Goal: Task Accomplishment & Management: Use online tool/utility

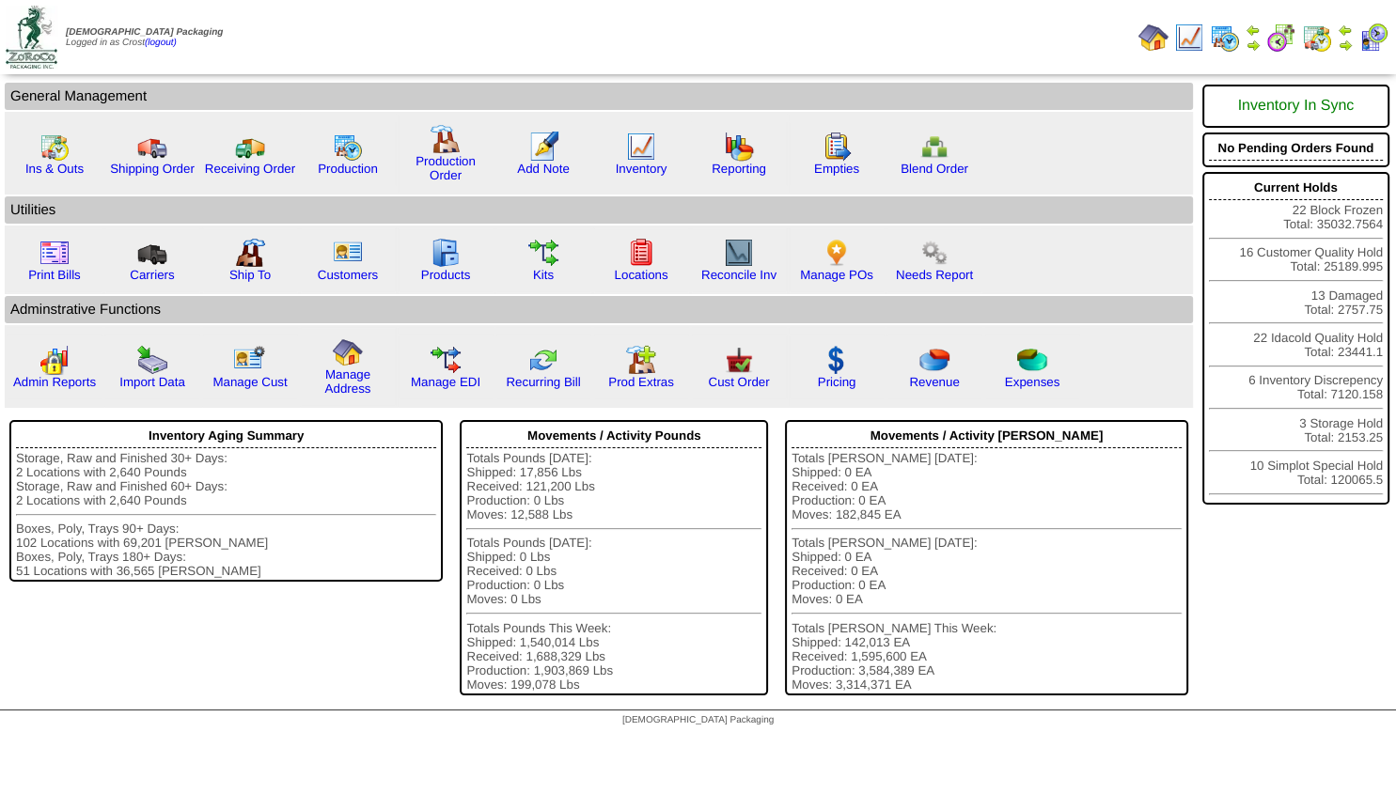
click at [1347, 41] on img at bounding box center [1345, 45] width 15 height 15
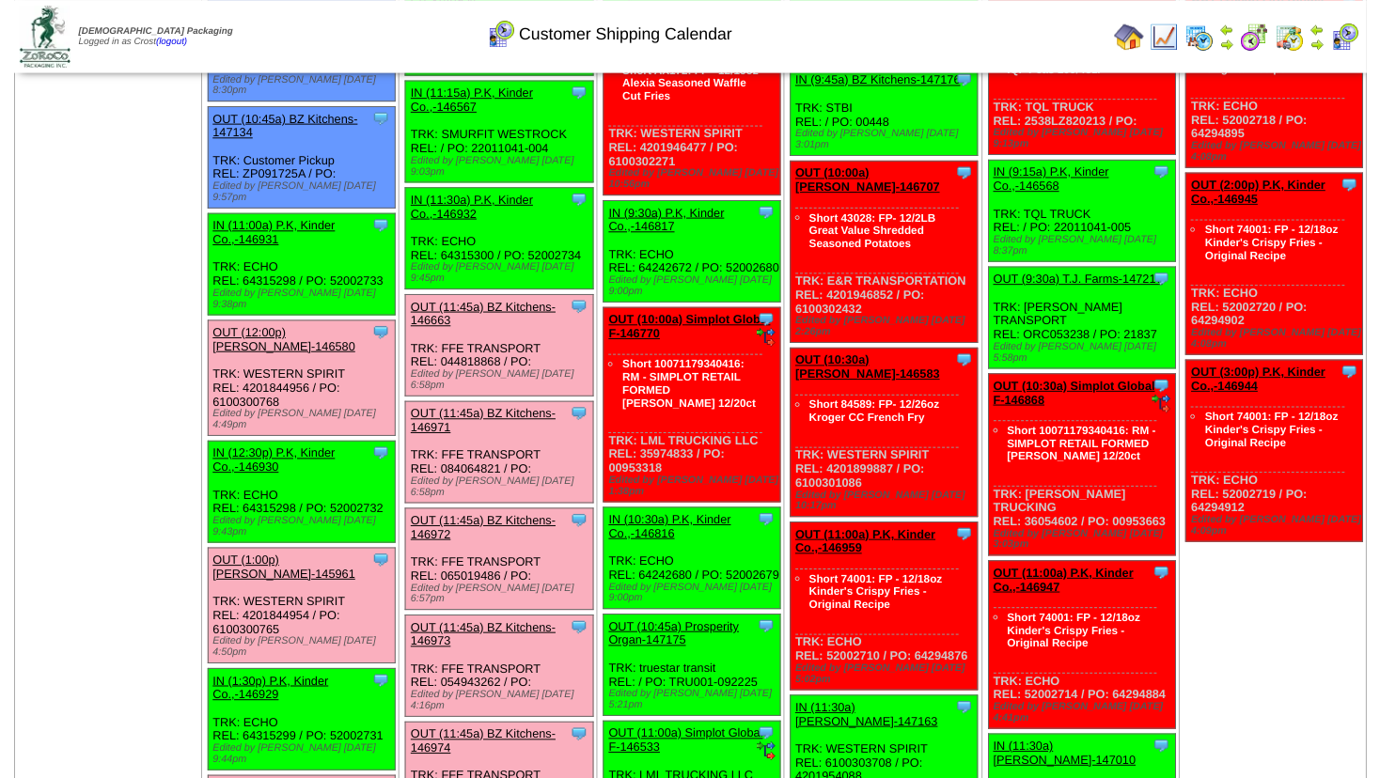
scroll to position [933, 0]
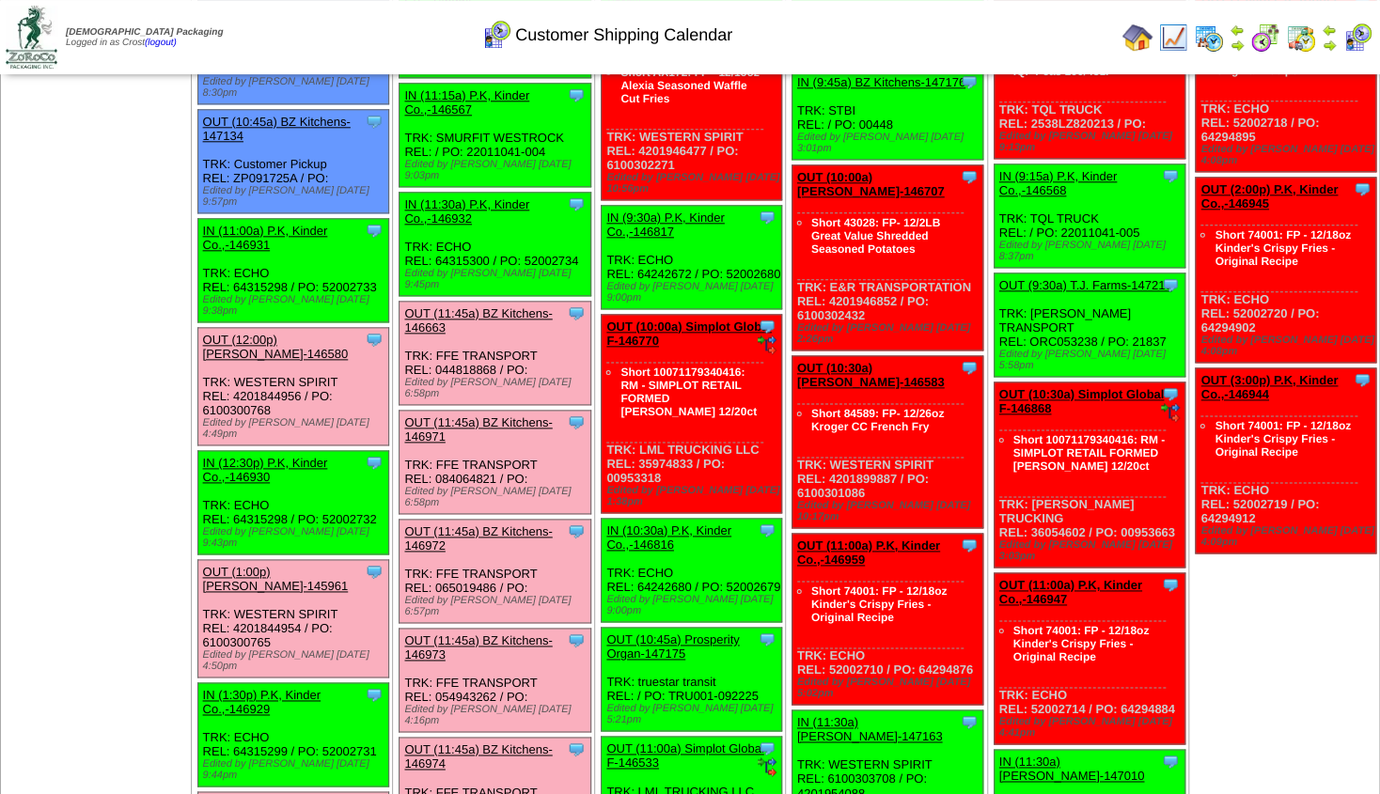
click at [296, 333] on link "OUT (12:00p) [PERSON_NAME]-146580" at bounding box center [276, 347] width 146 height 28
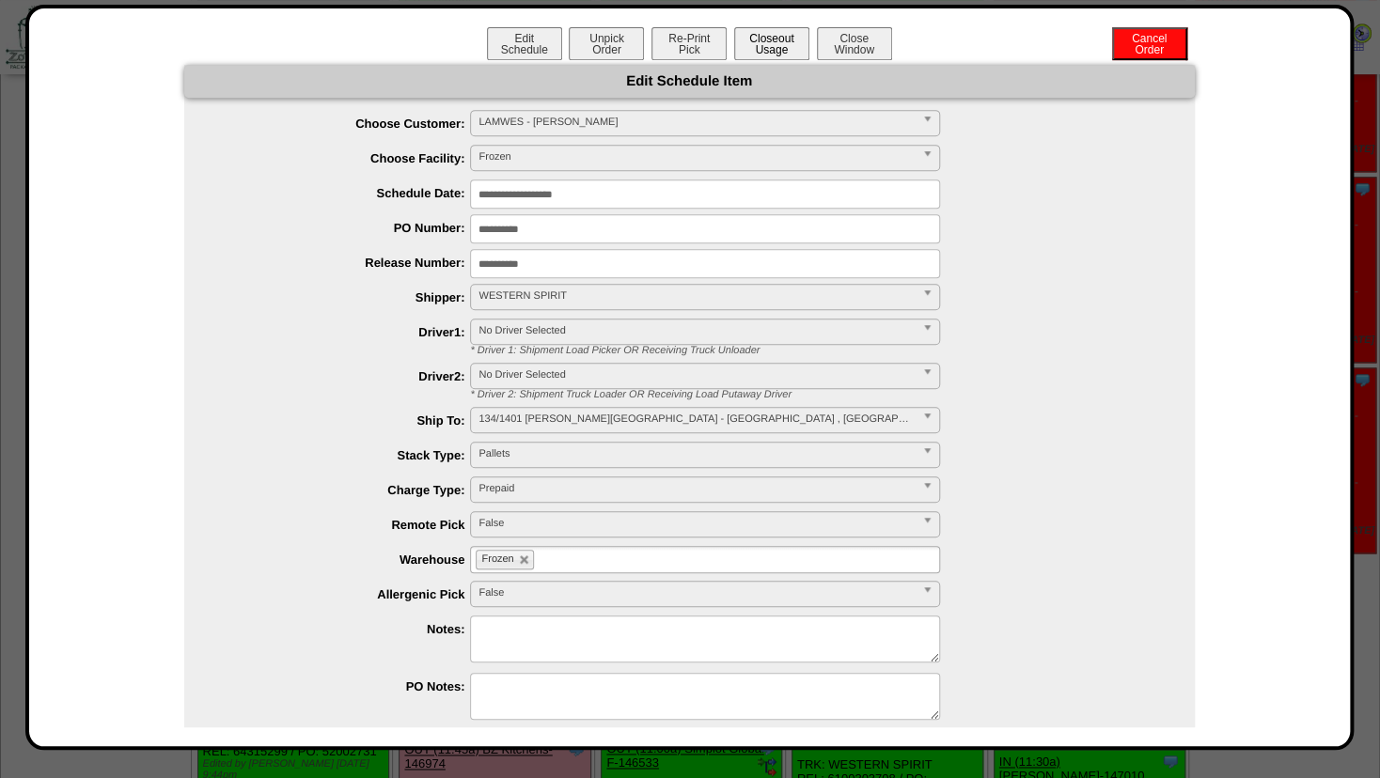
click at [755, 51] on button "Closeout Usage" at bounding box center [771, 43] width 75 height 33
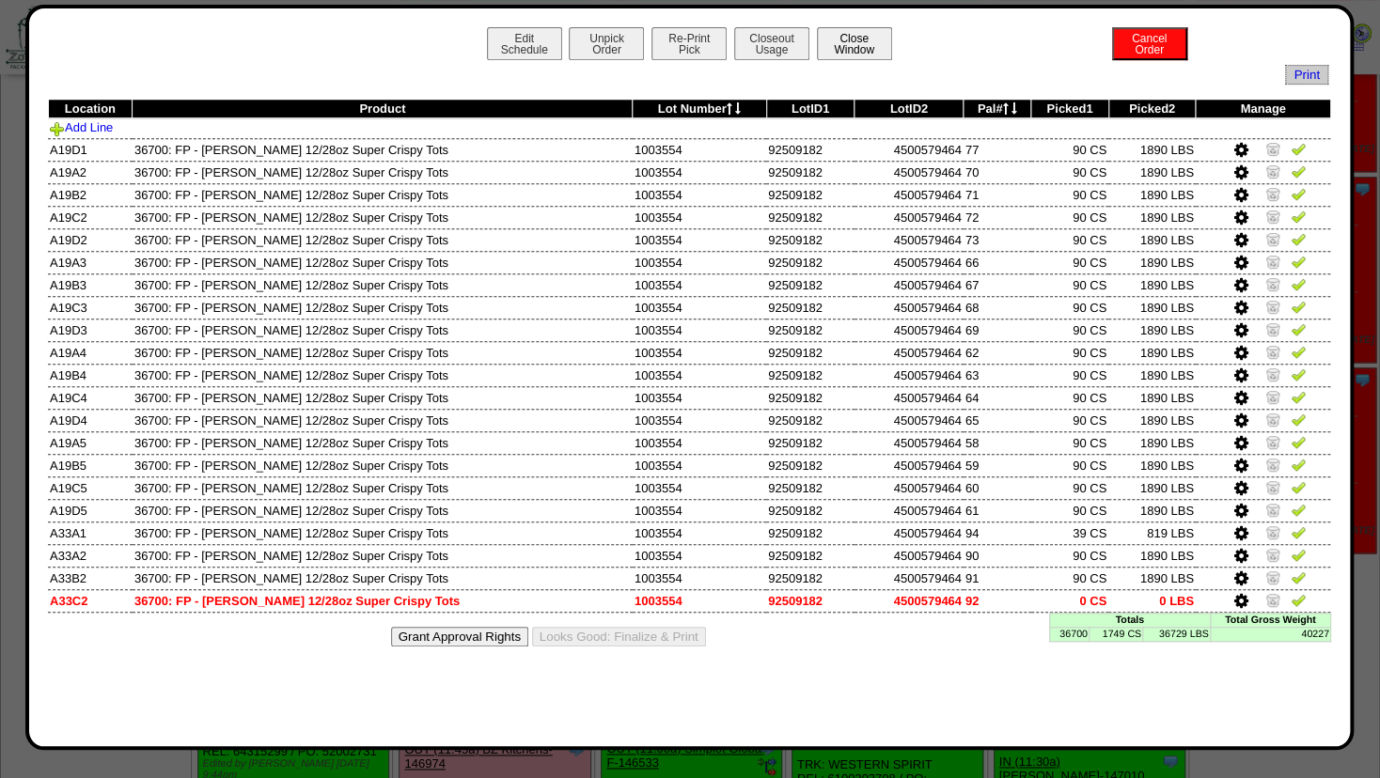
click at [848, 54] on button "Close Window" at bounding box center [854, 43] width 75 height 33
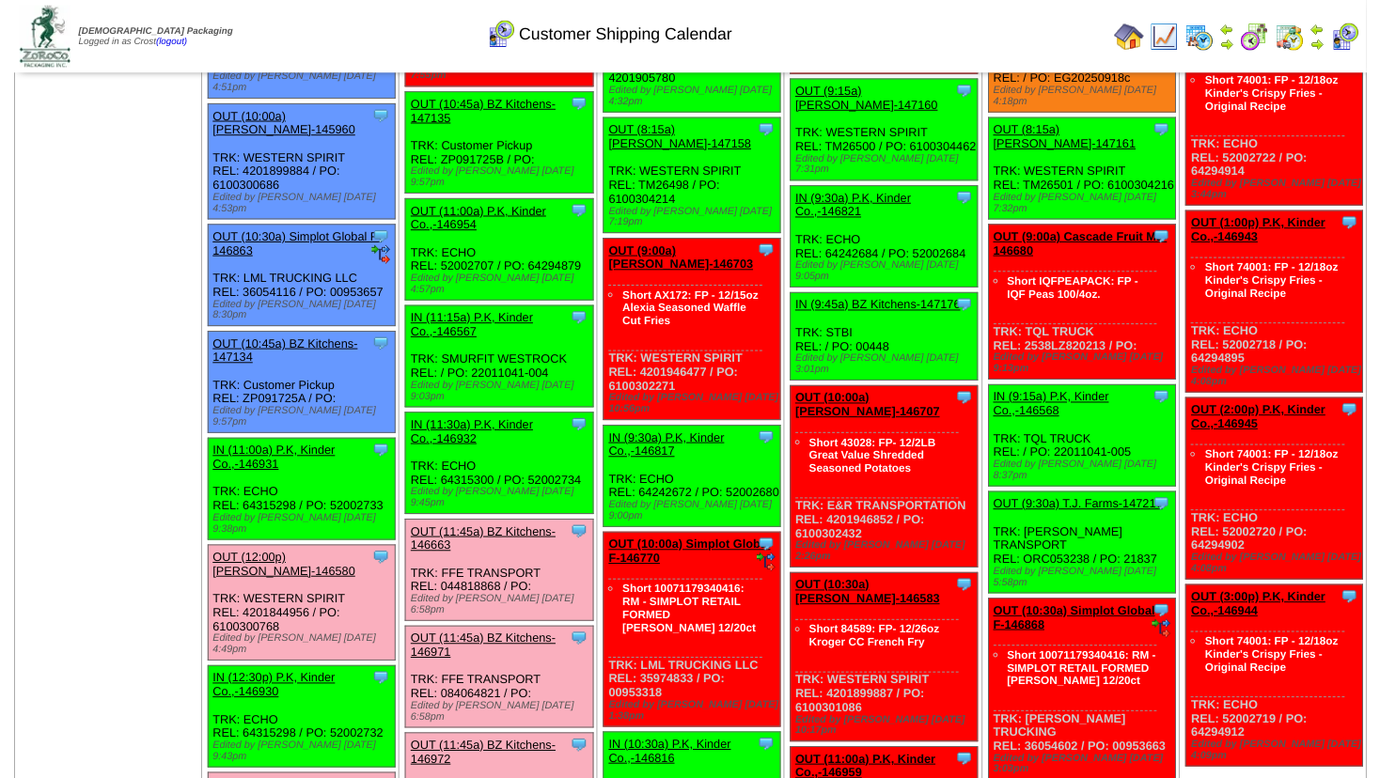
scroll to position [711, 0]
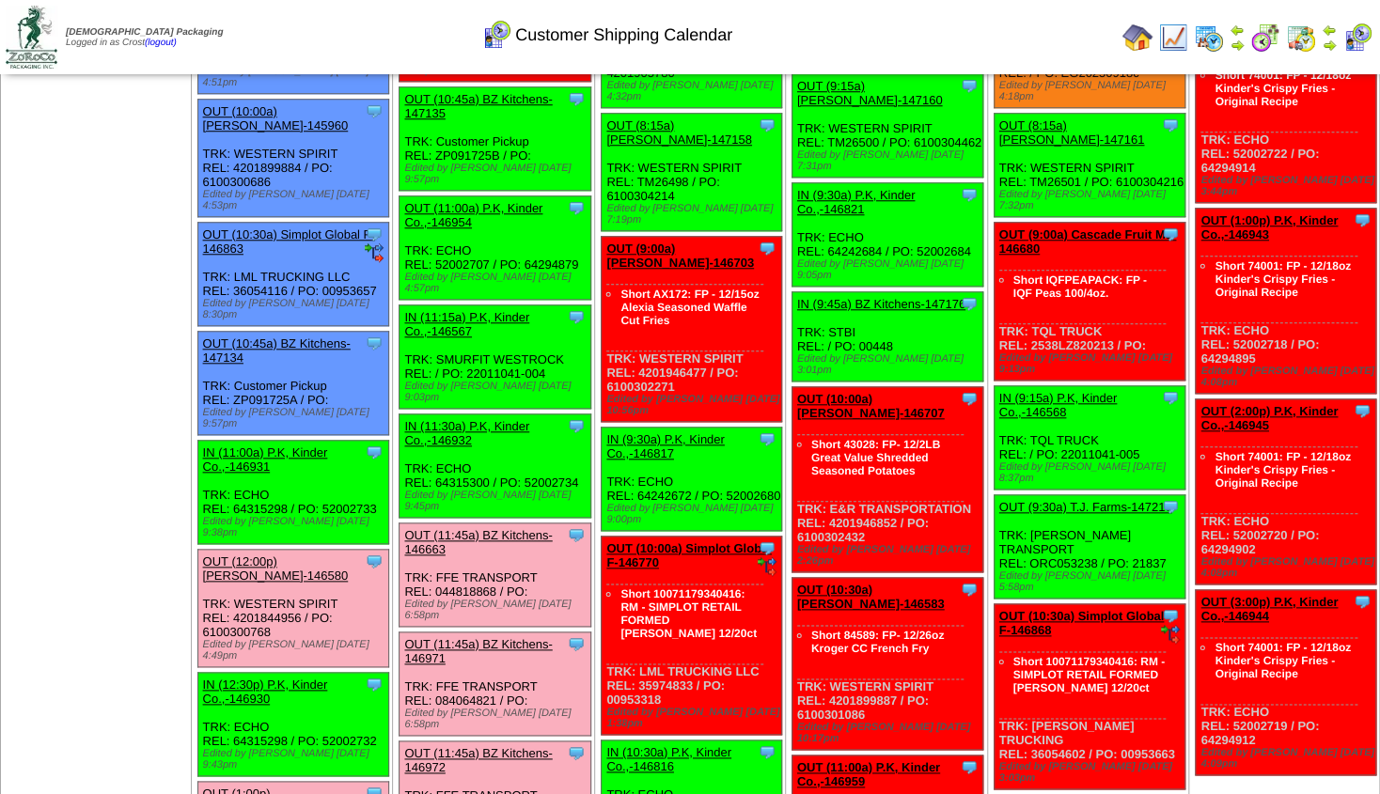
click at [301, 787] on link "OUT (1:00p) [PERSON_NAME]-145961" at bounding box center [276, 801] width 146 height 28
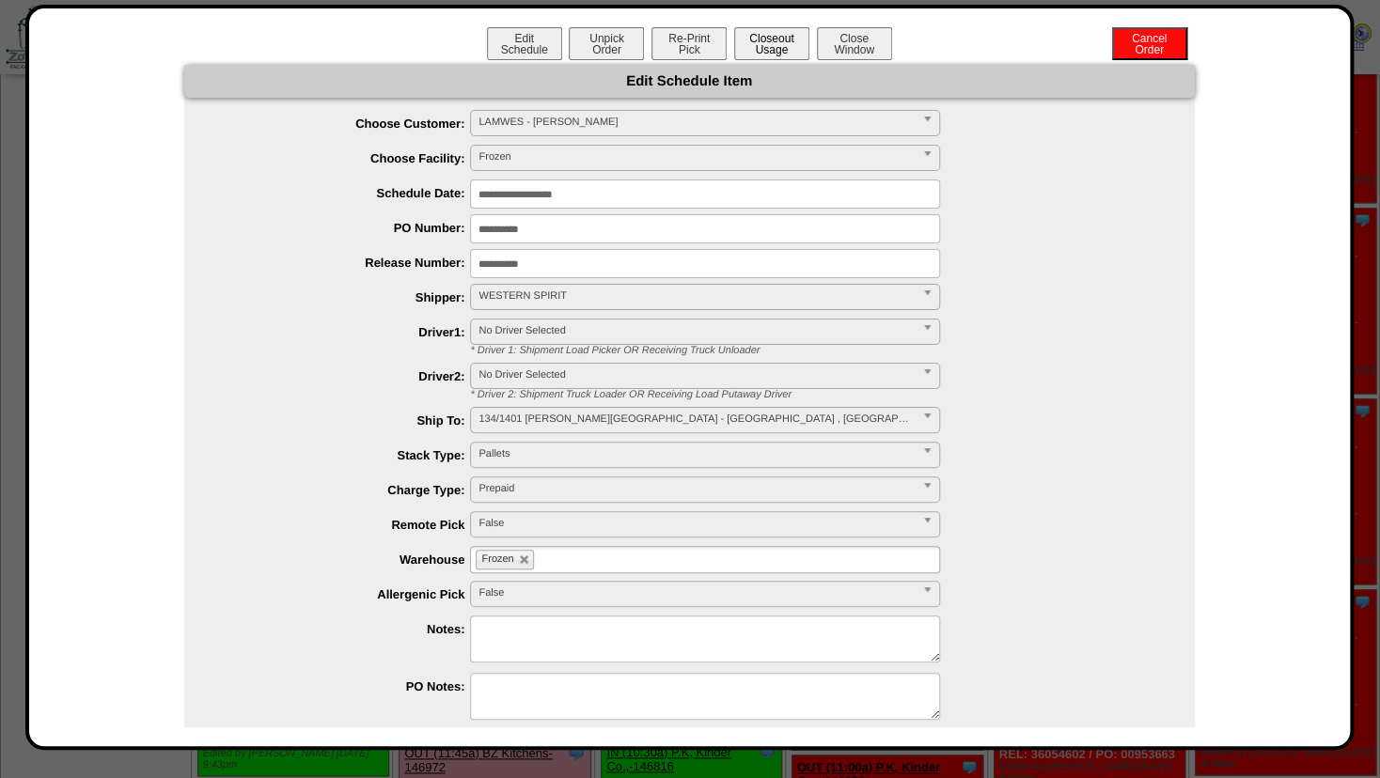
click at [744, 43] on button "Closeout Usage" at bounding box center [771, 43] width 75 height 33
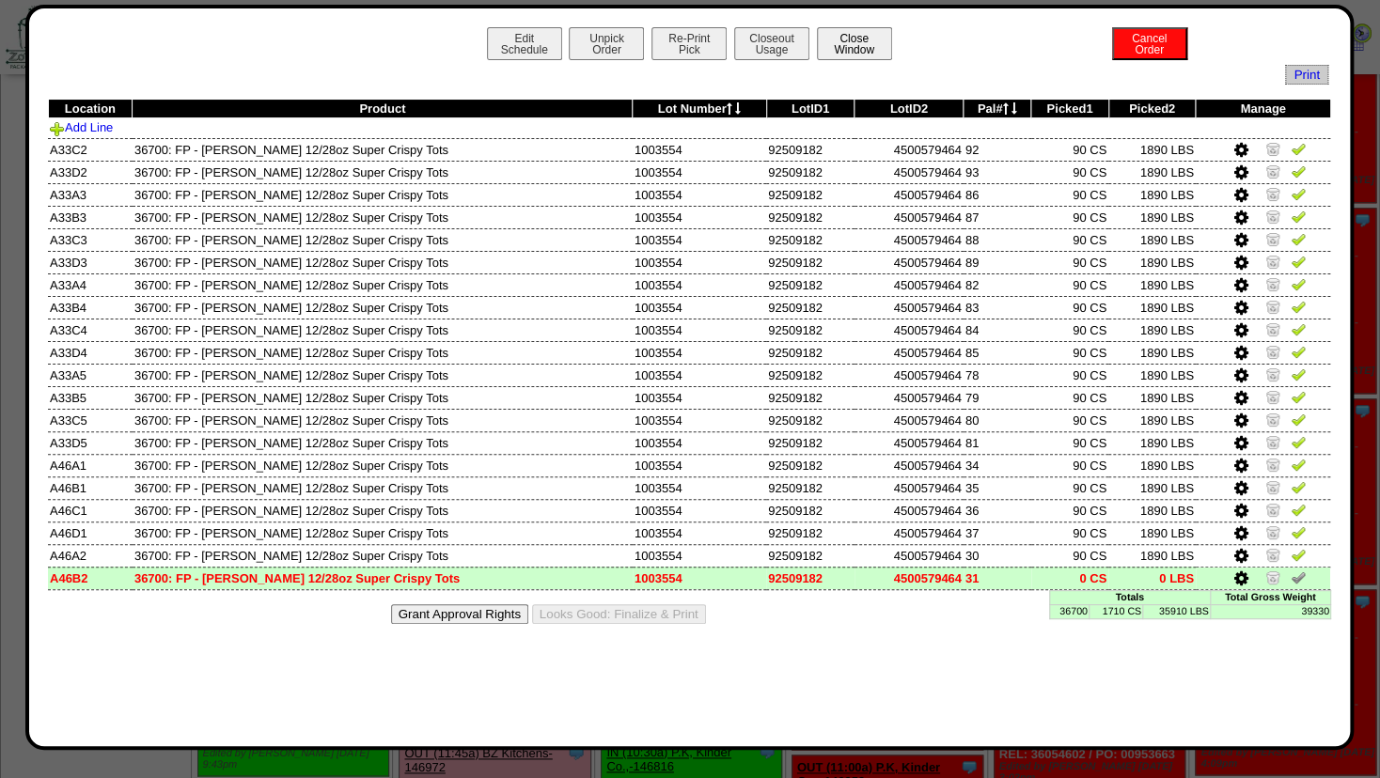
click at [856, 48] on button "Close Window" at bounding box center [854, 43] width 75 height 33
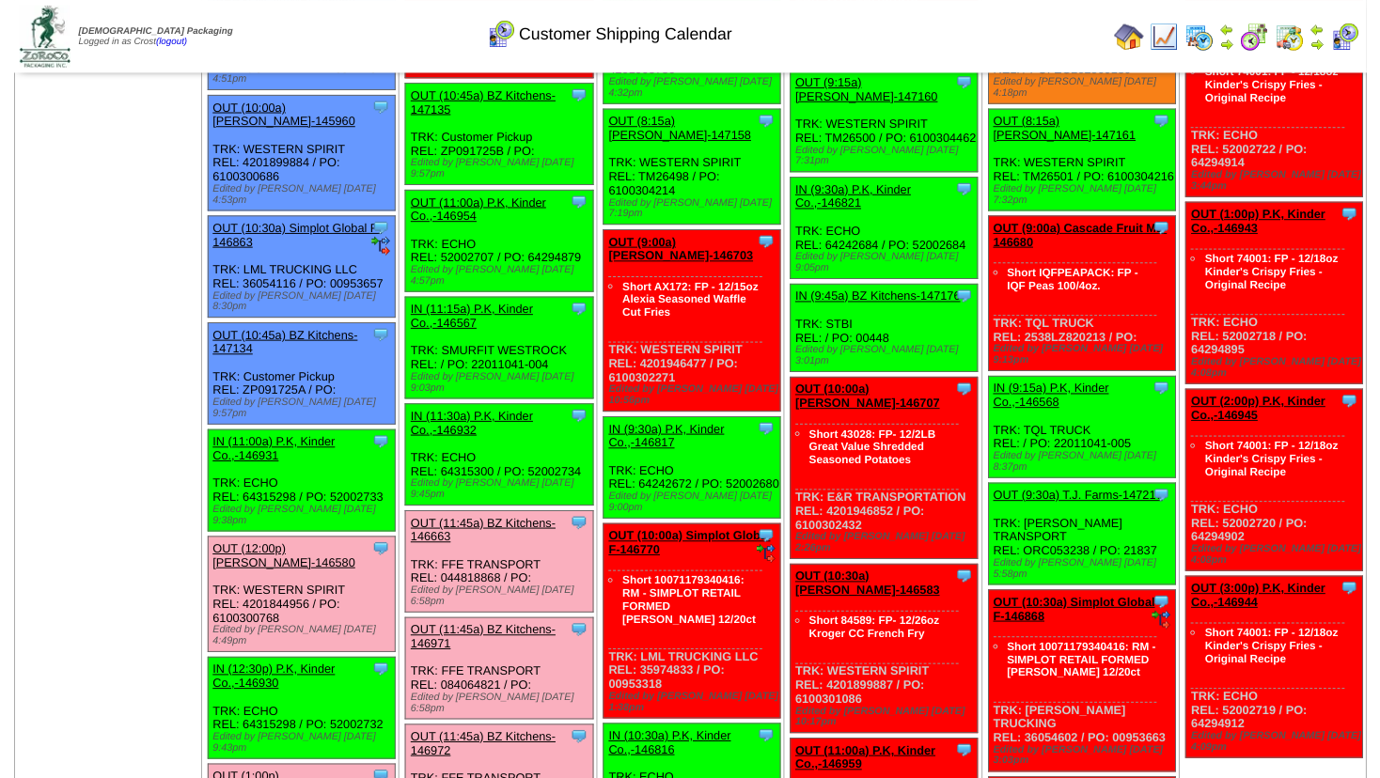
scroll to position [812, 0]
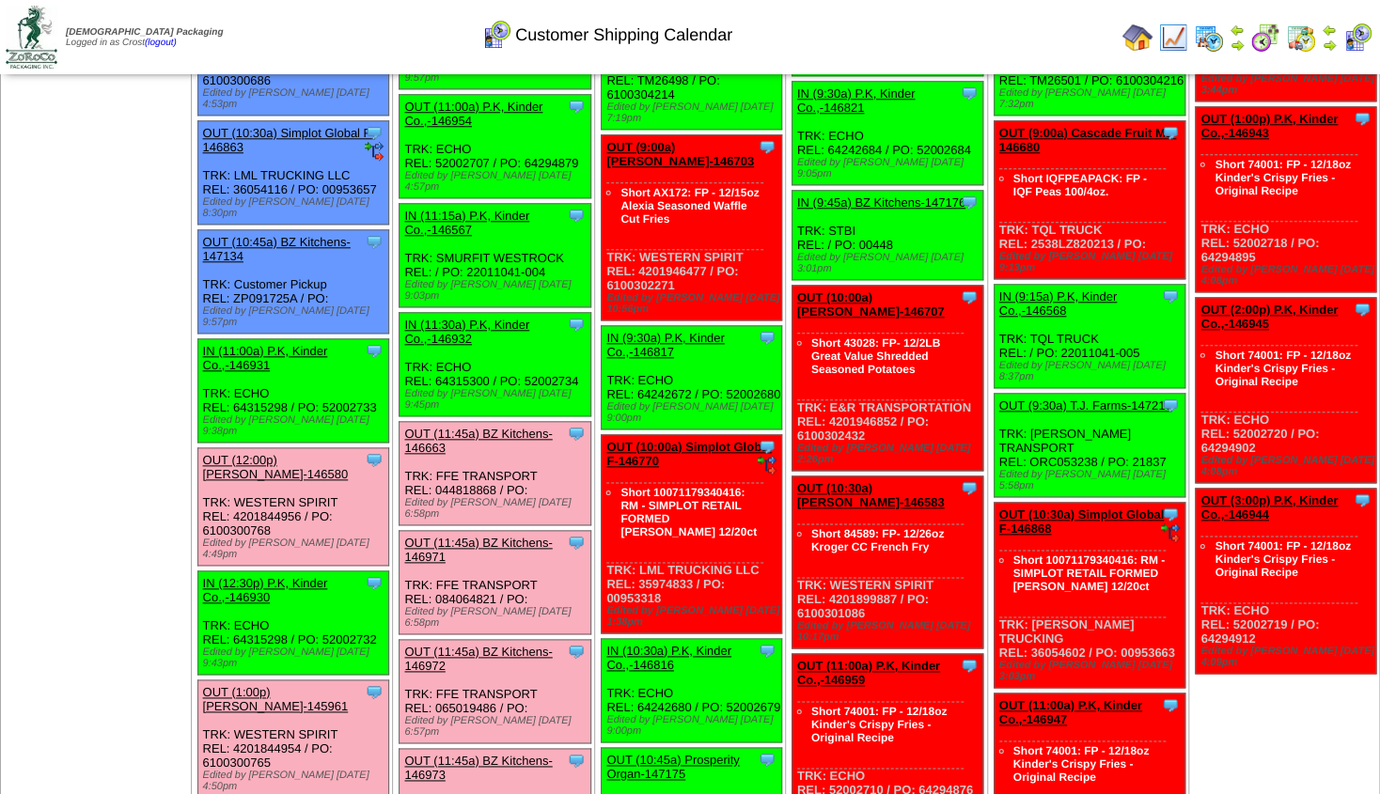
click at [286, 453] on link "OUT (12:00p) Lamb-Weston-146580" at bounding box center [276, 467] width 146 height 28
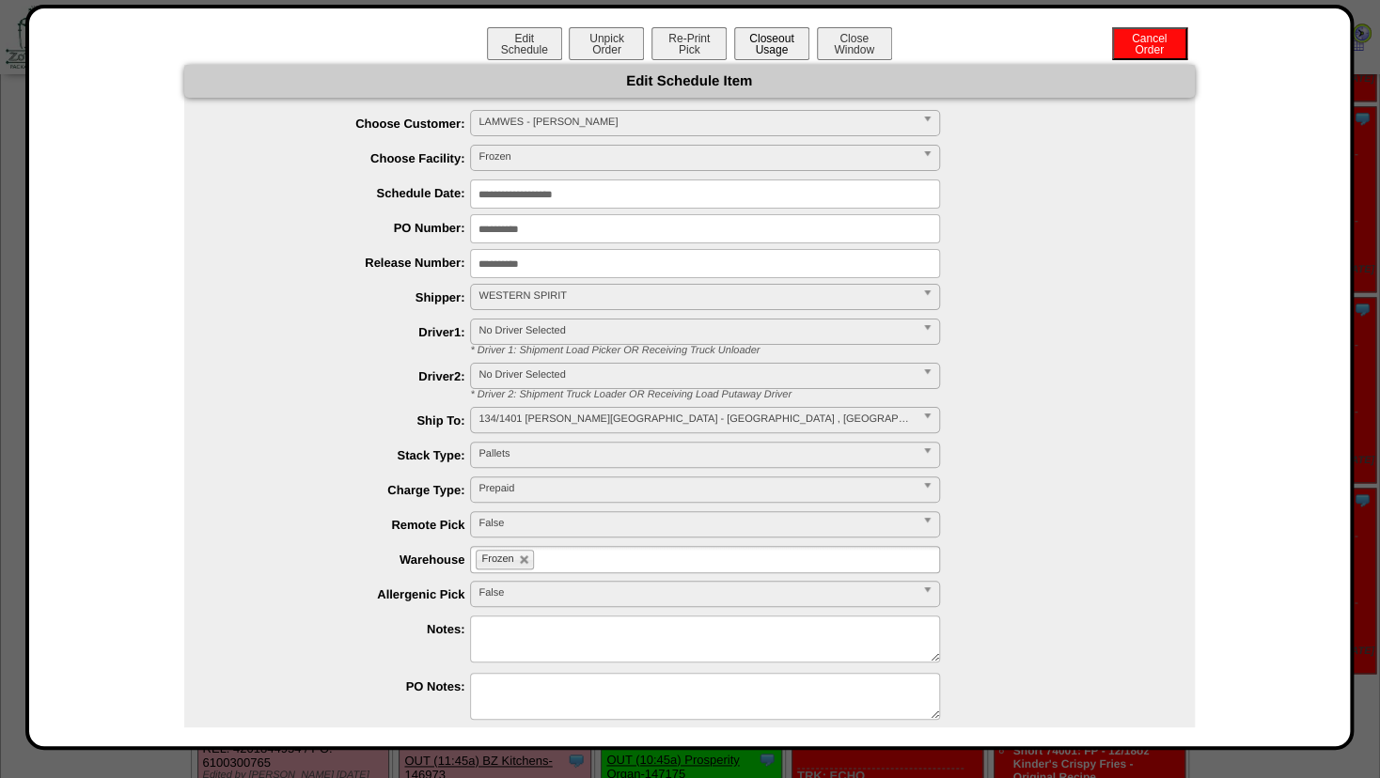
click at [774, 52] on button "Closeout Usage" at bounding box center [771, 43] width 75 height 33
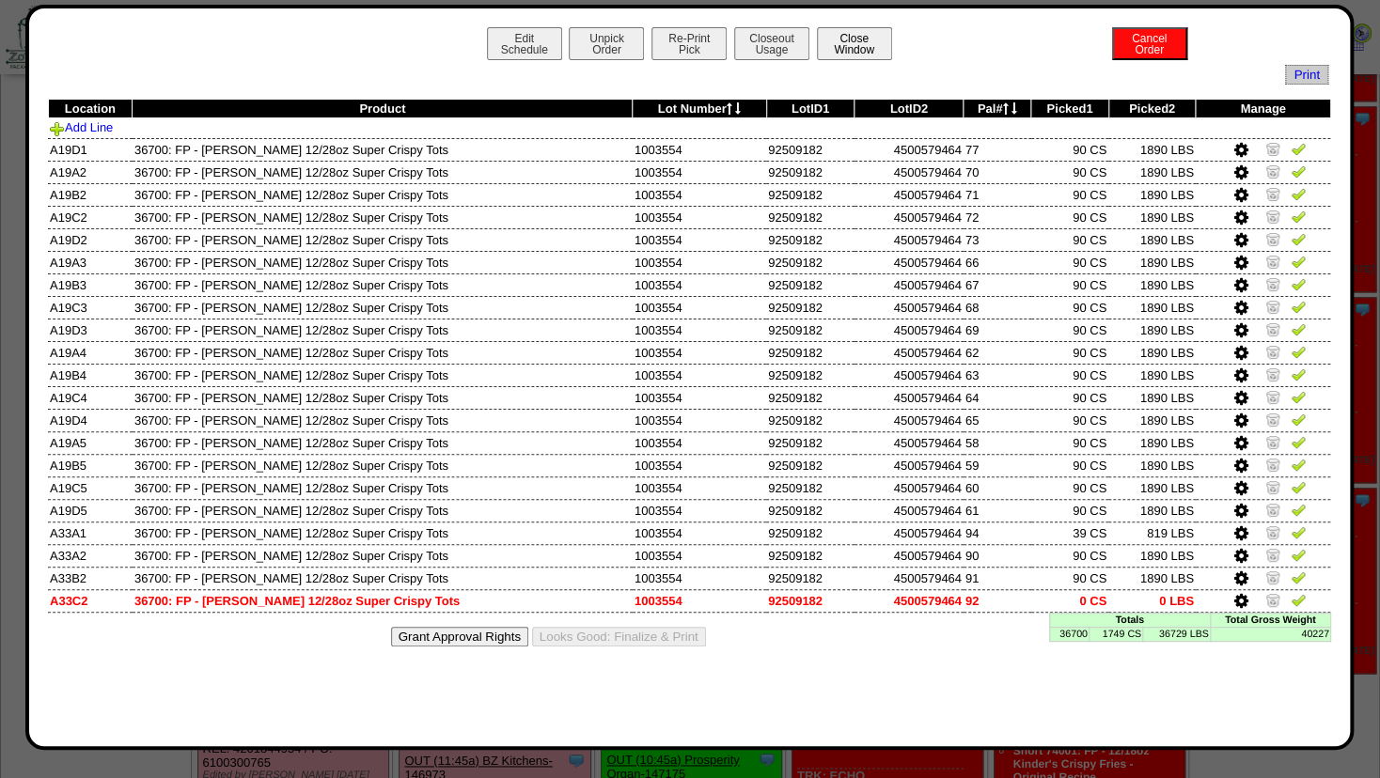
click at [841, 47] on button "Close Window" at bounding box center [854, 43] width 75 height 33
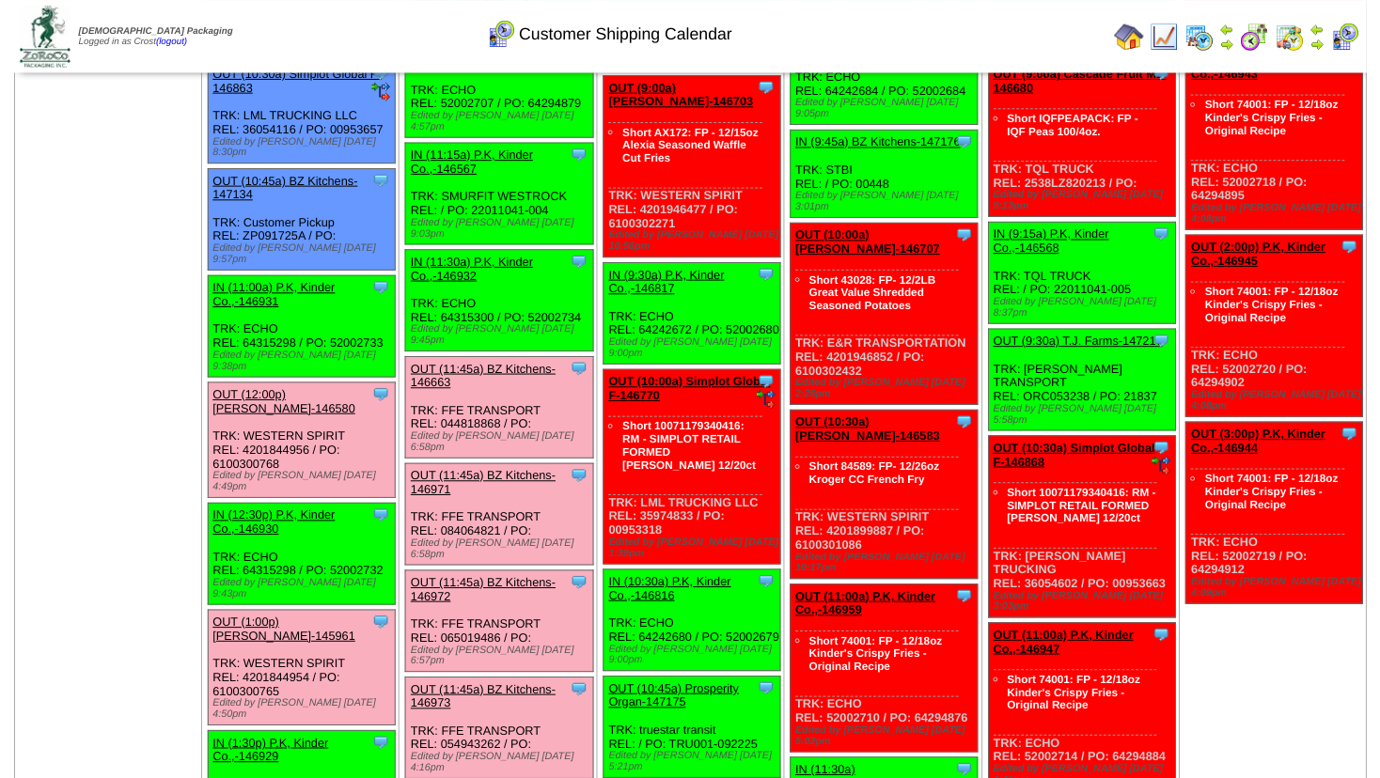
scroll to position [914, 0]
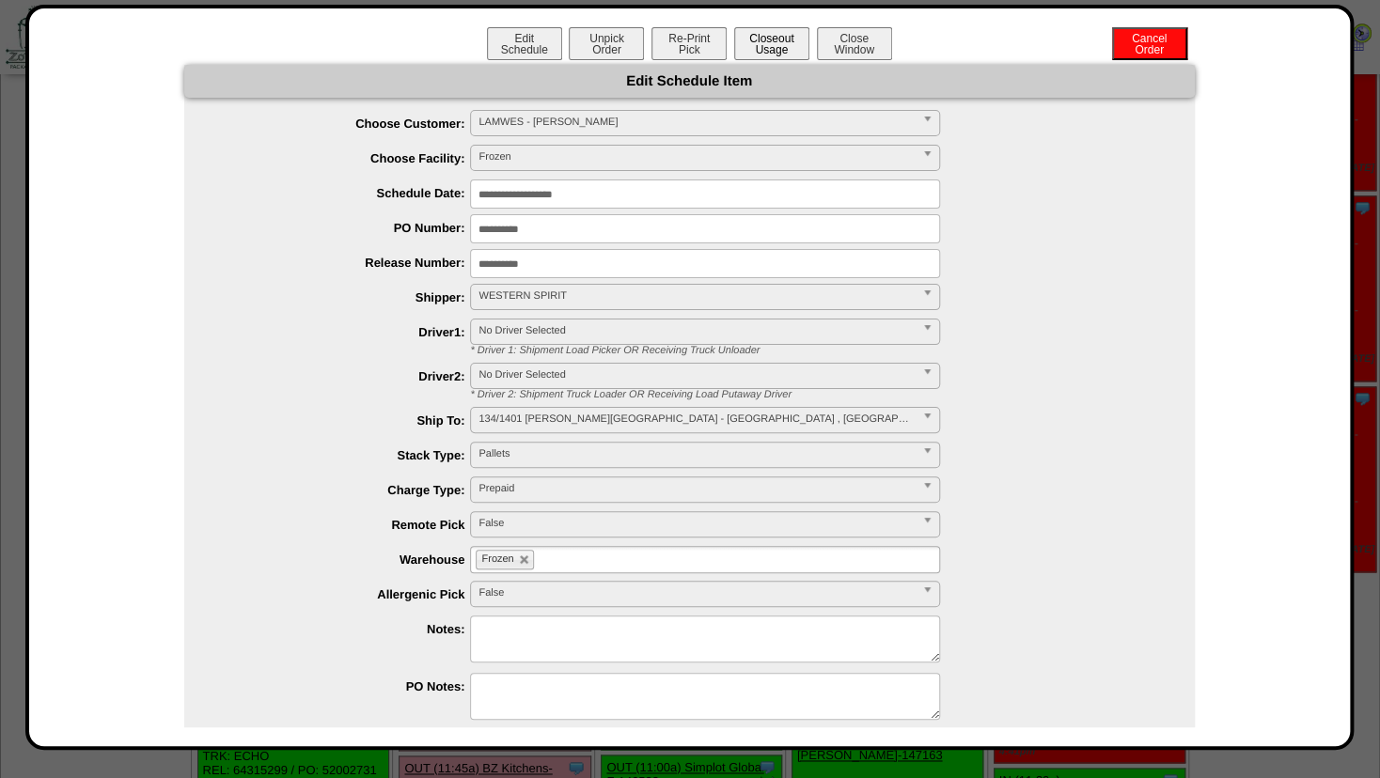
click at [777, 53] on button "Closeout Usage" at bounding box center [771, 43] width 75 height 33
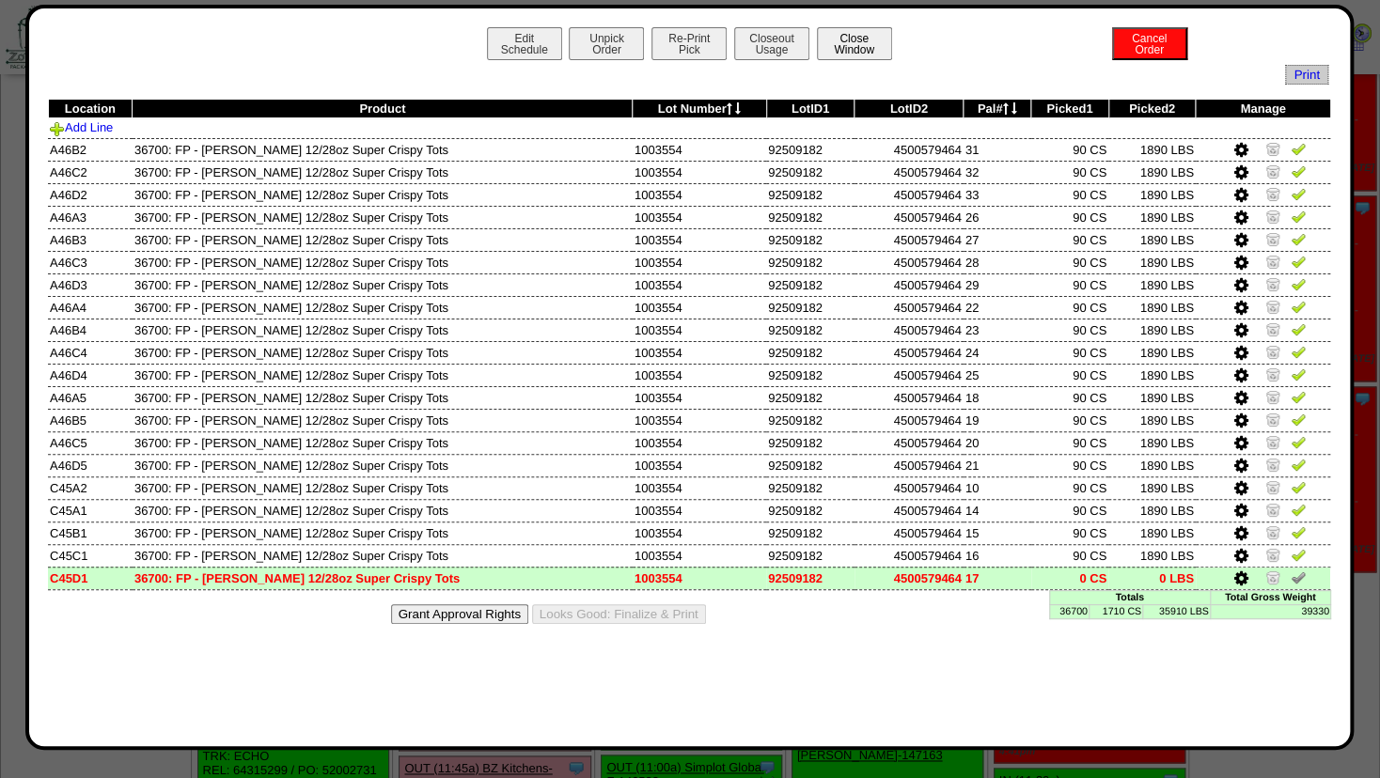
click at [827, 41] on button "Close Window" at bounding box center [854, 43] width 75 height 33
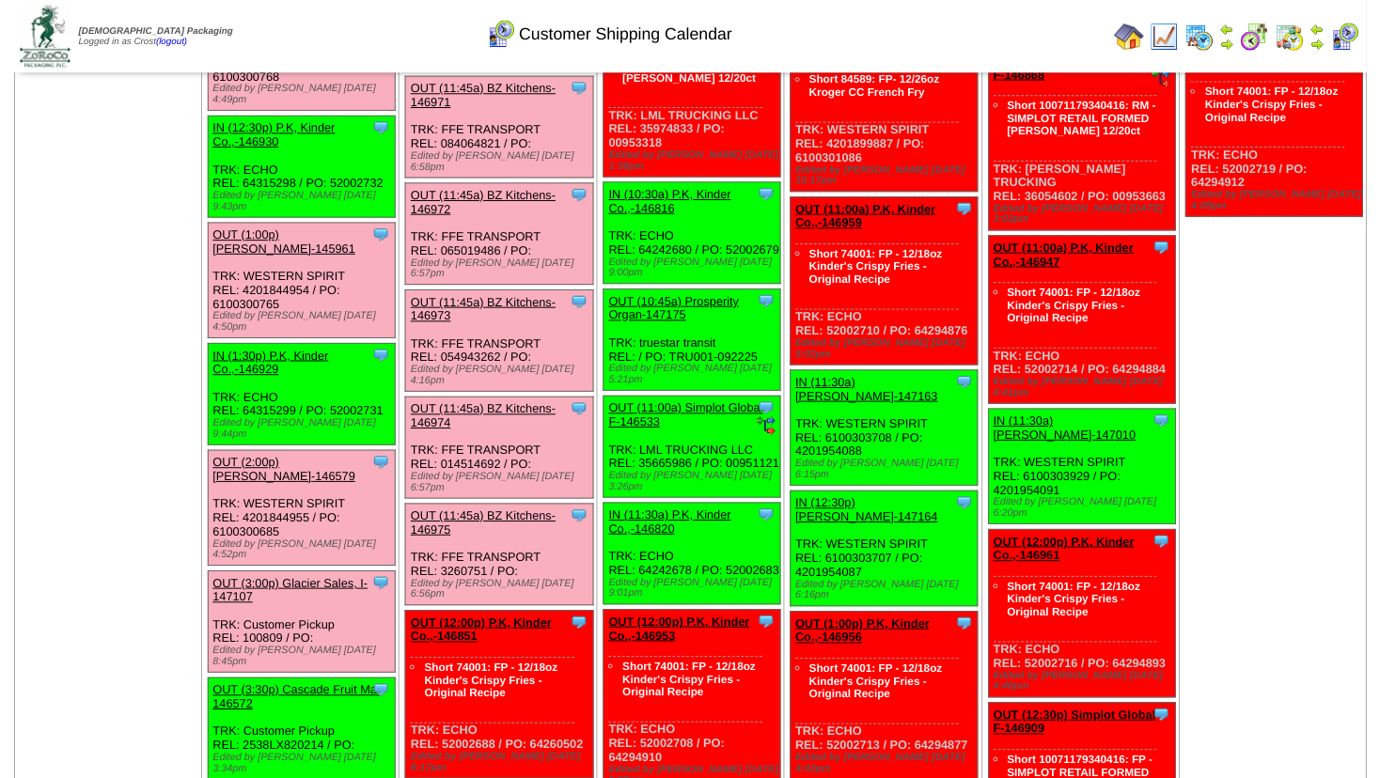
scroll to position [1265, 0]
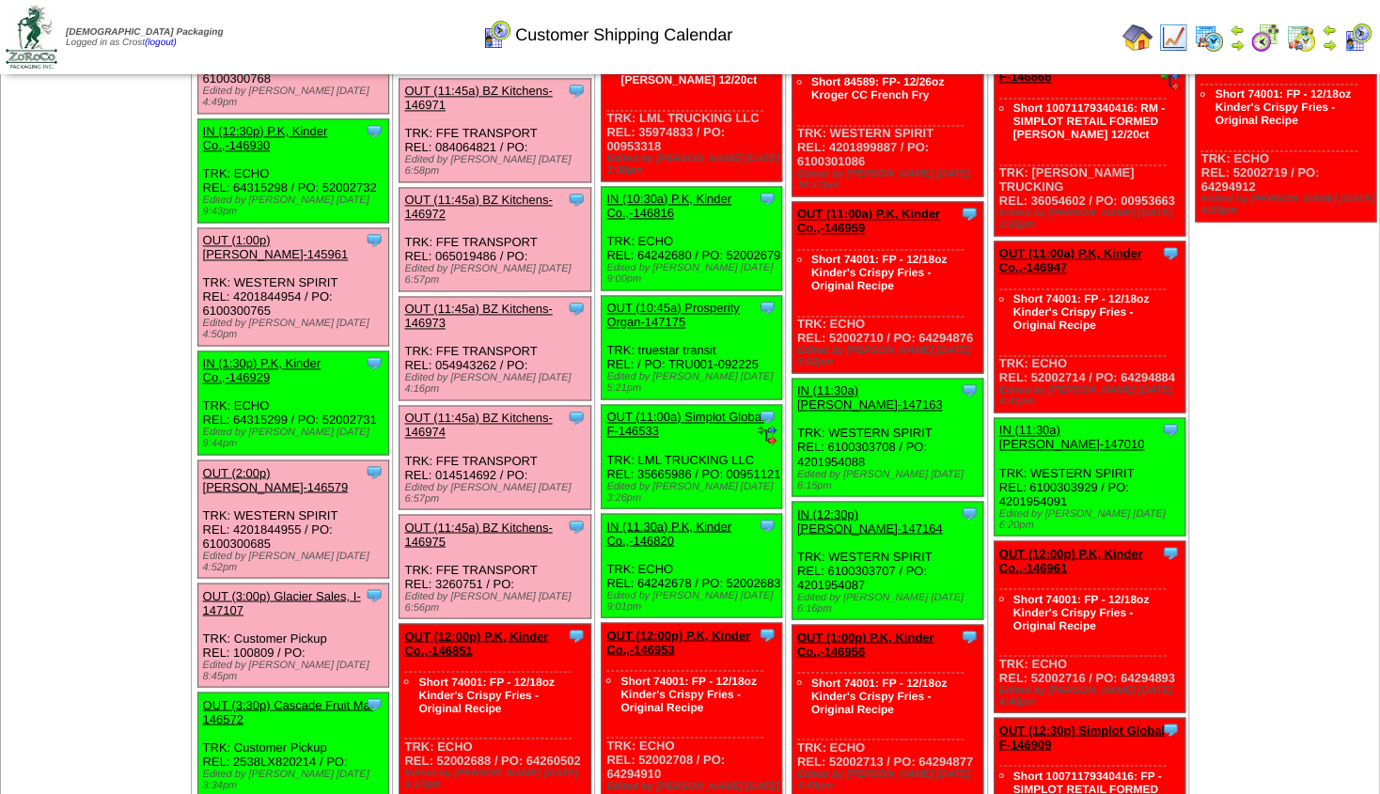
click at [262, 465] on link "OUT (2:00p) Lamb-Weston-146579" at bounding box center [276, 479] width 146 height 28
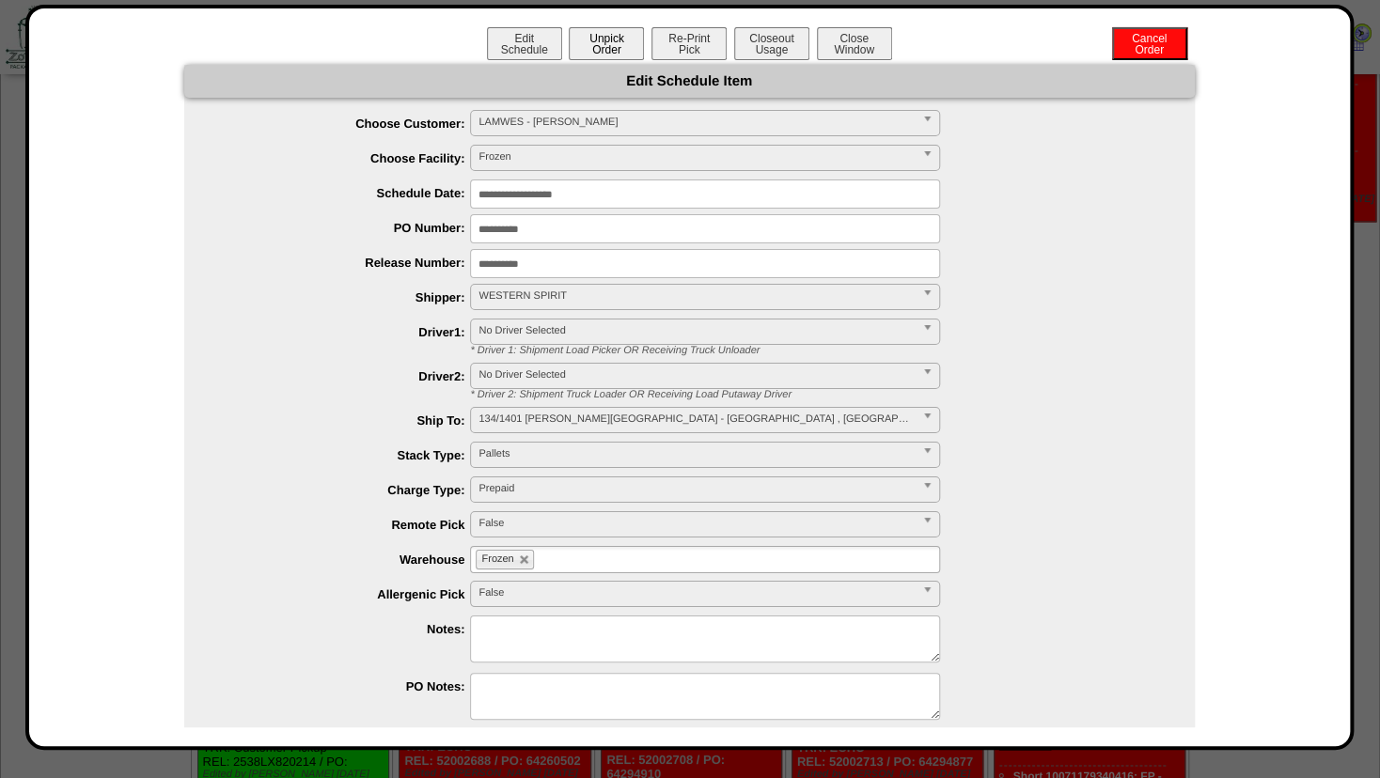
click at [595, 46] on button "Unpick Order" at bounding box center [606, 43] width 75 height 33
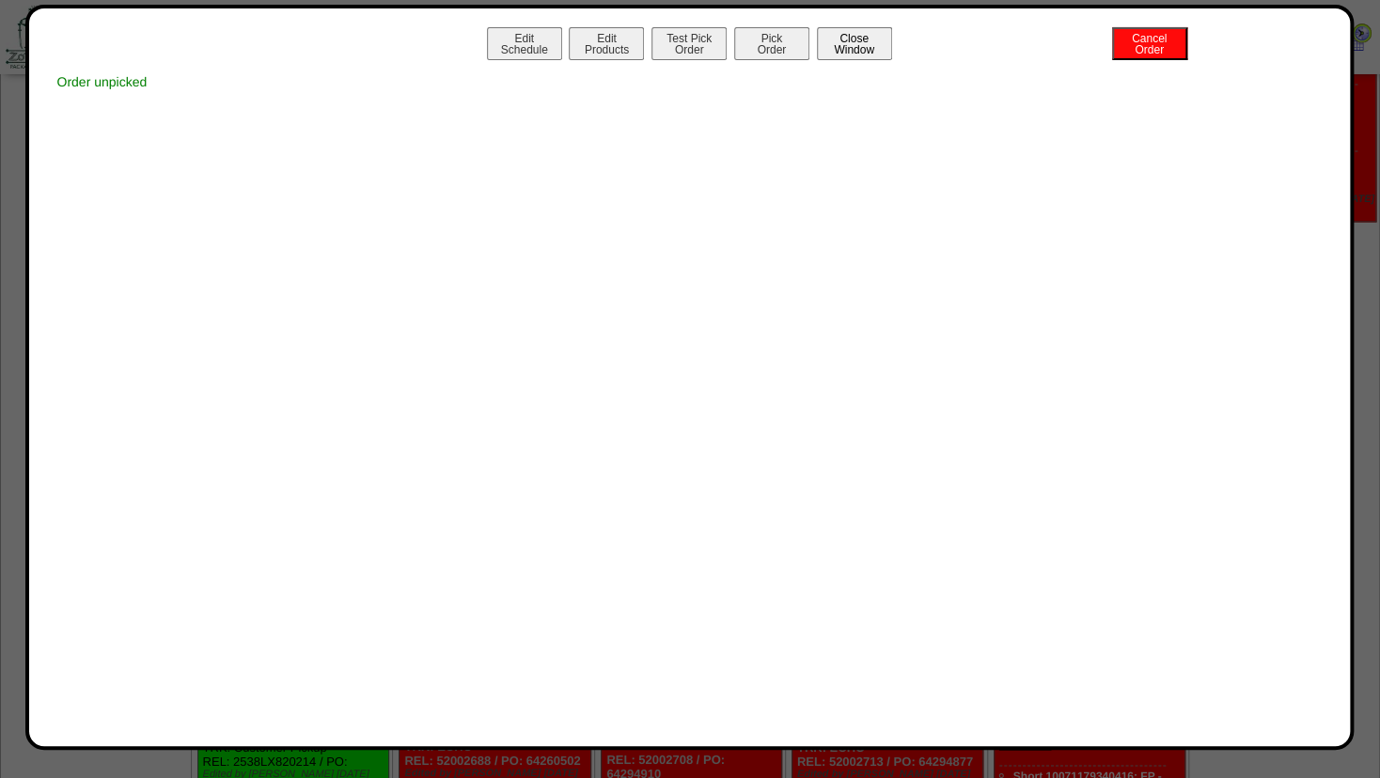
click at [848, 47] on button "Close Window" at bounding box center [854, 43] width 75 height 33
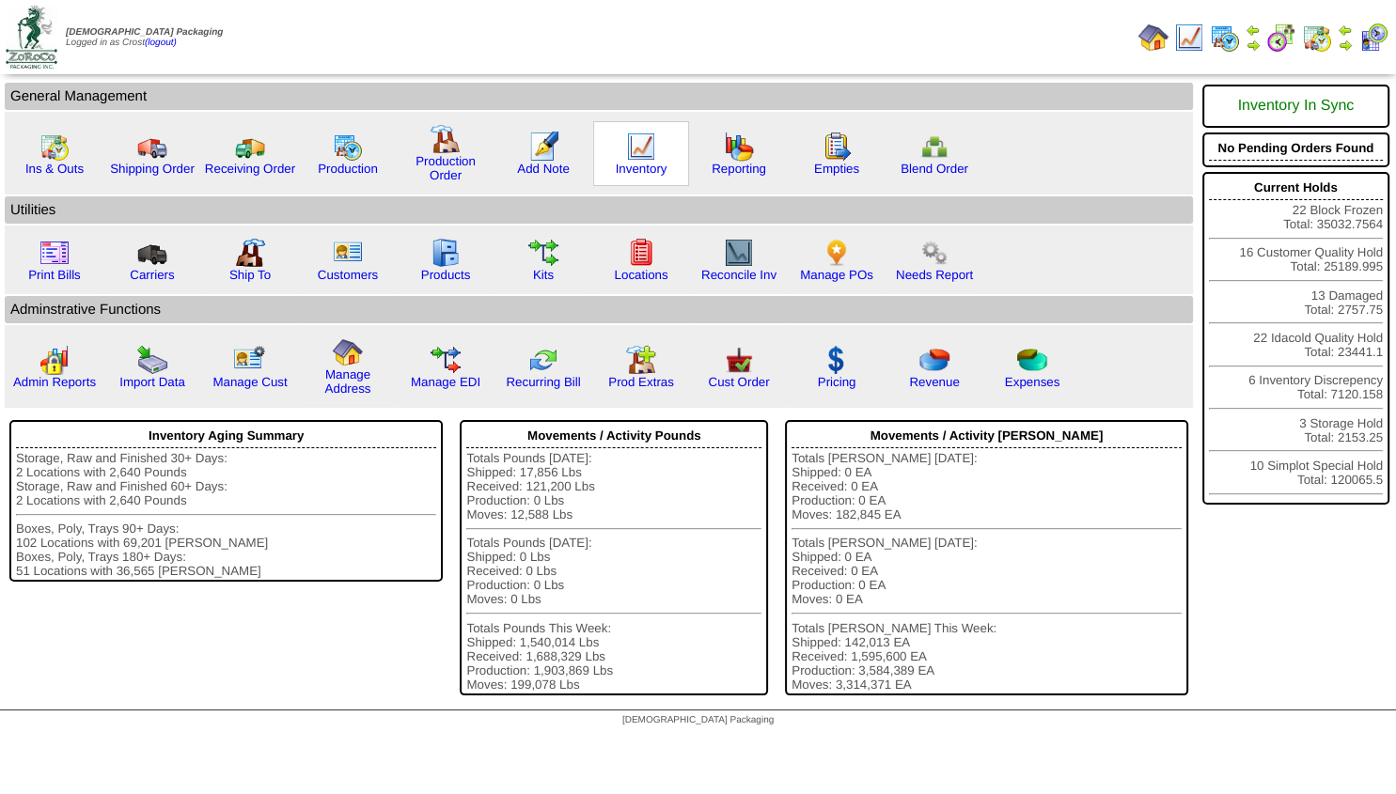
click at [648, 162] on img at bounding box center [641, 147] width 30 height 30
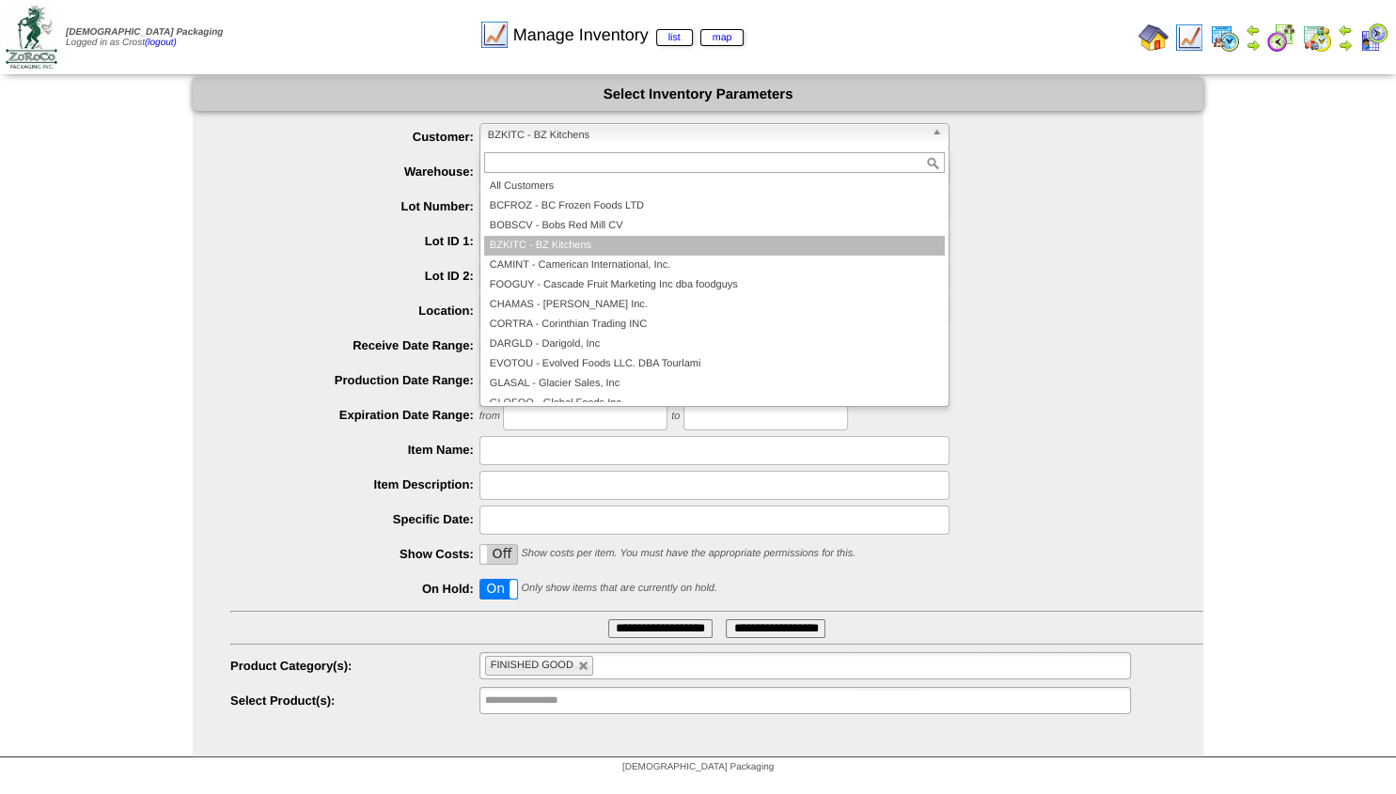
click at [562, 141] on span "BZKITC - BZ Kitchens" at bounding box center [706, 135] width 436 height 23
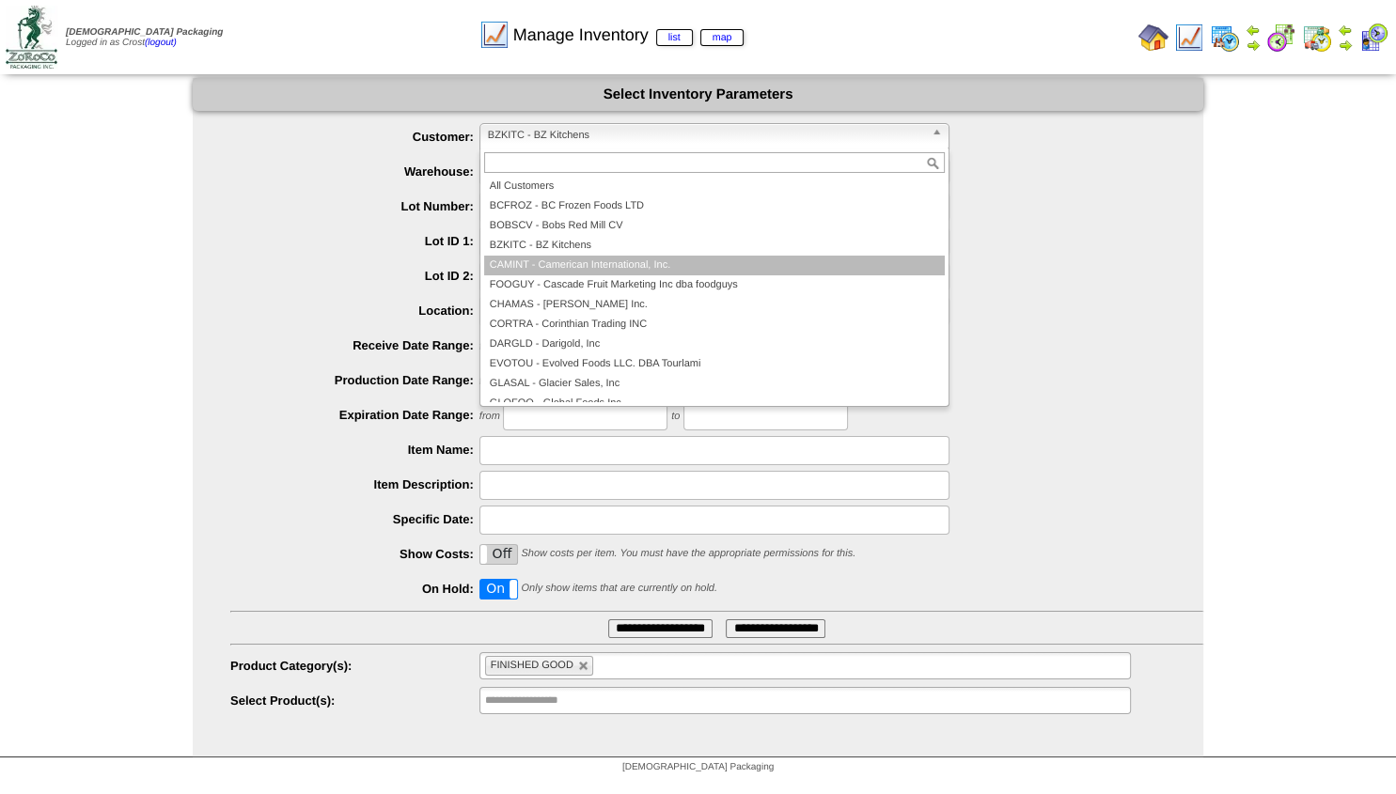
scroll to position [113, 0]
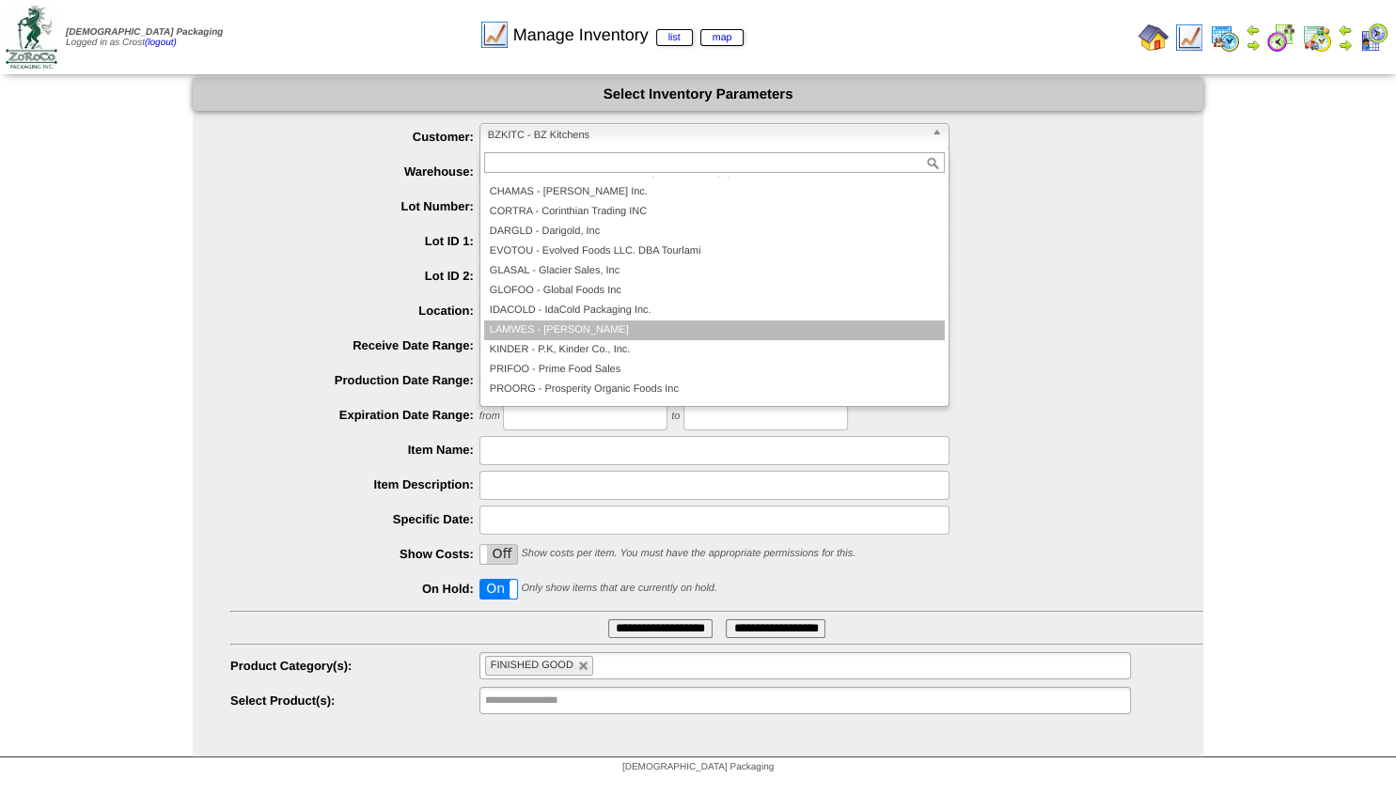
click at [547, 326] on li "LAMWES - [PERSON_NAME]" at bounding box center [714, 331] width 461 height 20
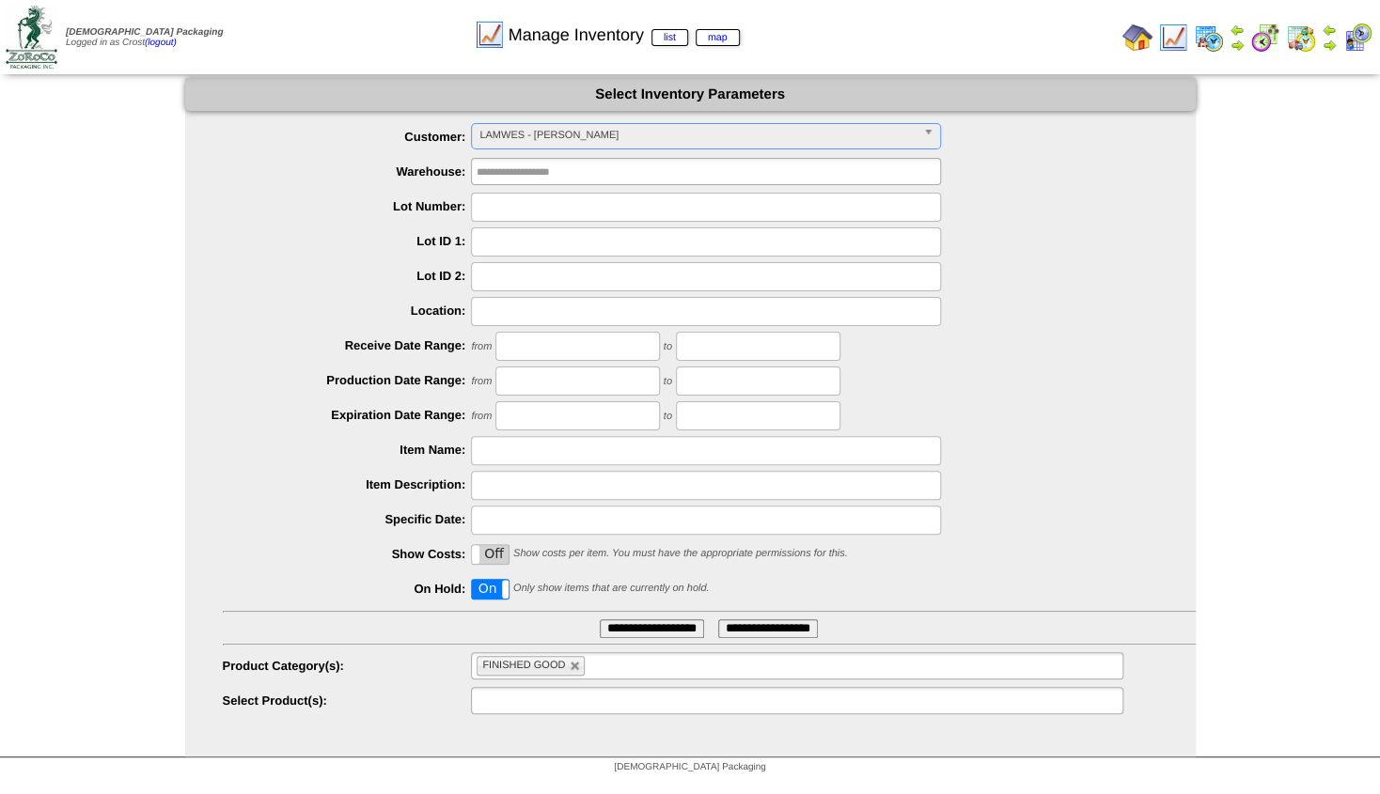
click at [532, 700] on input "text" at bounding box center [537, 701] width 120 height 24
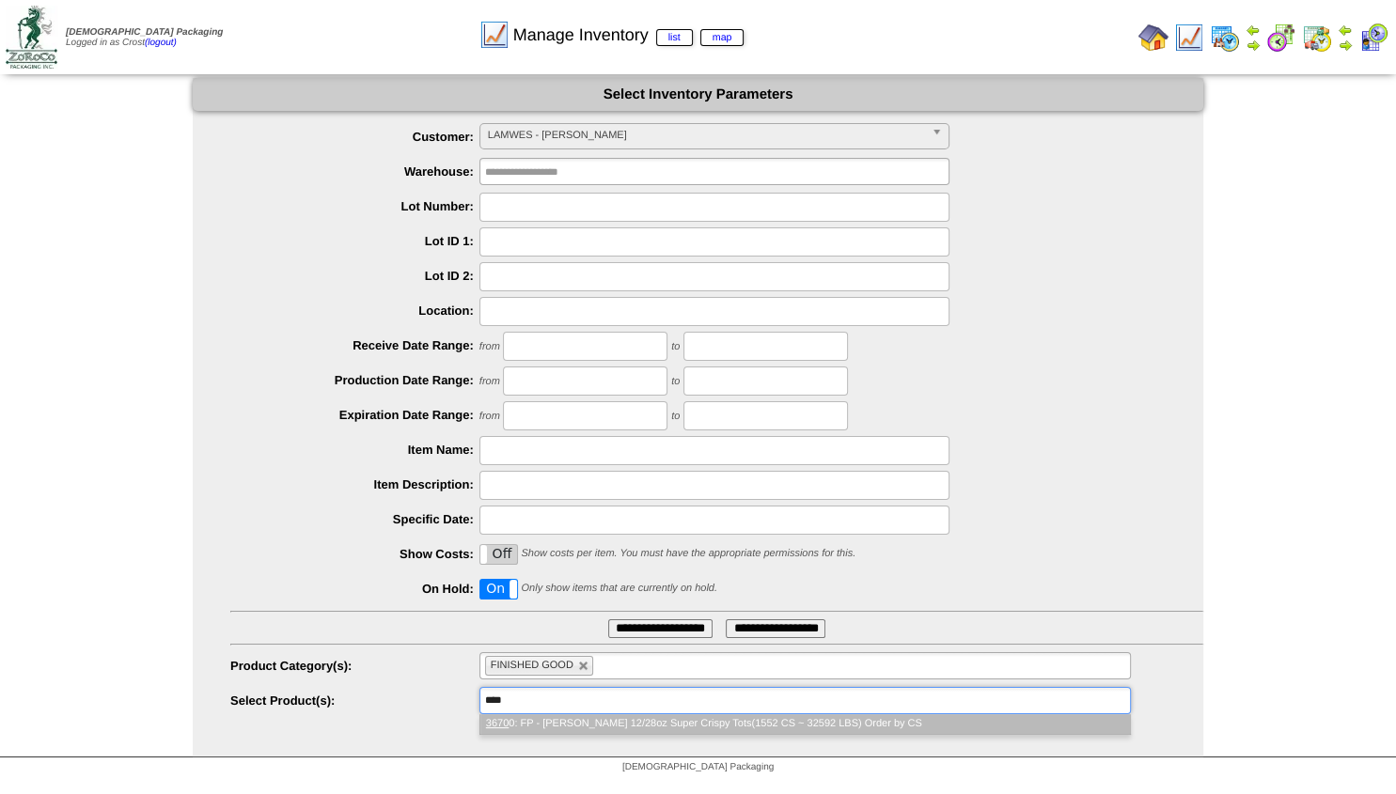
type input "****"
click at [514, 729] on li "3670 0: FP - [PERSON_NAME] 12/28oz Super Crispy Tots(1552 CS ~ 32592 LBS) Order…" at bounding box center [805, 725] width 650 height 20
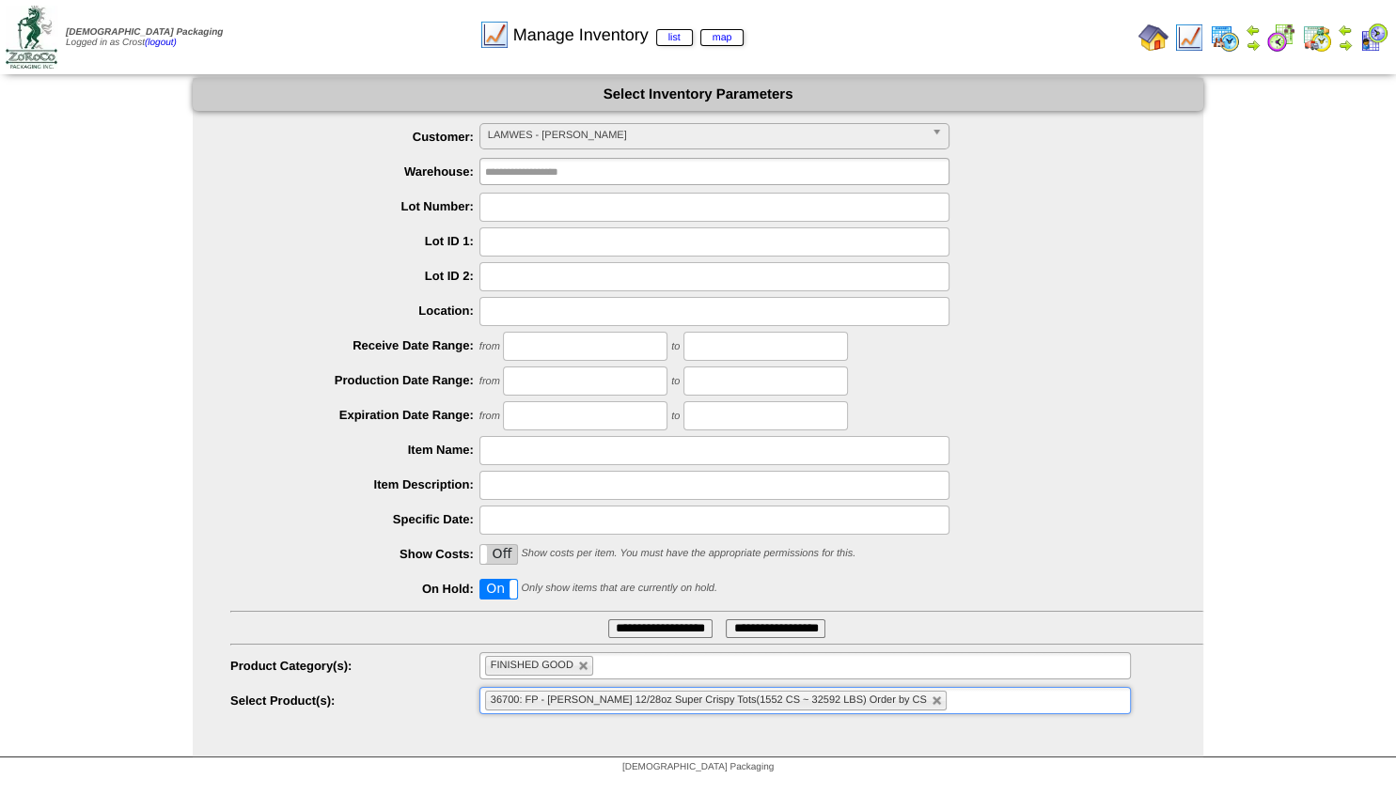
click at [662, 624] on input "**********" at bounding box center [660, 629] width 104 height 19
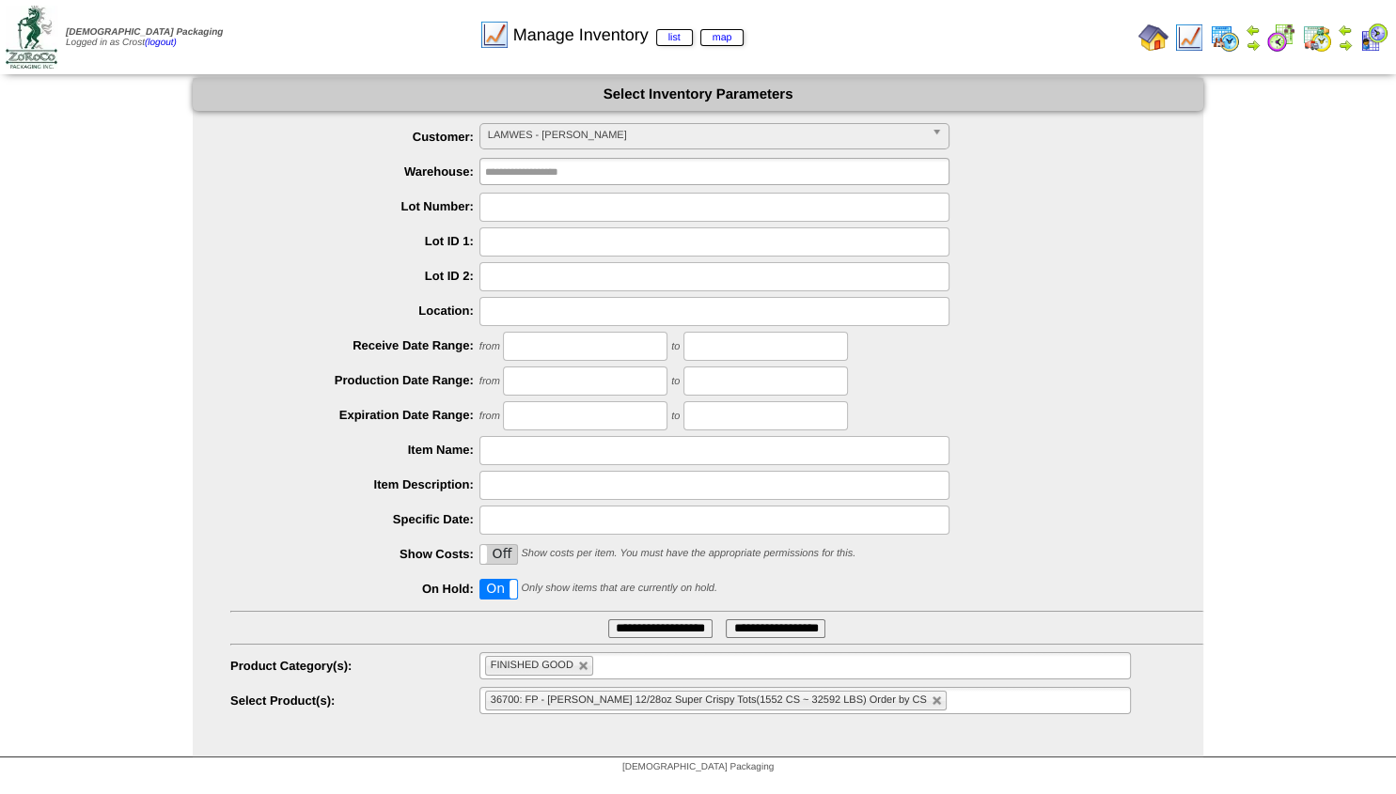
click at [493, 584] on label "On" at bounding box center [498, 589] width 37 height 19
click at [647, 625] on input "**********" at bounding box center [660, 629] width 104 height 19
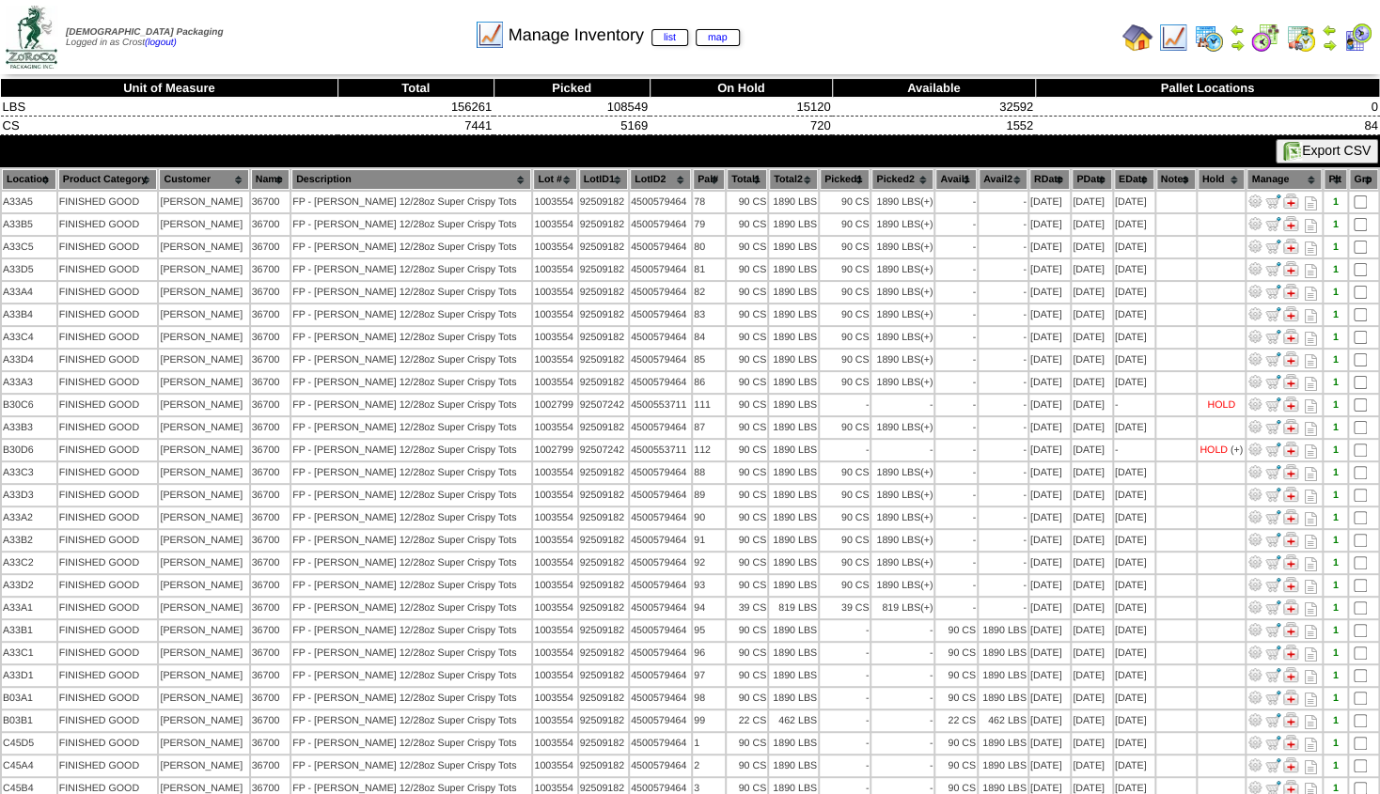
click at [533, 181] on th "Lot #" at bounding box center [554, 179] width 43 height 21
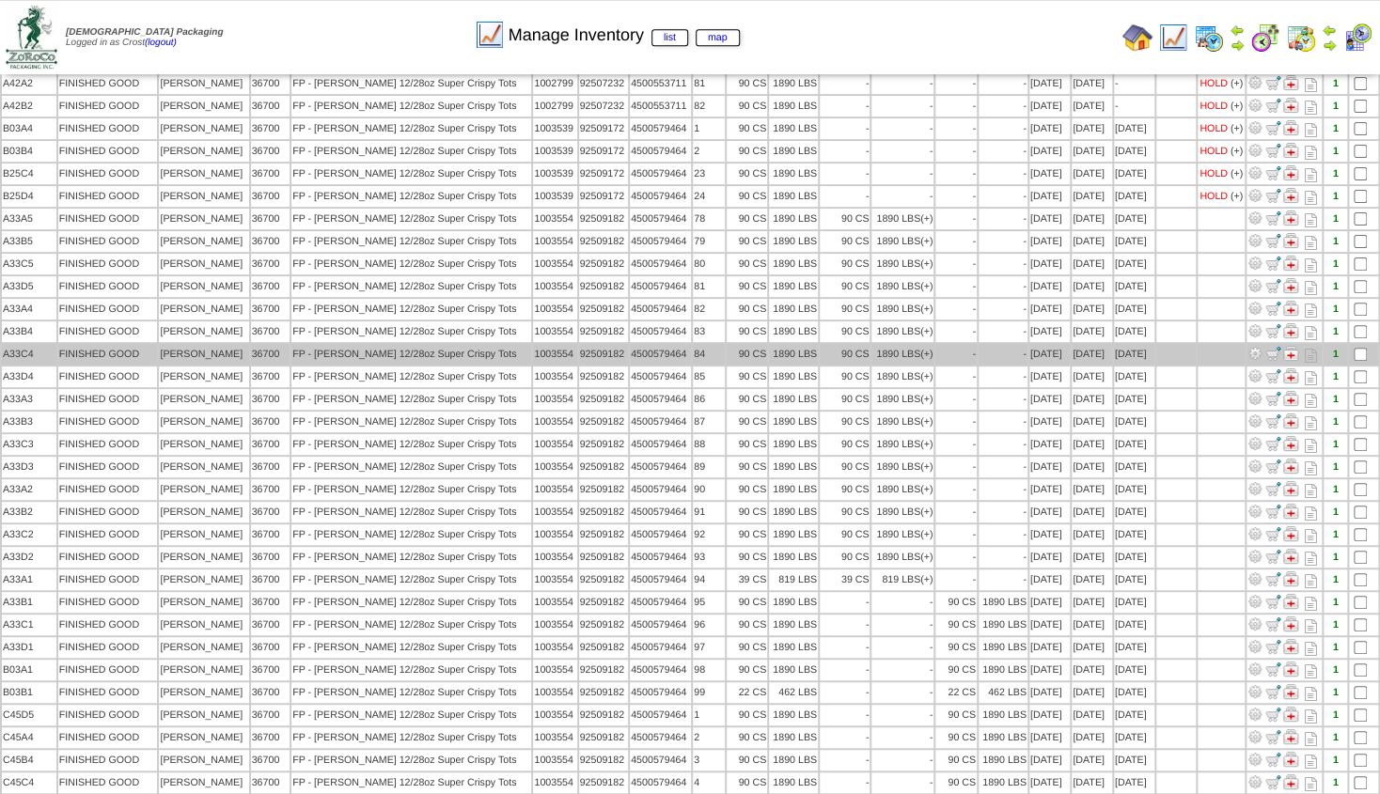
scroll to position [203, 0]
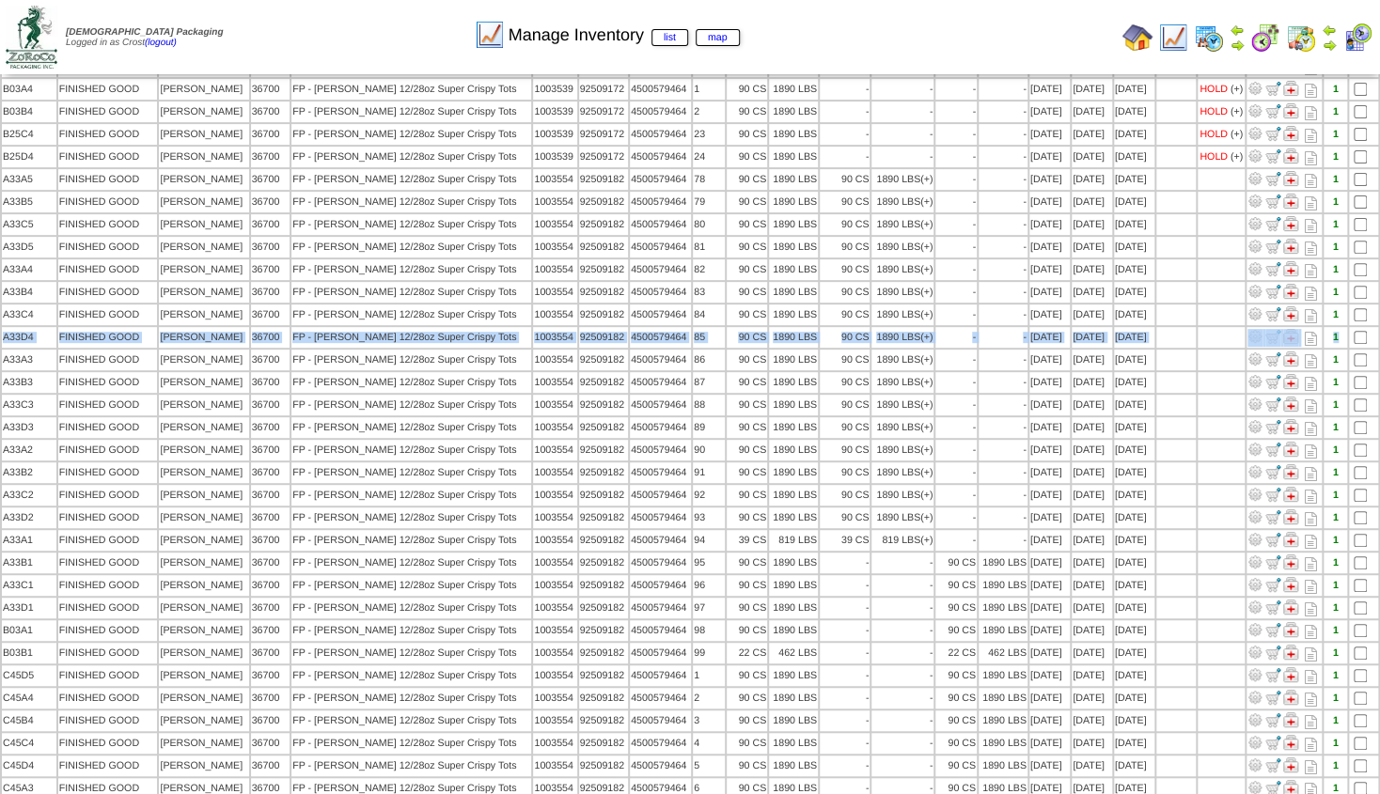
drag, startPoint x: 1378, startPoint y: 339, endPoint x: 1390, endPoint y: 314, distance: 27.8
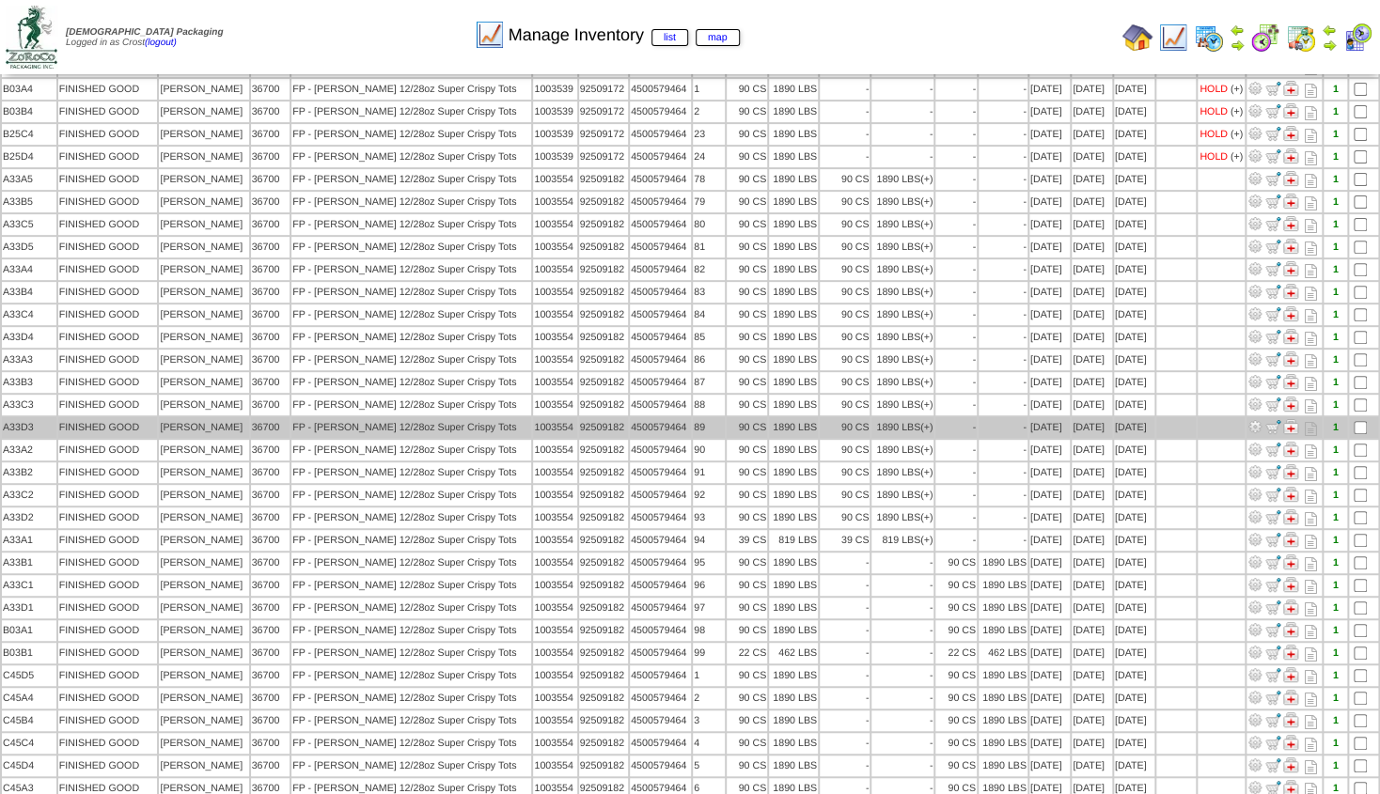
drag, startPoint x: 1163, startPoint y: 421, endPoint x: 1180, endPoint y: 421, distance: 16.9
click at [1166, 421] on td at bounding box center [1175, 427] width 39 height 21
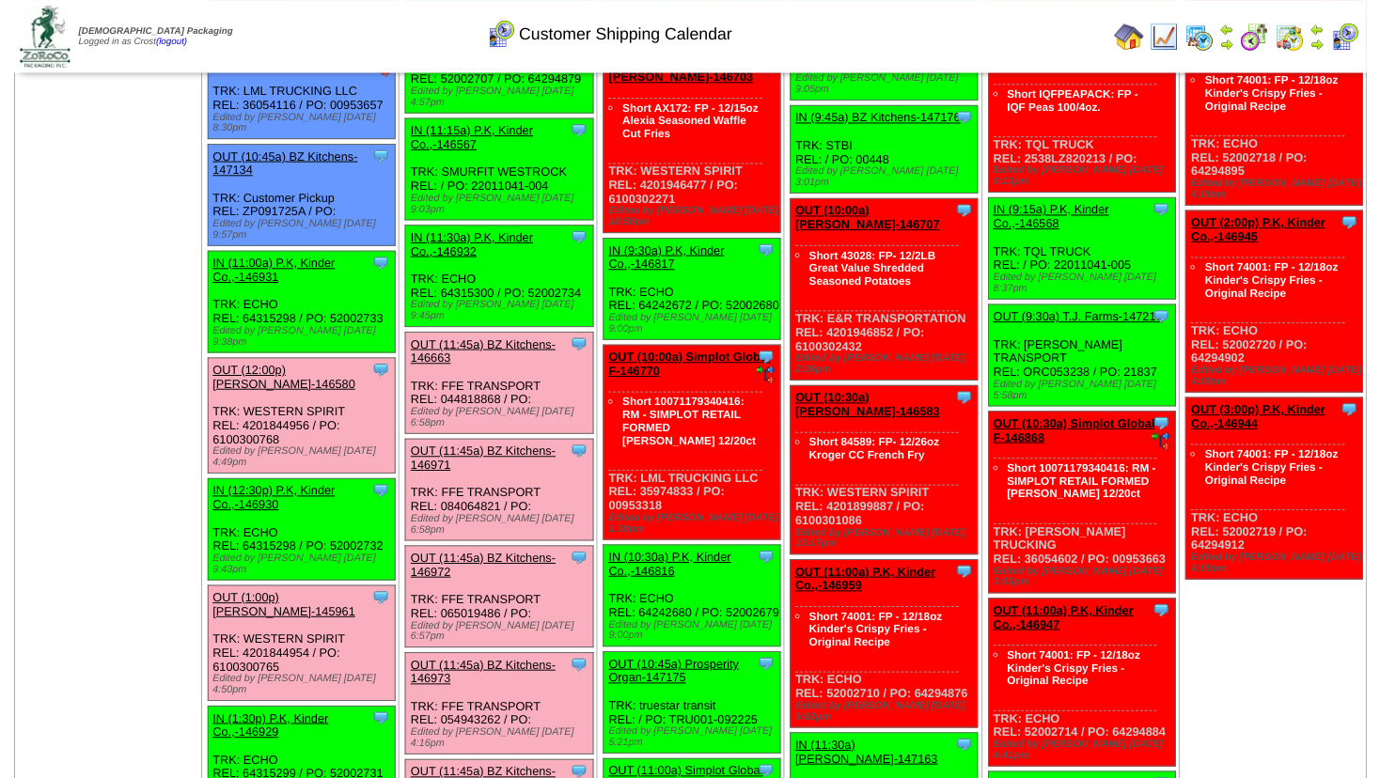
scroll to position [914, 0]
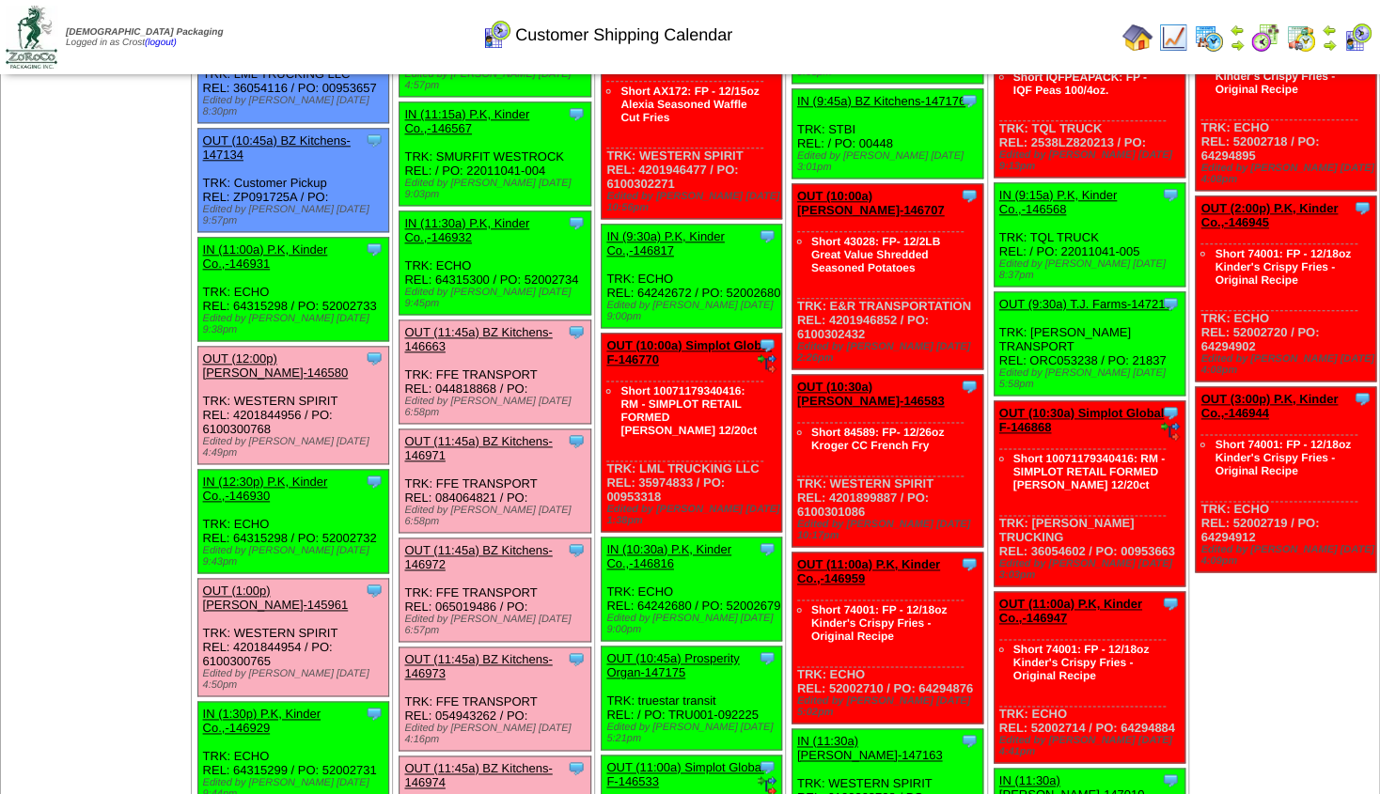
click at [270, 584] on link "OUT (1:00p) [PERSON_NAME]-145961" at bounding box center [276, 598] width 146 height 28
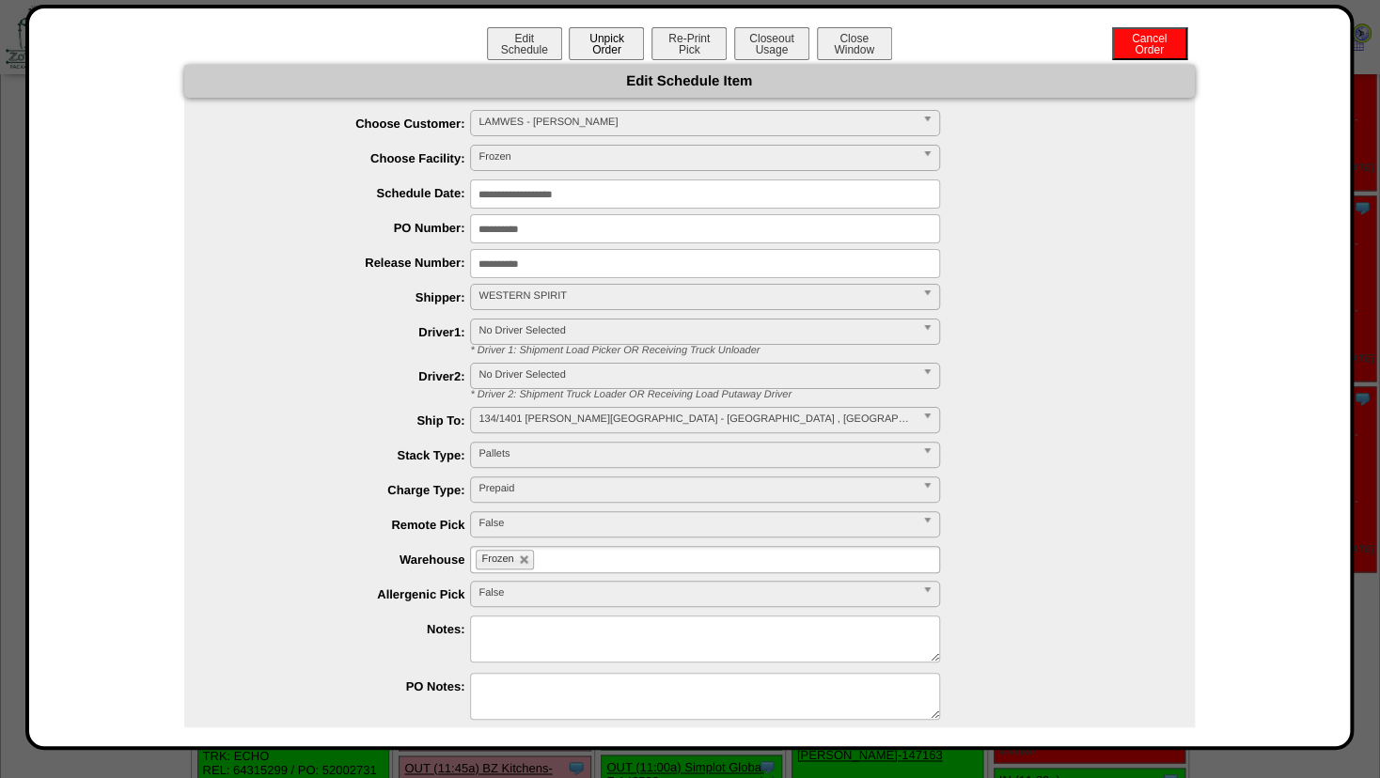
click at [597, 47] on button "Unpick Order" at bounding box center [606, 43] width 75 height 33
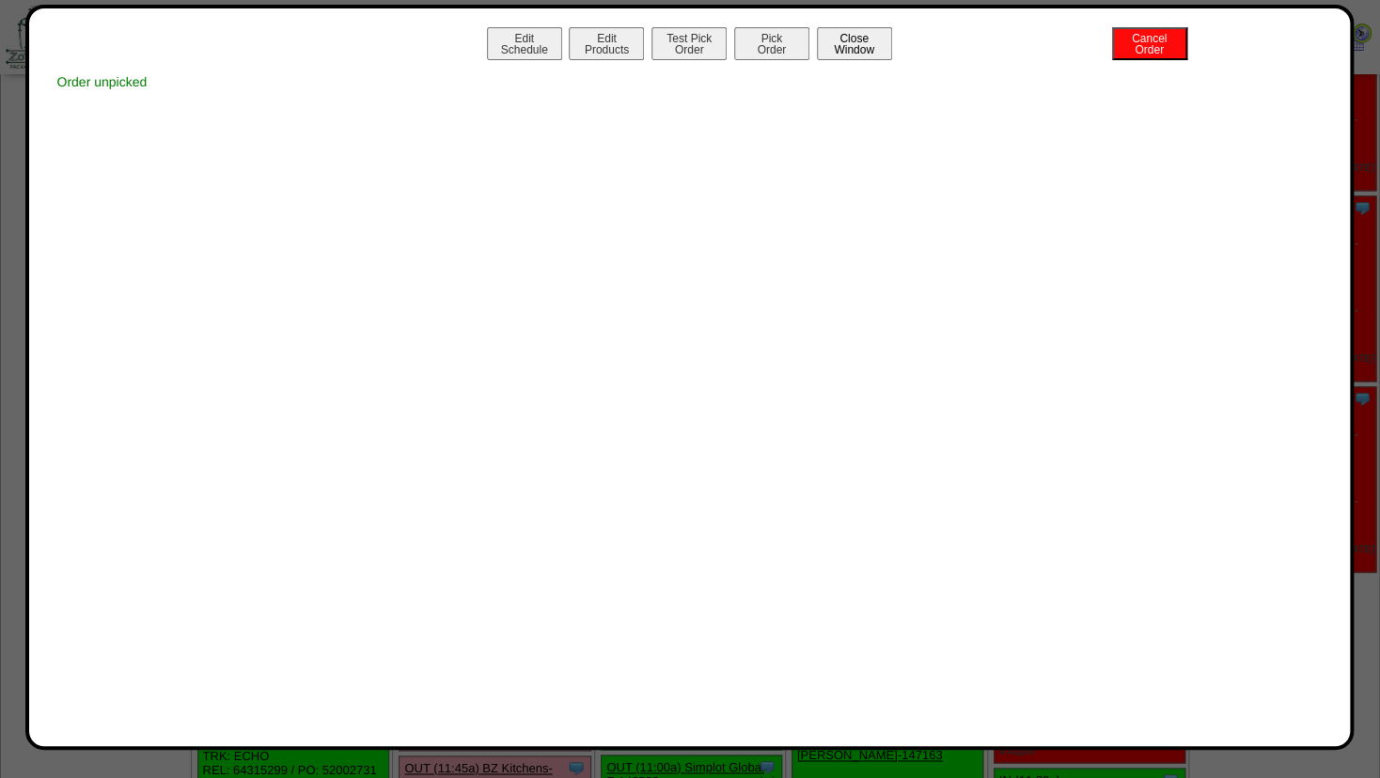
click at [852, 43] on button "Close Window" at bounding box center [854, 43] width 75 height 33
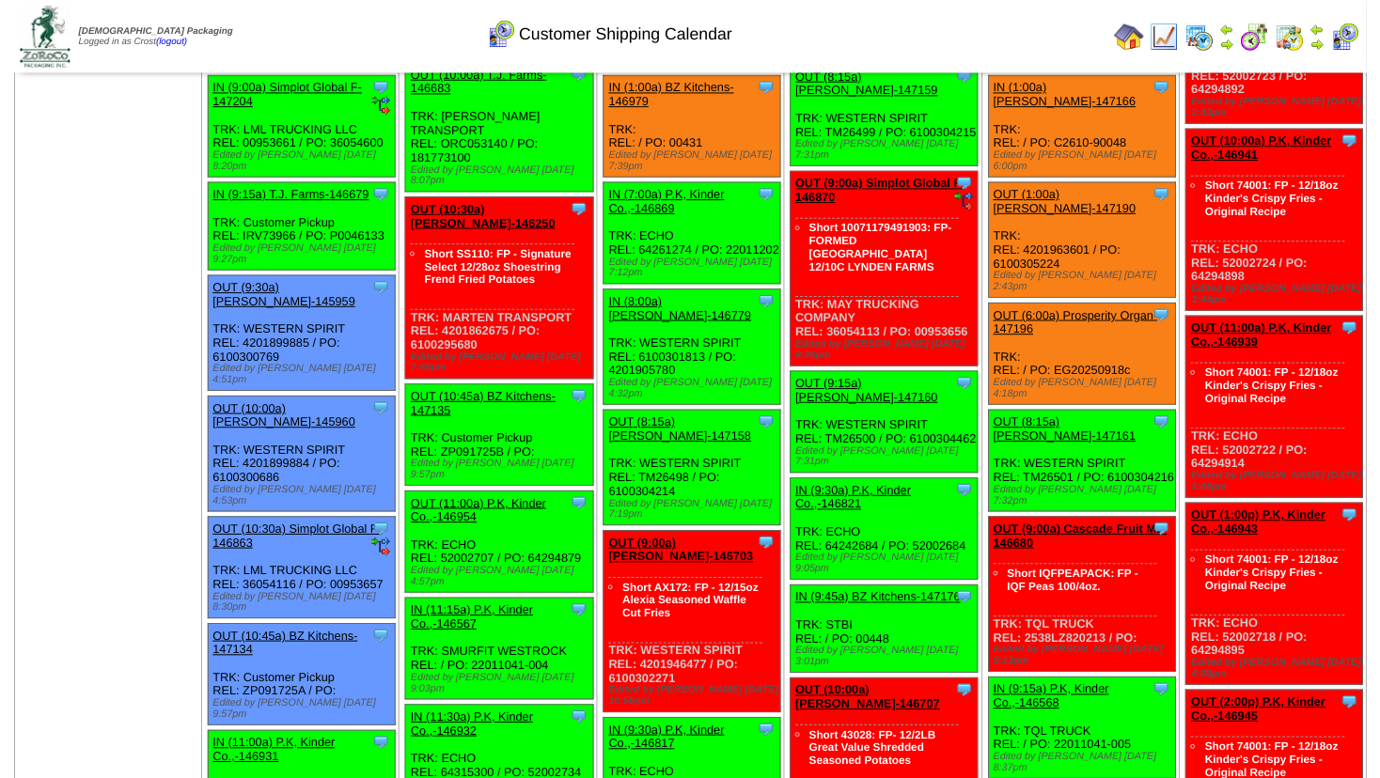
scroll to position [609, 0]
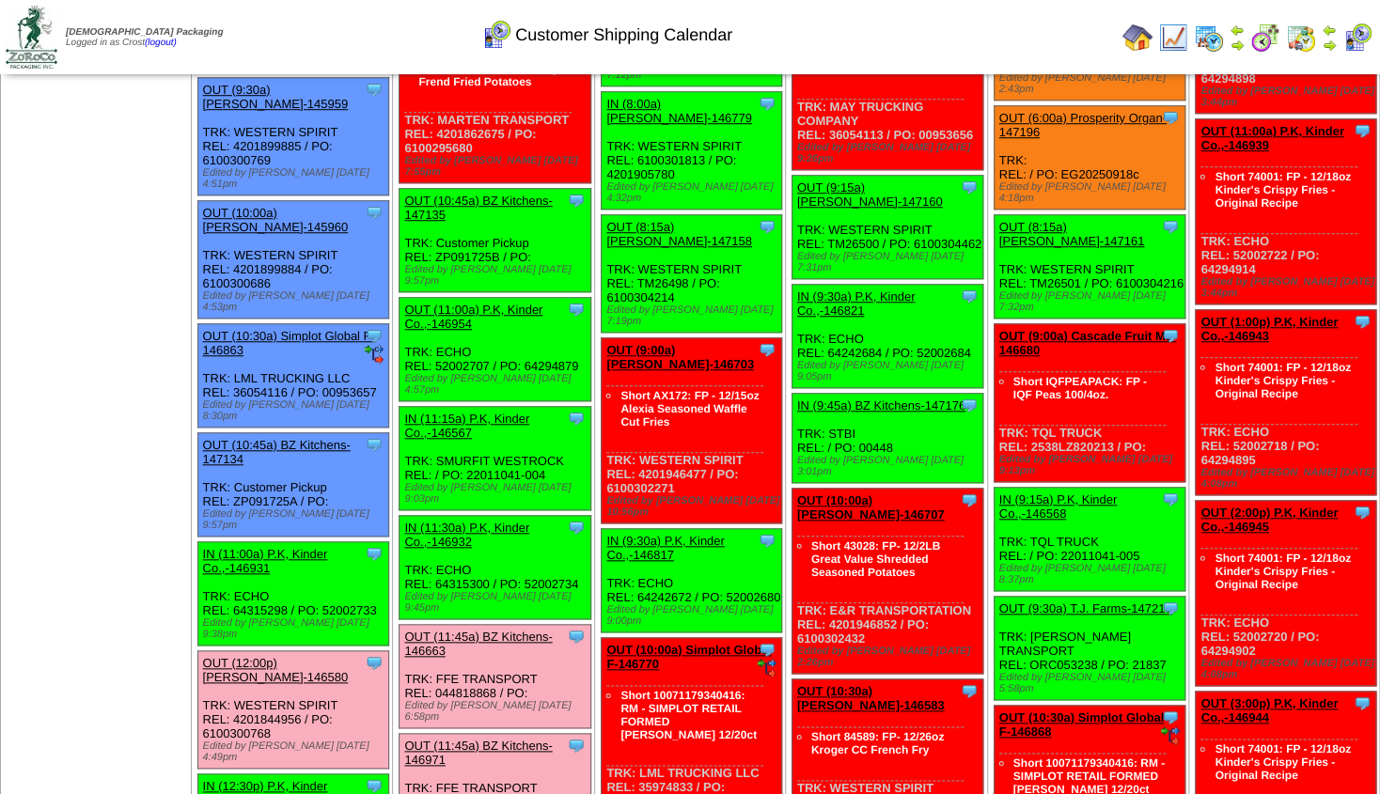
click at [280, 656] on div "OUT (12:00p) [PERSON_NAME]-146580" at bounding box center [292, 670] width 178 height 28
click at [267, 656] on link "OUT (12:00p) [PERSON_NAME]-146580" at bounding box center [276, 670] width 146 height 28
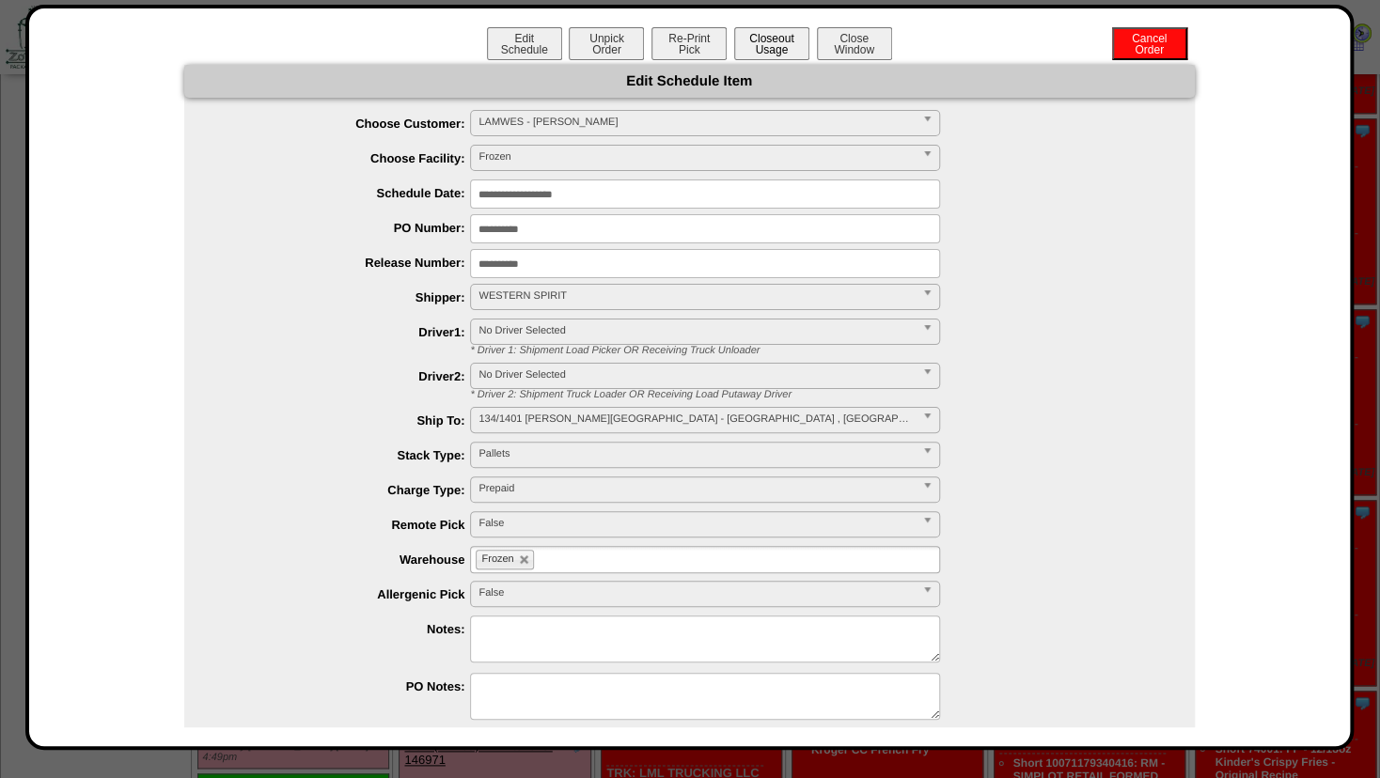
click at [778, 41] on button "Closeout Usage" at bounding box center [771, 43] width 75 height 33
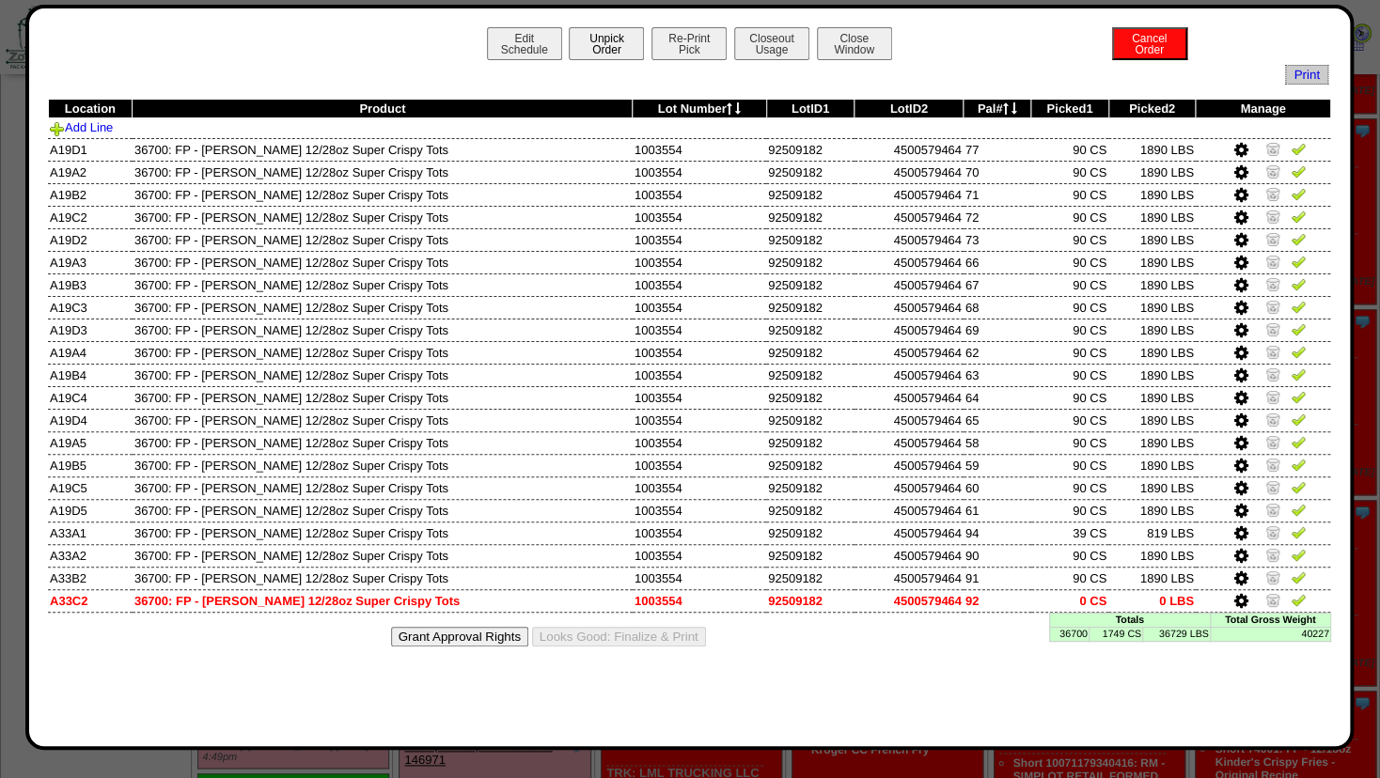
click at [610, 40] on button "Unpick Order" at bounding box center [606, 43] width 75 height 33
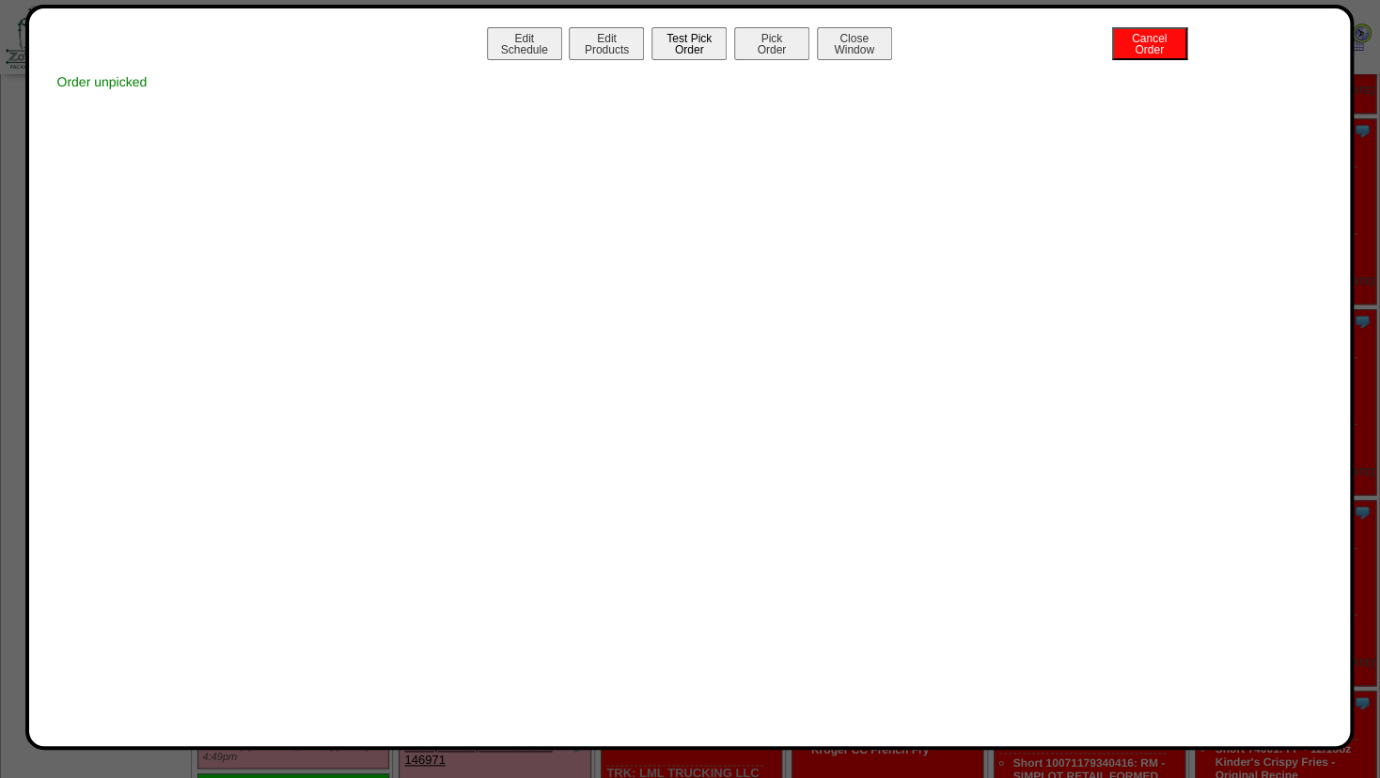
click at [686, 51] on button "Test Pick Order" at bounding box center [689, 43] width 75 height 33
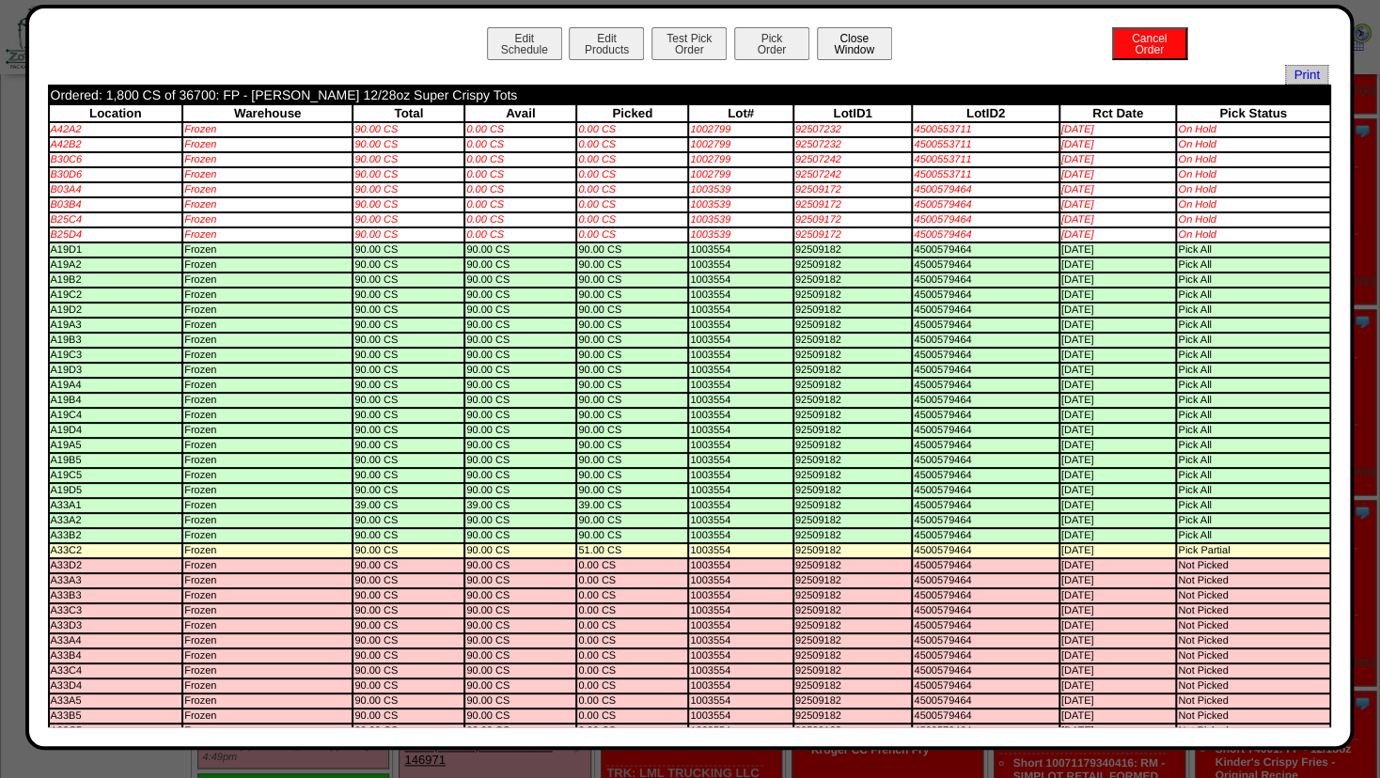
click at [851, 45] on button "Close Window" at bounding box center [854, 43] width 75 height 33
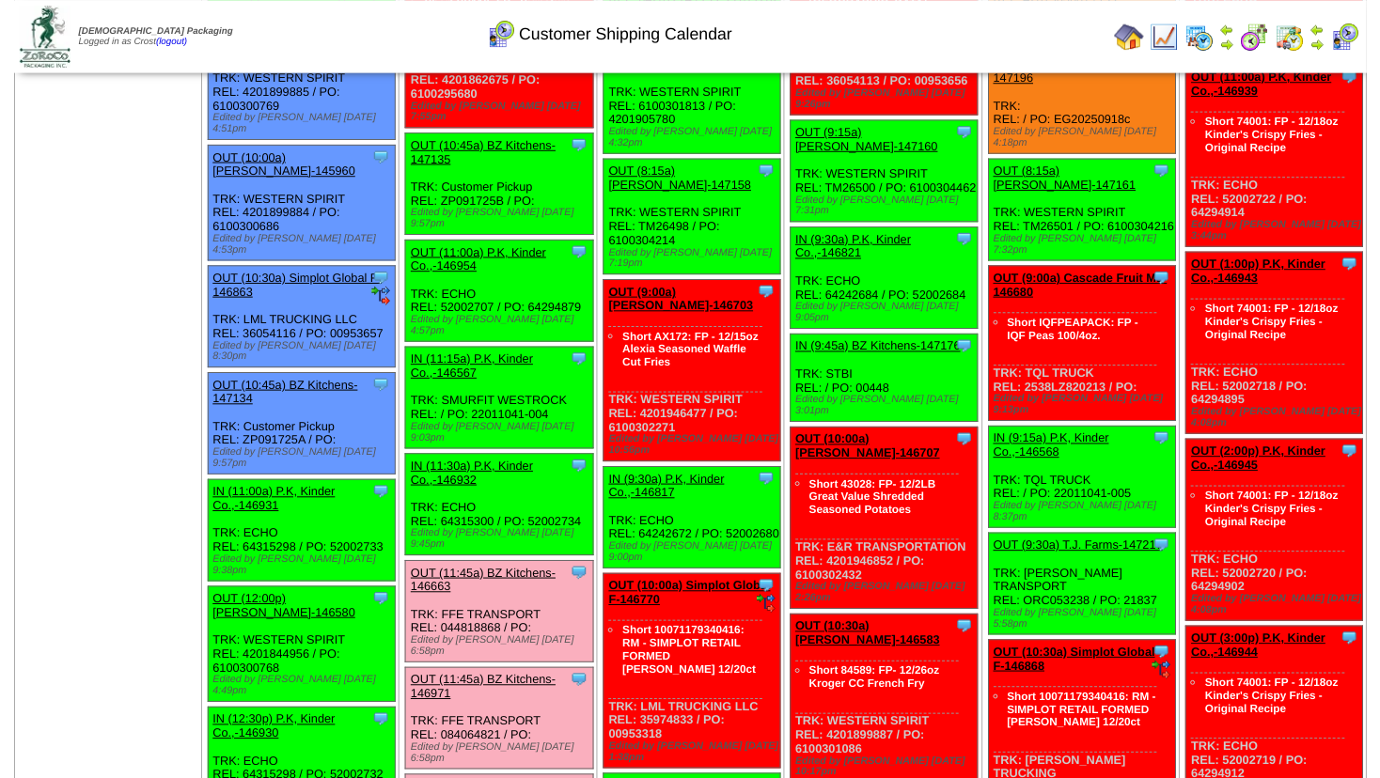
scroll to position [711, 0]
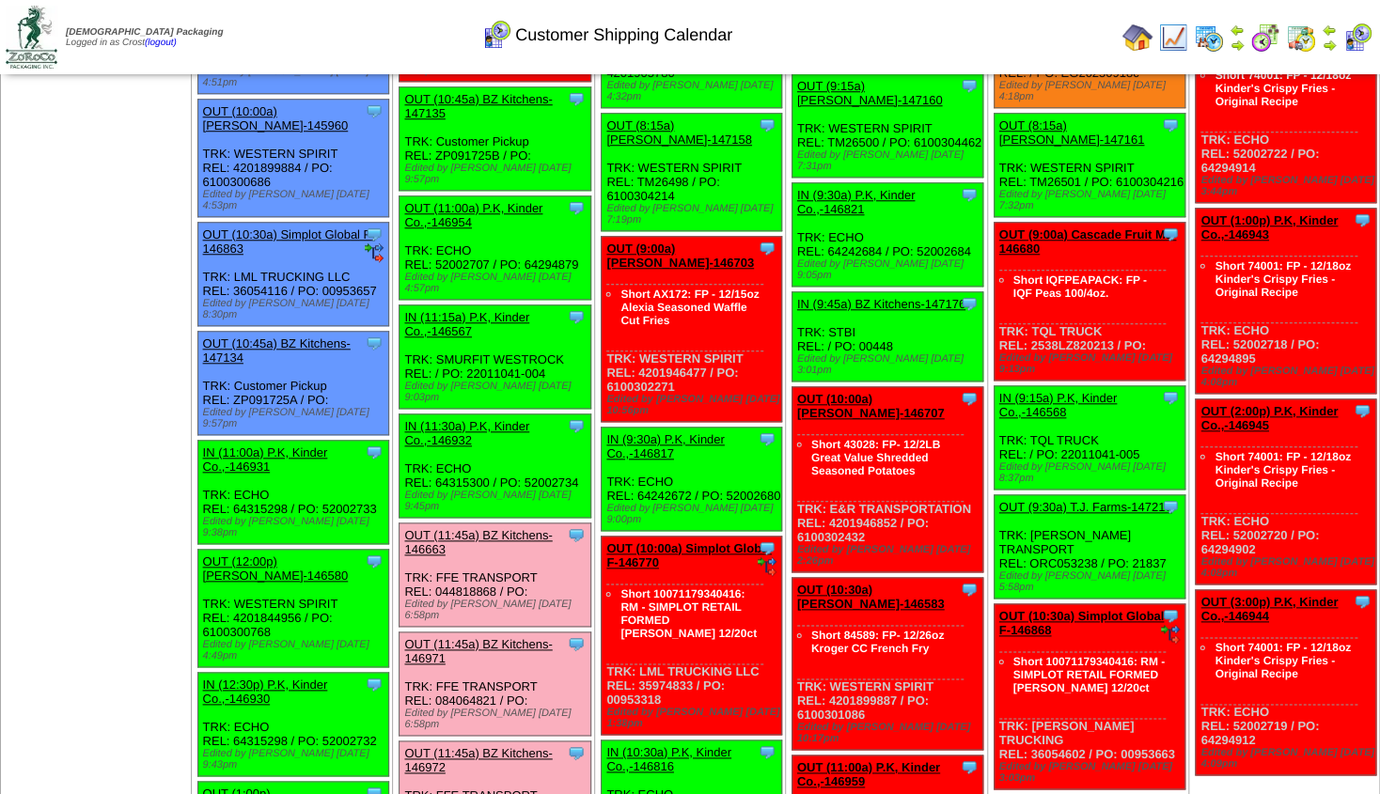
click at [264, 787] on link "OUT (1:00p) [PERSON_NAME]-145961" at bounding box center [276, 801] width 146 height 28
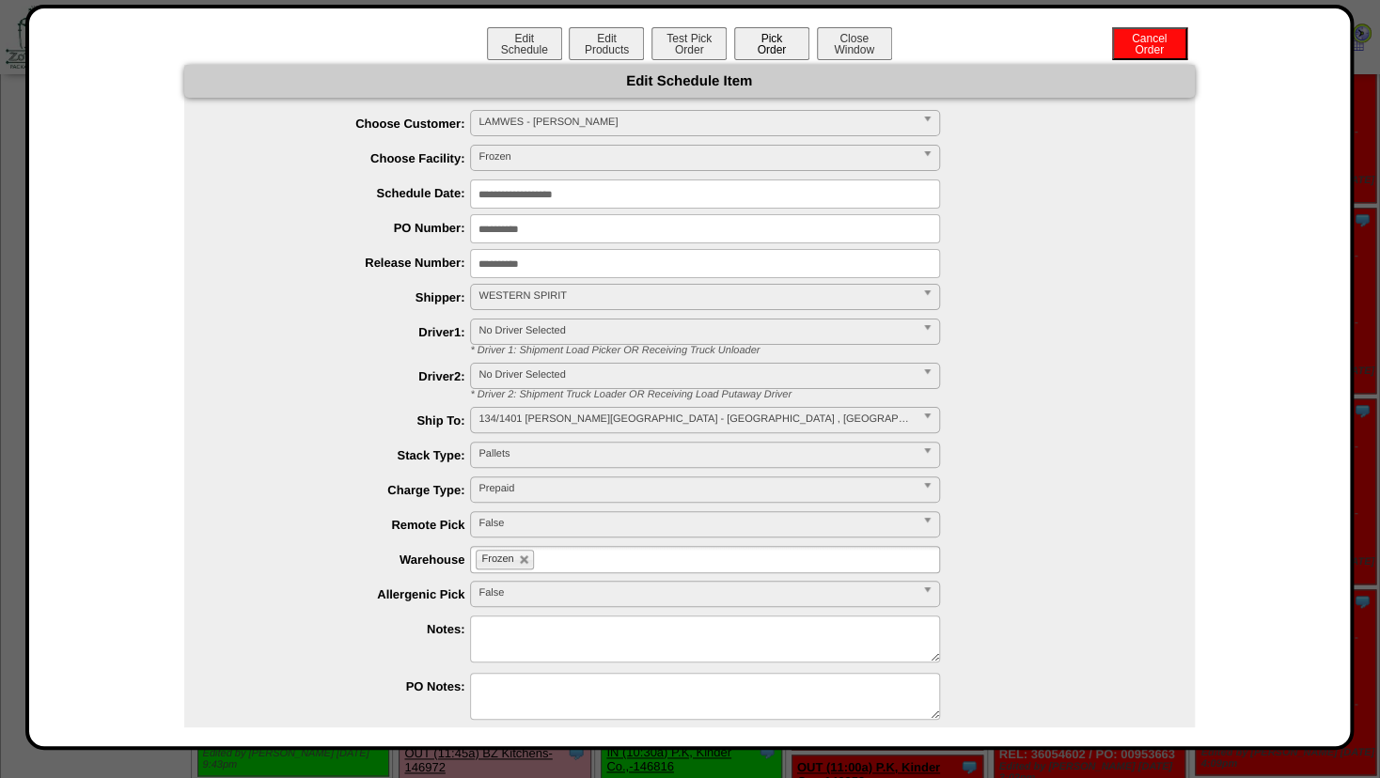
click at [763, 46] on button "Pick Order" at bounding box center [771, 43] width 75 height 33
click at [676, 46] on button "Test Pick Order" at bounding box center [689, 43] width 75 height 33
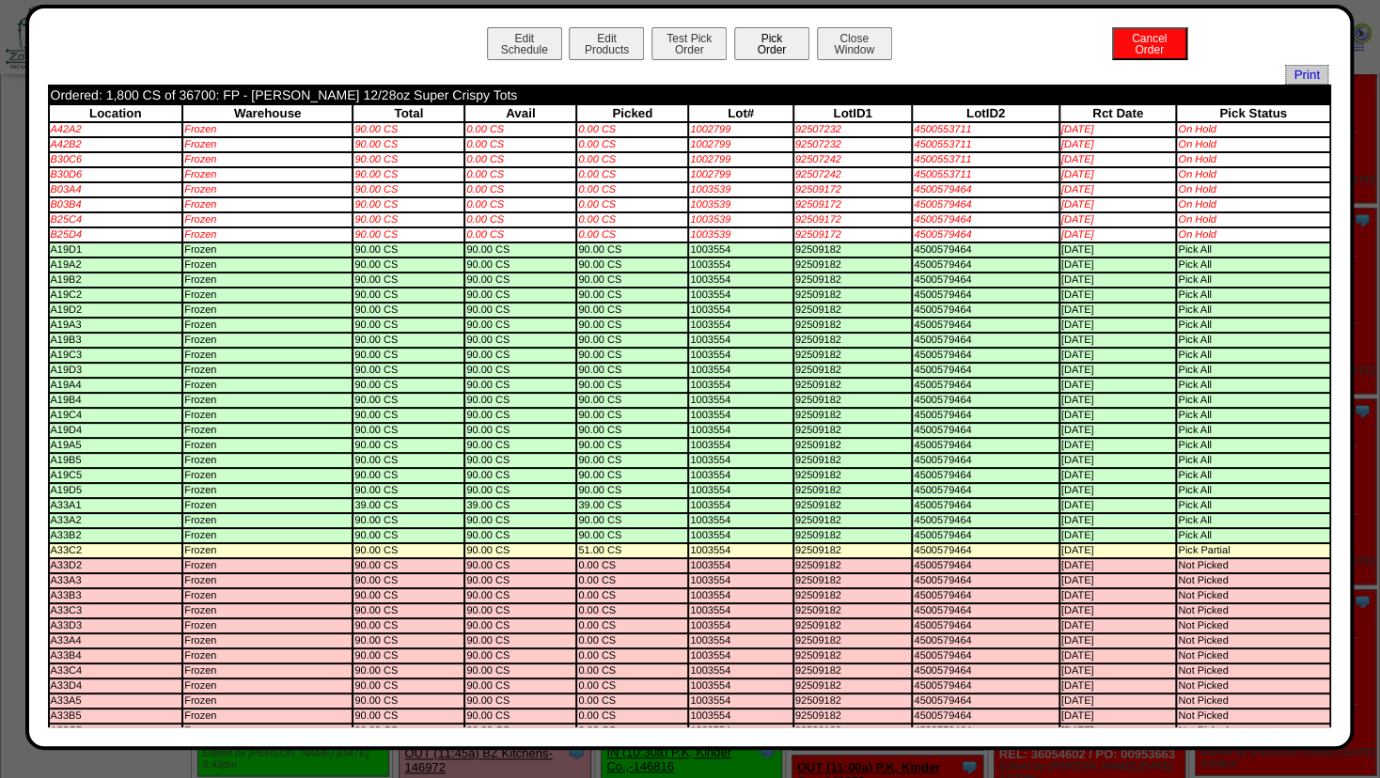
click at [748, 39] on button "Pick Order" at bounding box center [771, 43] width 75 height 33
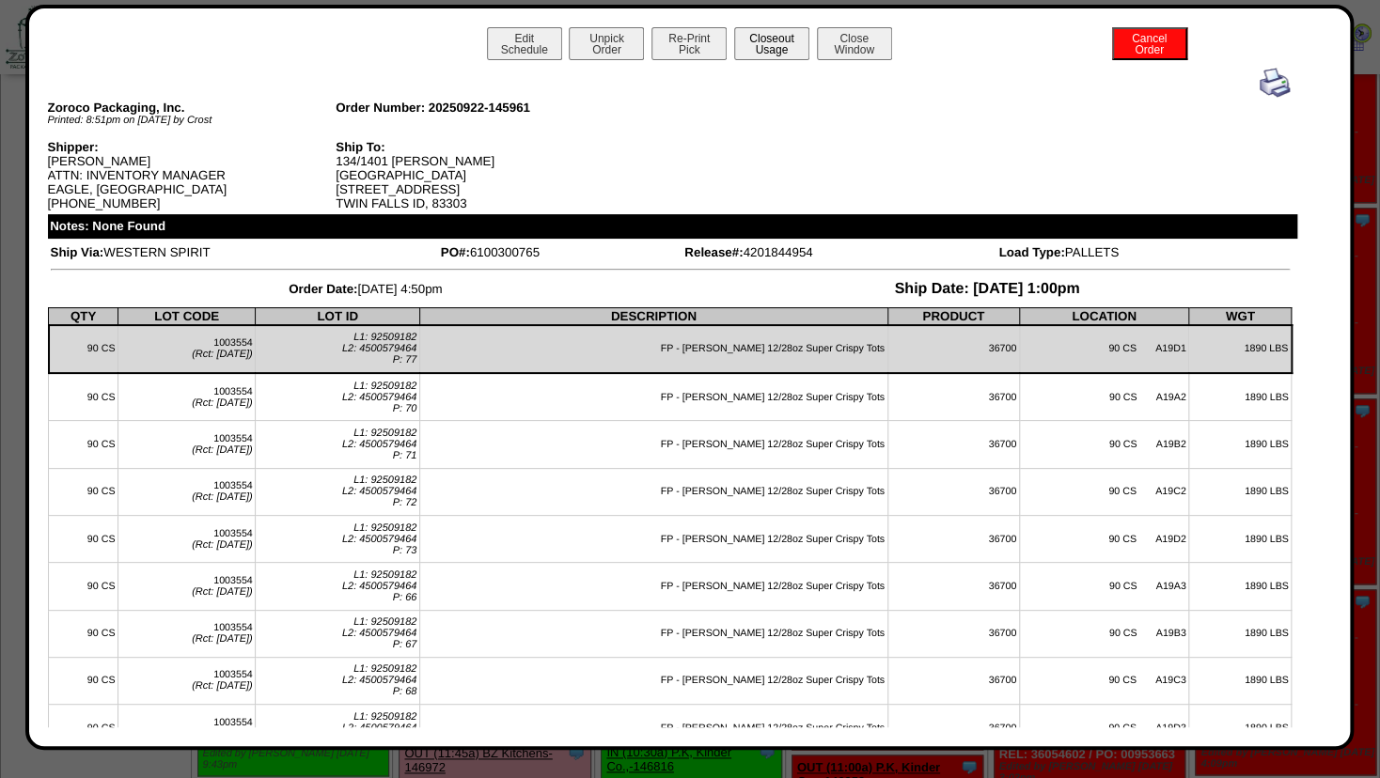
click at [767, 45] on button "Closeout Usage" at bounding box center [771, 43] width 75 height 33
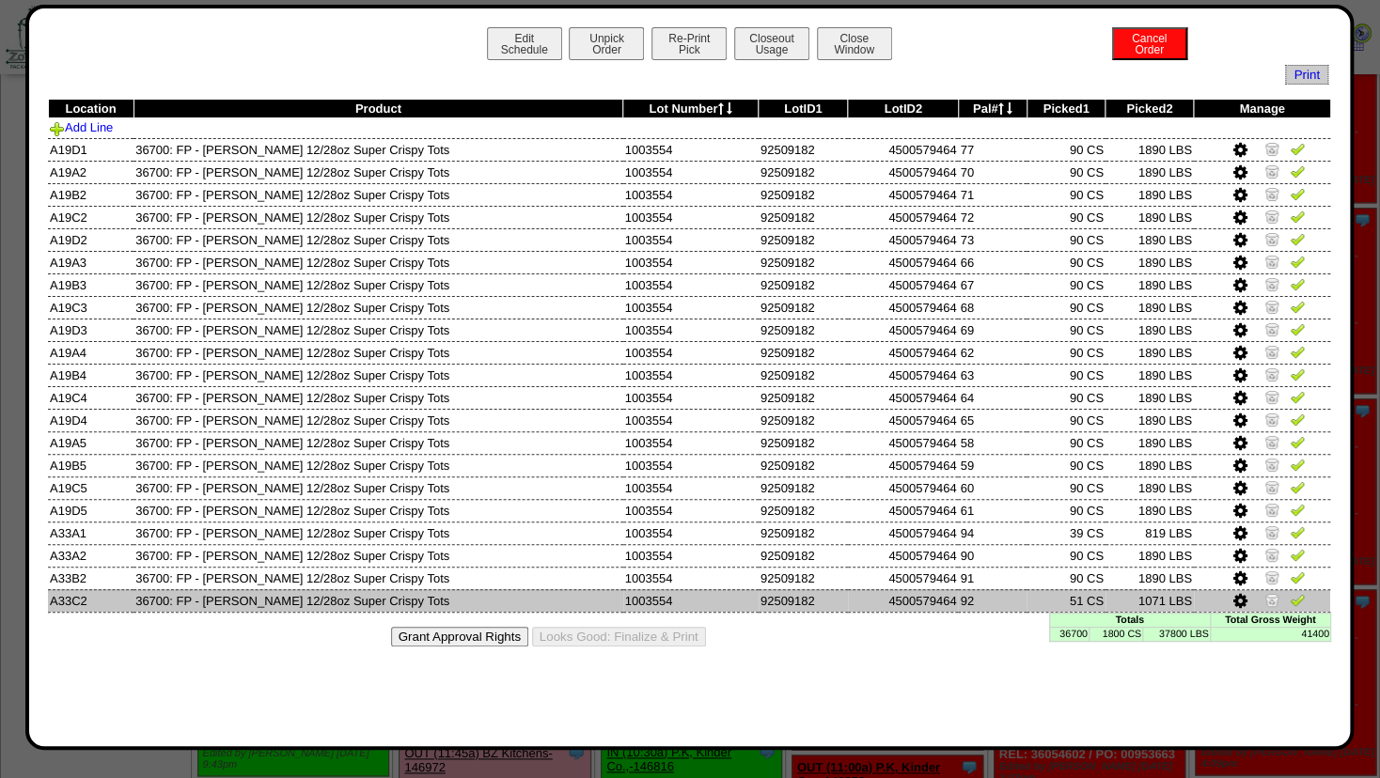
click at [1239, 600] on icon at bounding box center [1241, 601] width 14 height 17
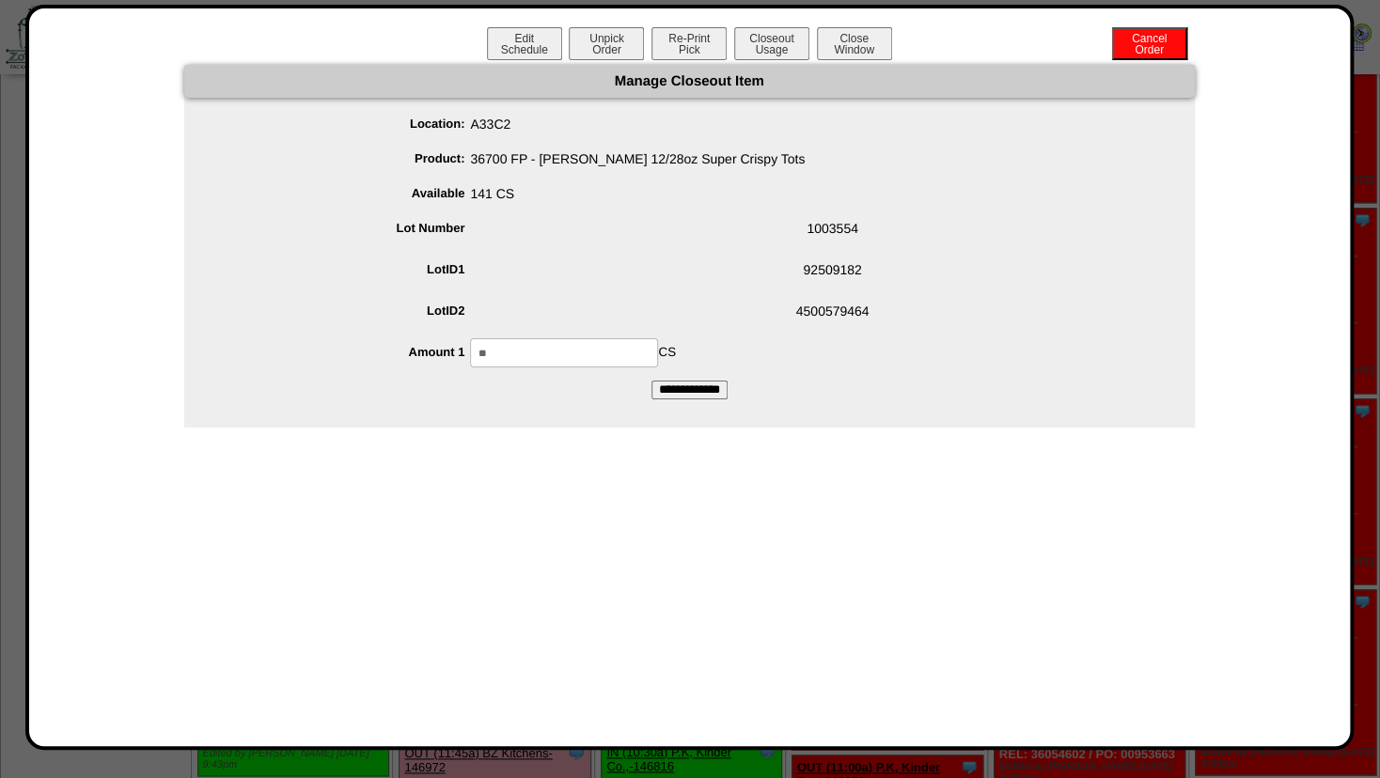
drag, startPoint x: 523, startPoint y: 354, endPoint x: 197, endPoint y: 338, distance: 325.7
click at [470, 338] on input "**" at bounding box center [564, 352] width 188 height 29
type input "**"
drag, startPoint x: 710, startPoint y: 290, endPoint x: 727, endPoint y: 329, distance: 43.0
click at [716, 290] on span "92509182" at bounding box center [708, 274] width 973 height 36
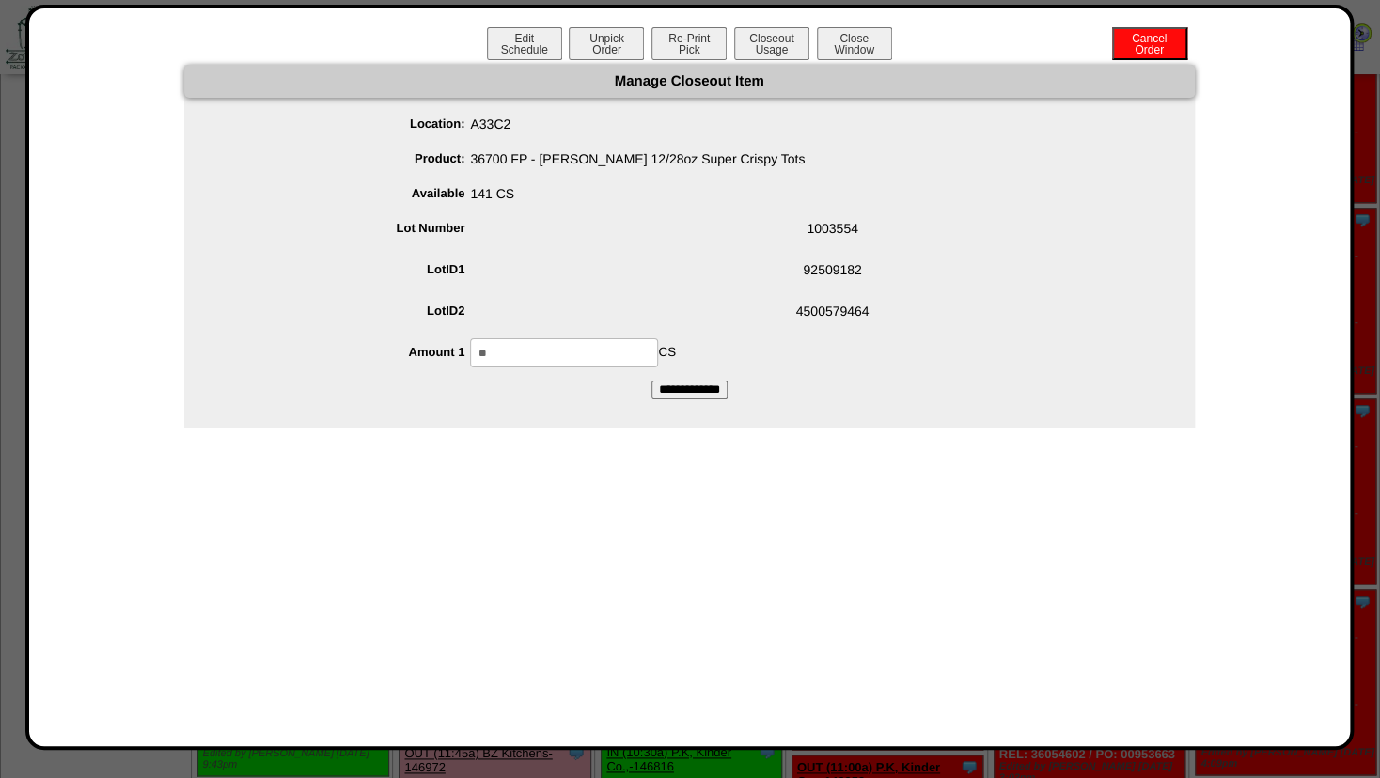
drag, startPoint x: 675, startPoint y: 388, endPoint x: 688, endPoint y: 389, distance: 13.2
click at [678, 388] on input "**********" at bounding box center [690, 390] width 76 height 19
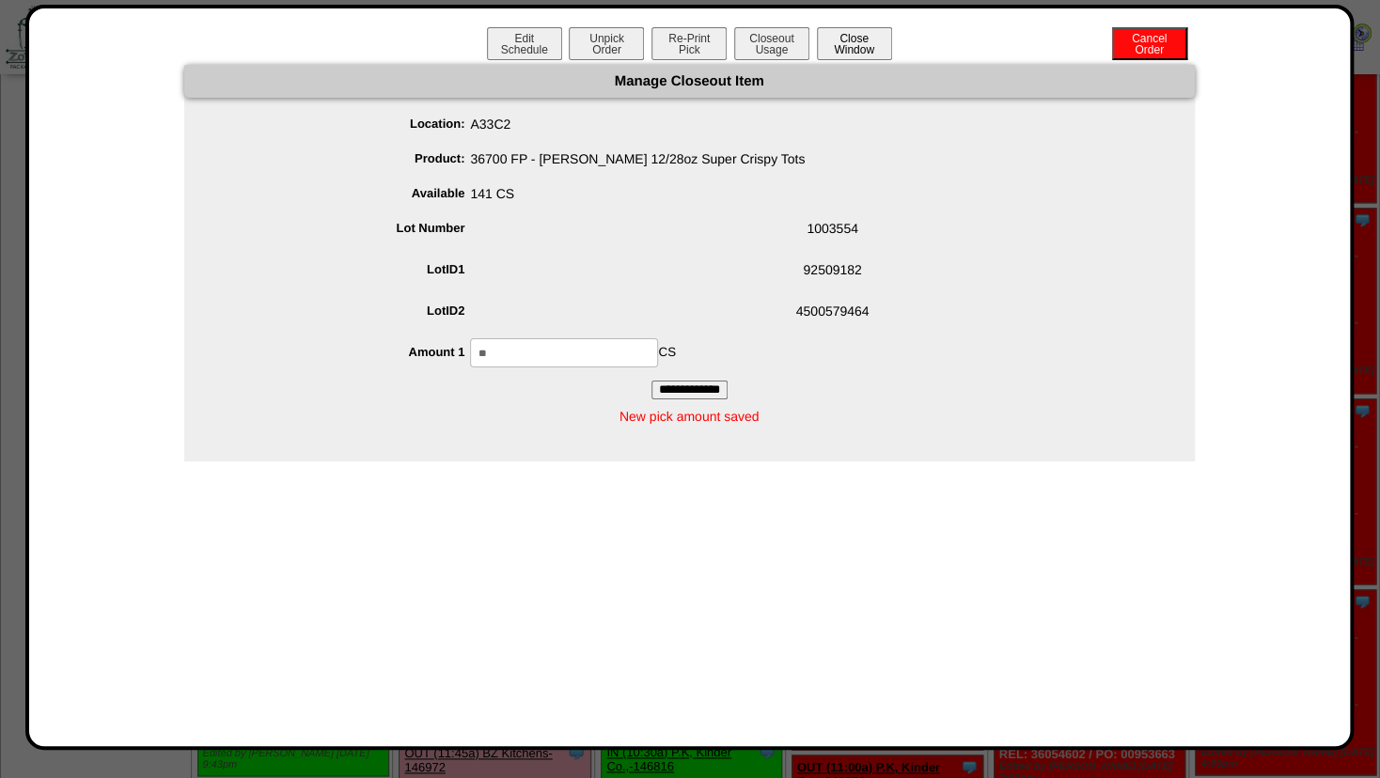
click at [866, 40] on button "Close Window" at bounding box center [854, 43] width 75 height 33
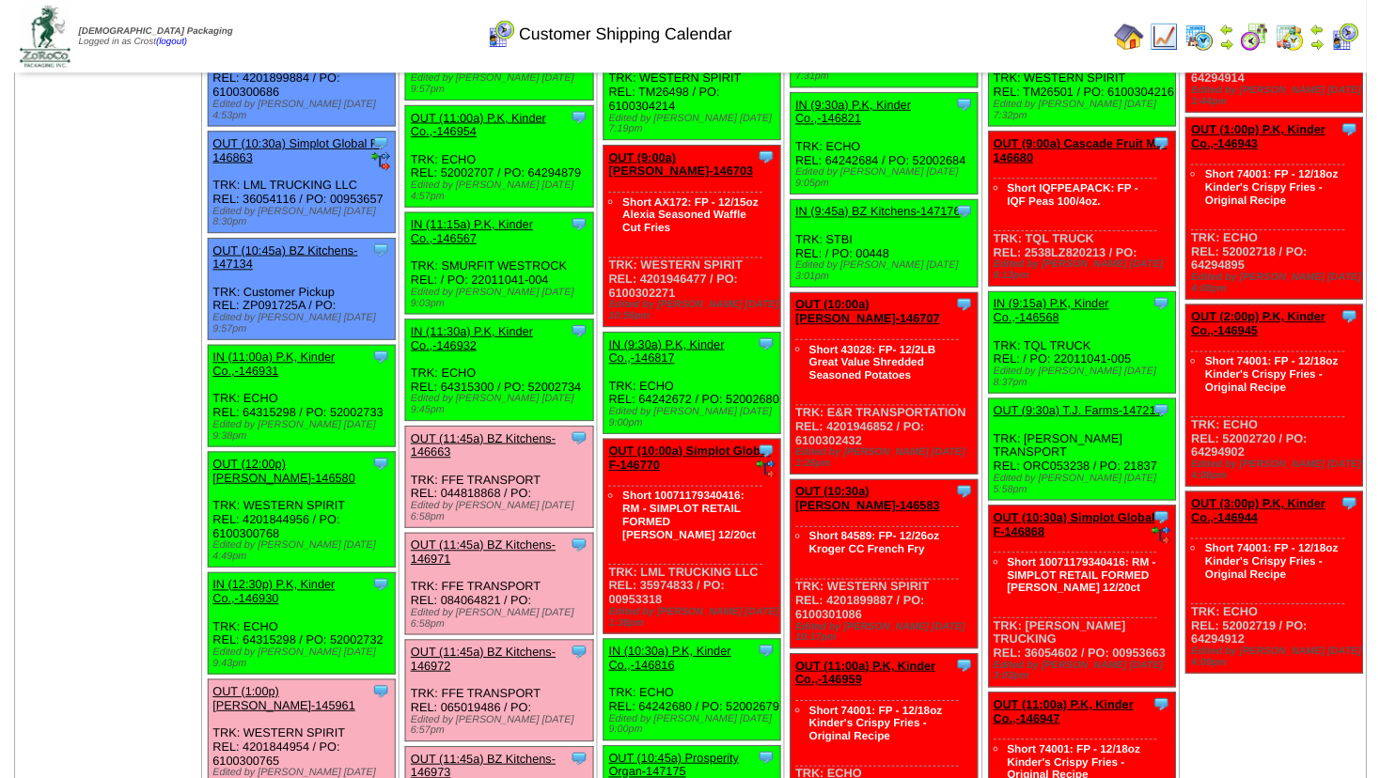
scroll to position [812, 0]
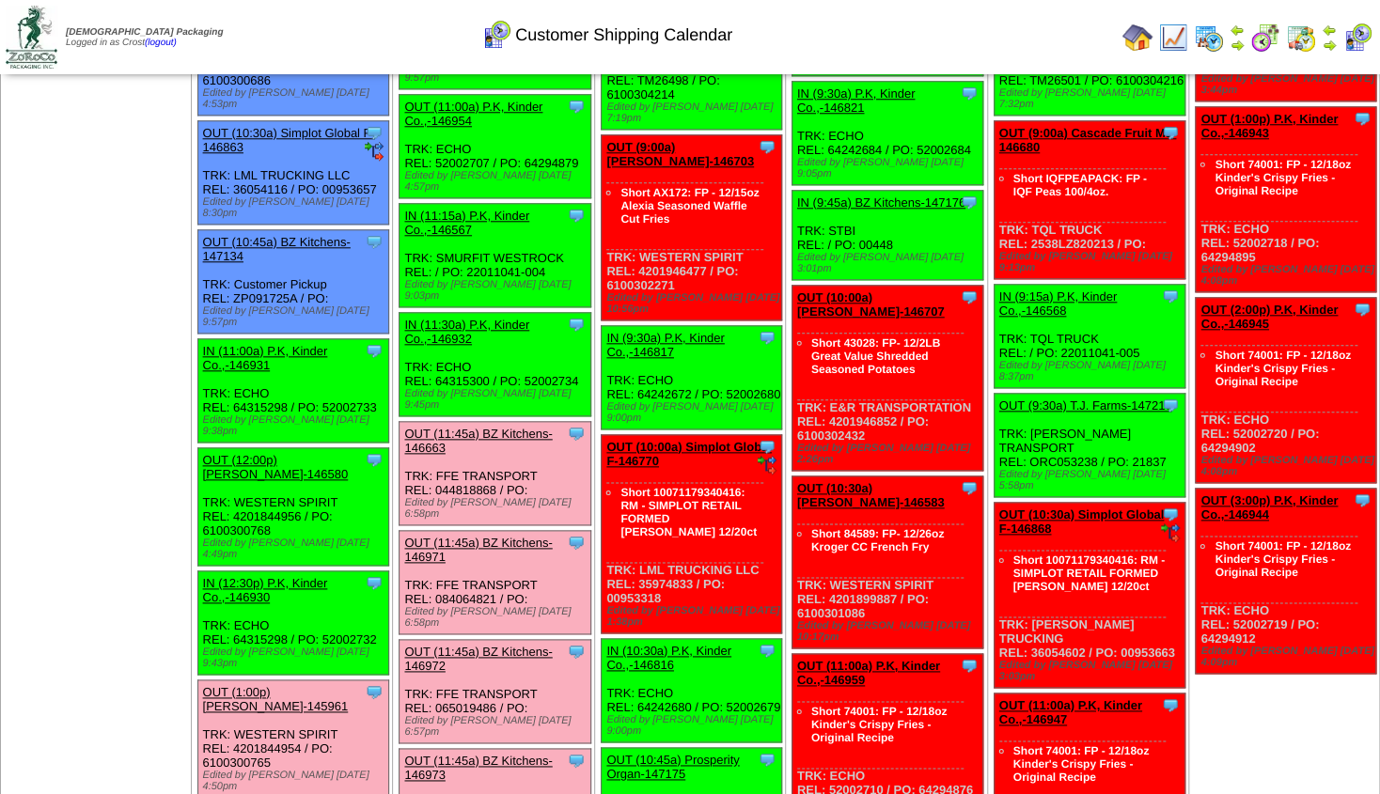
click at [246, 453] on link "OUT (12:00p) [PERSON_NAME]-146580" at bounding box center [276, 467] width 146 height 28
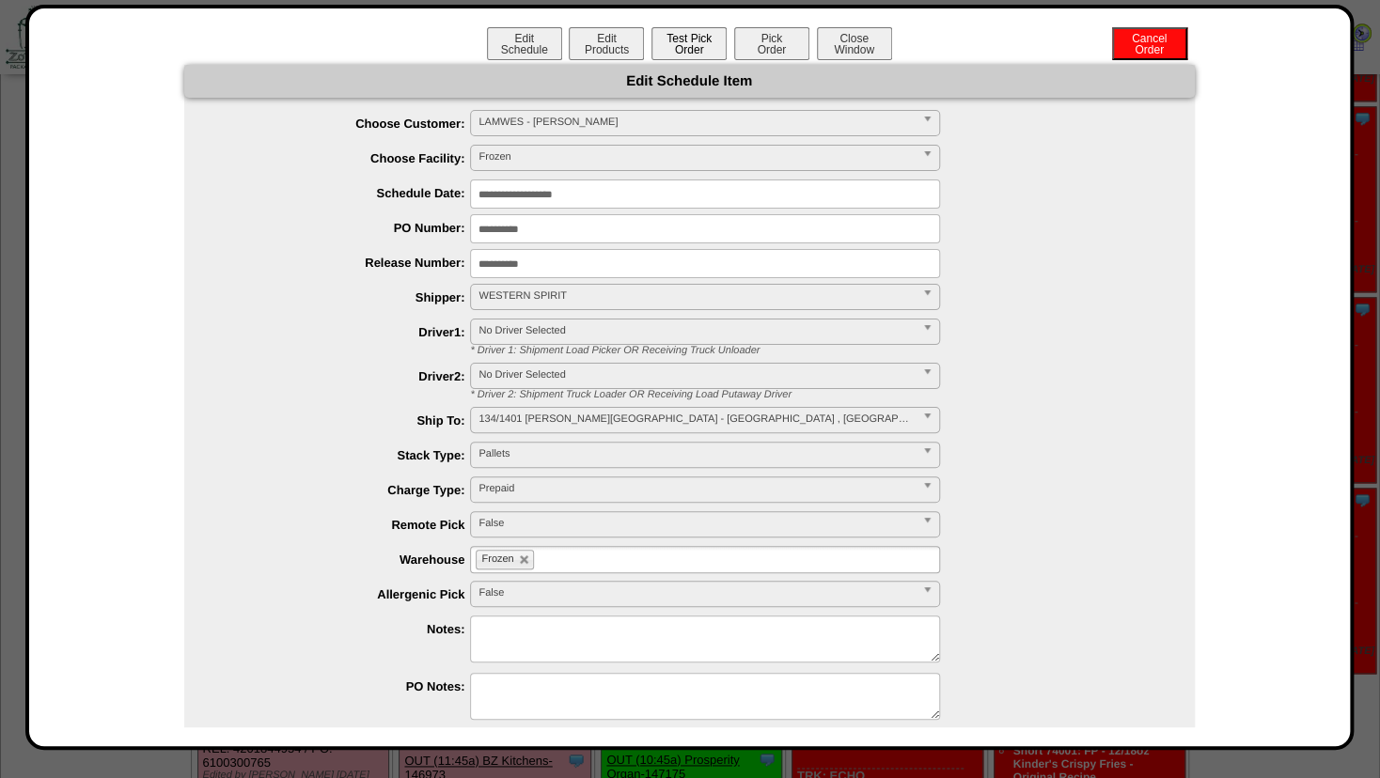
click at [668, 36] on button "Test Pick Order" at bounding box center [689, 43] width 75 height 33
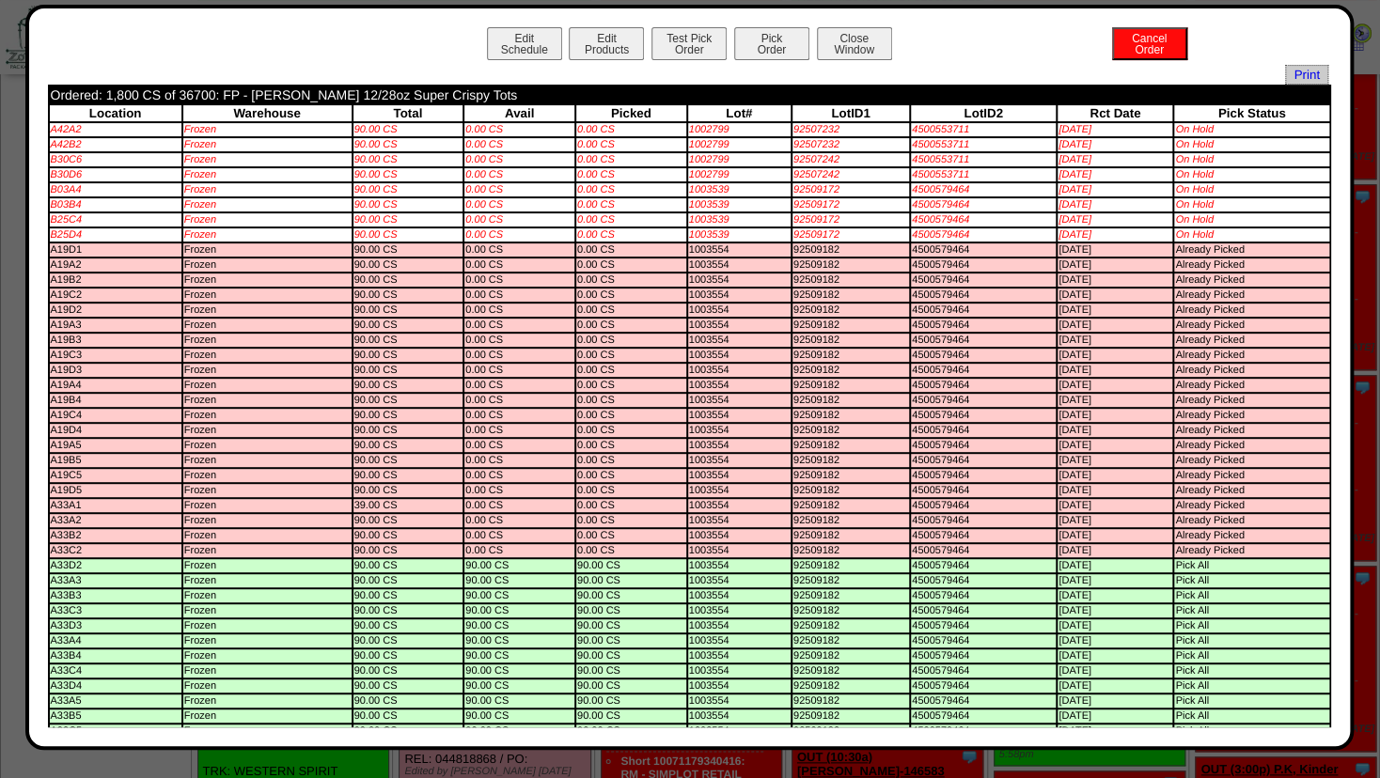
scroll to position [508, 0]
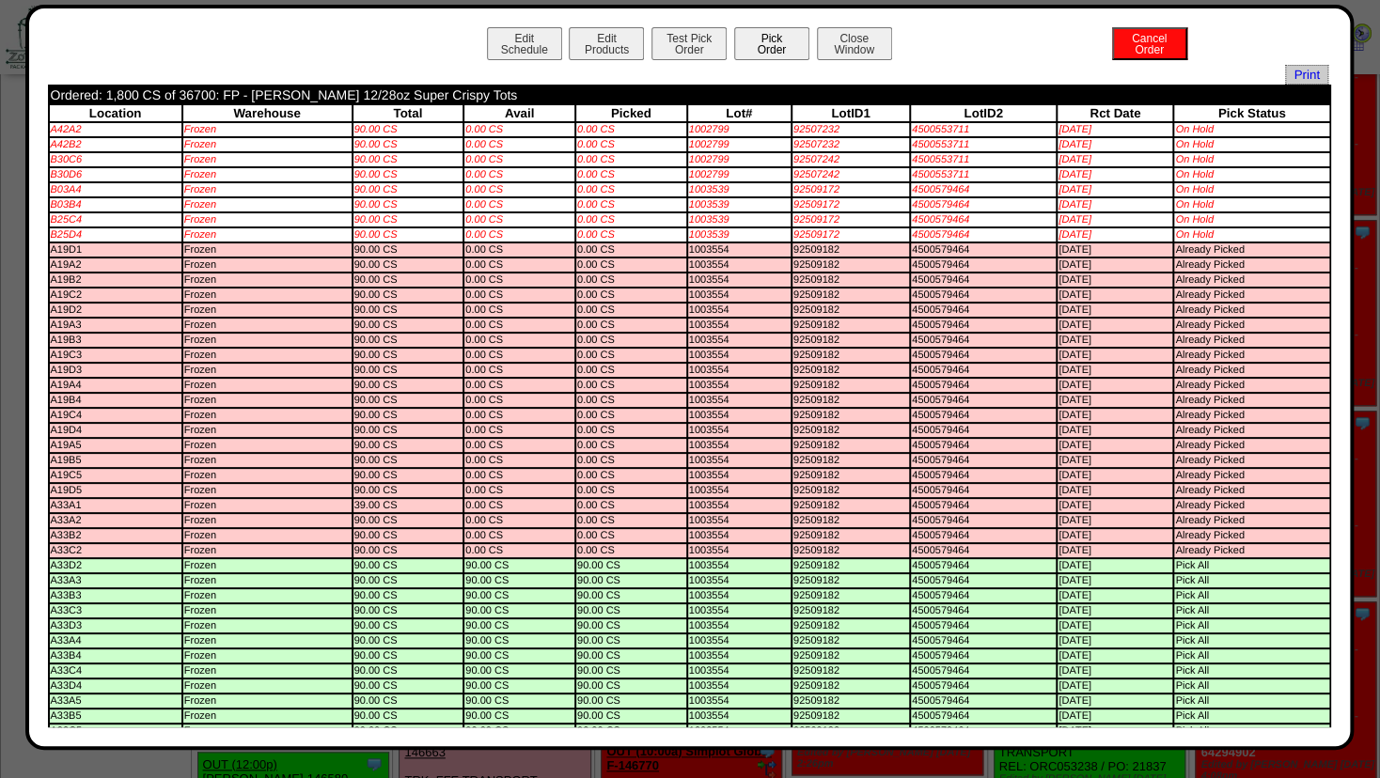
click at [757, 45] on button "Pick Order" at bounding box center [771, 43] width 75 height 33
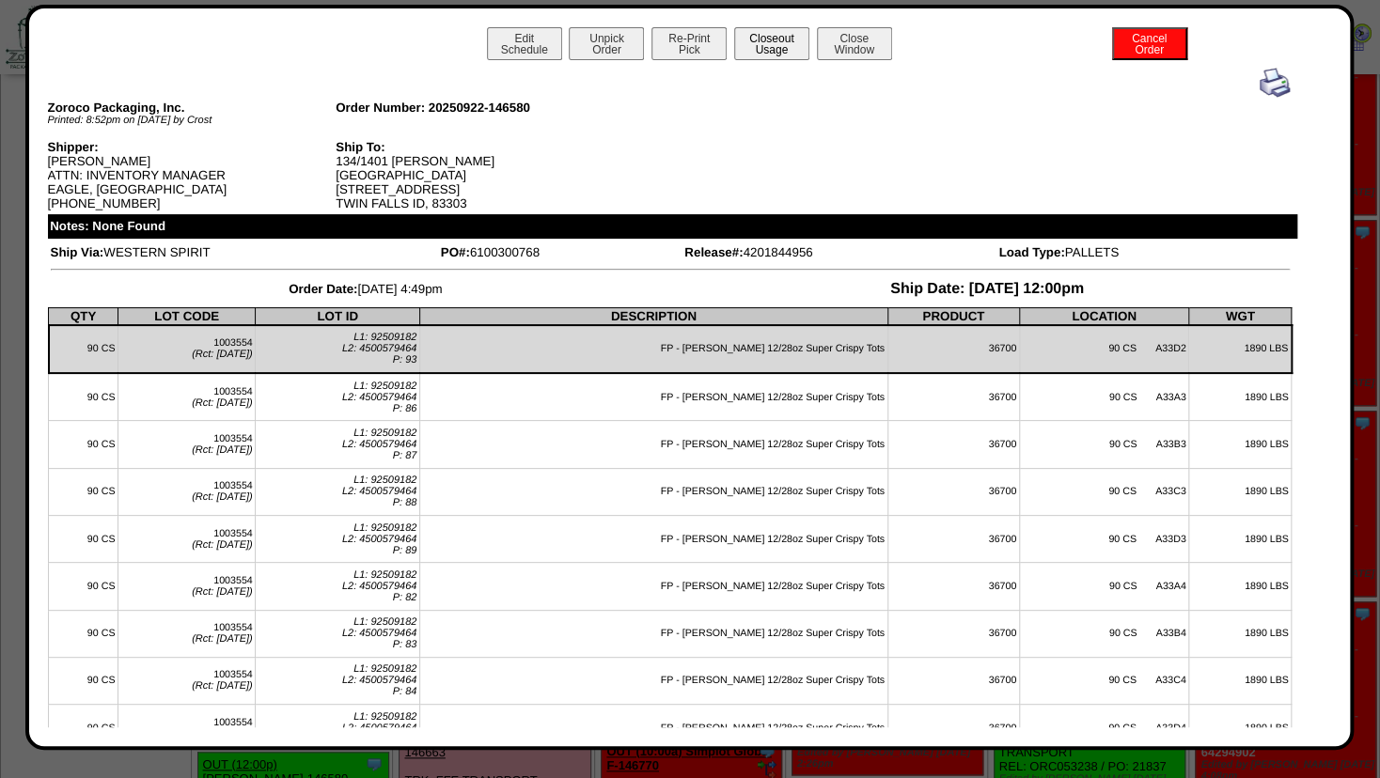
click at [753, 46] on button "Closeout Usage" at bounding box center [771, 43] width 75 height 33
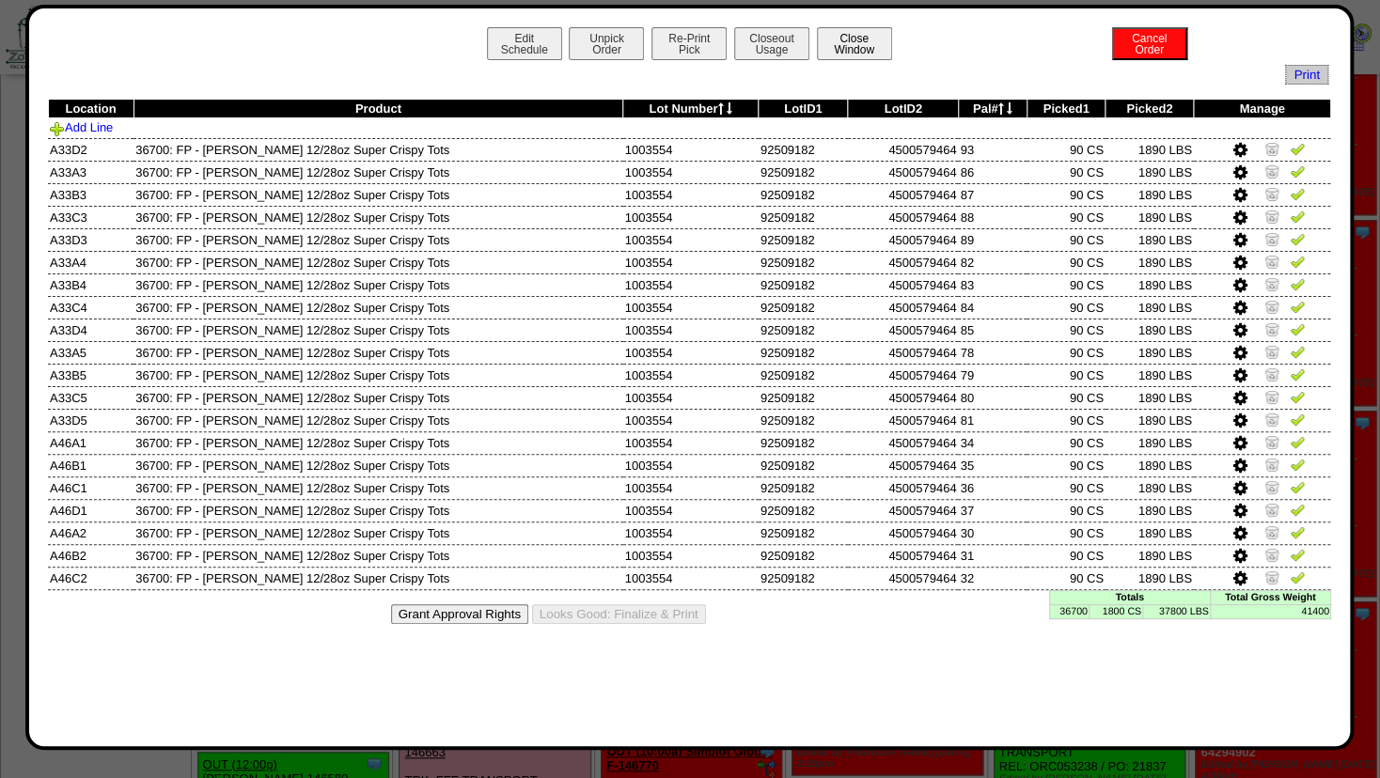
click at [826, 53] on button "Close Window" at bounding box center [854, 43] width 75 height 33
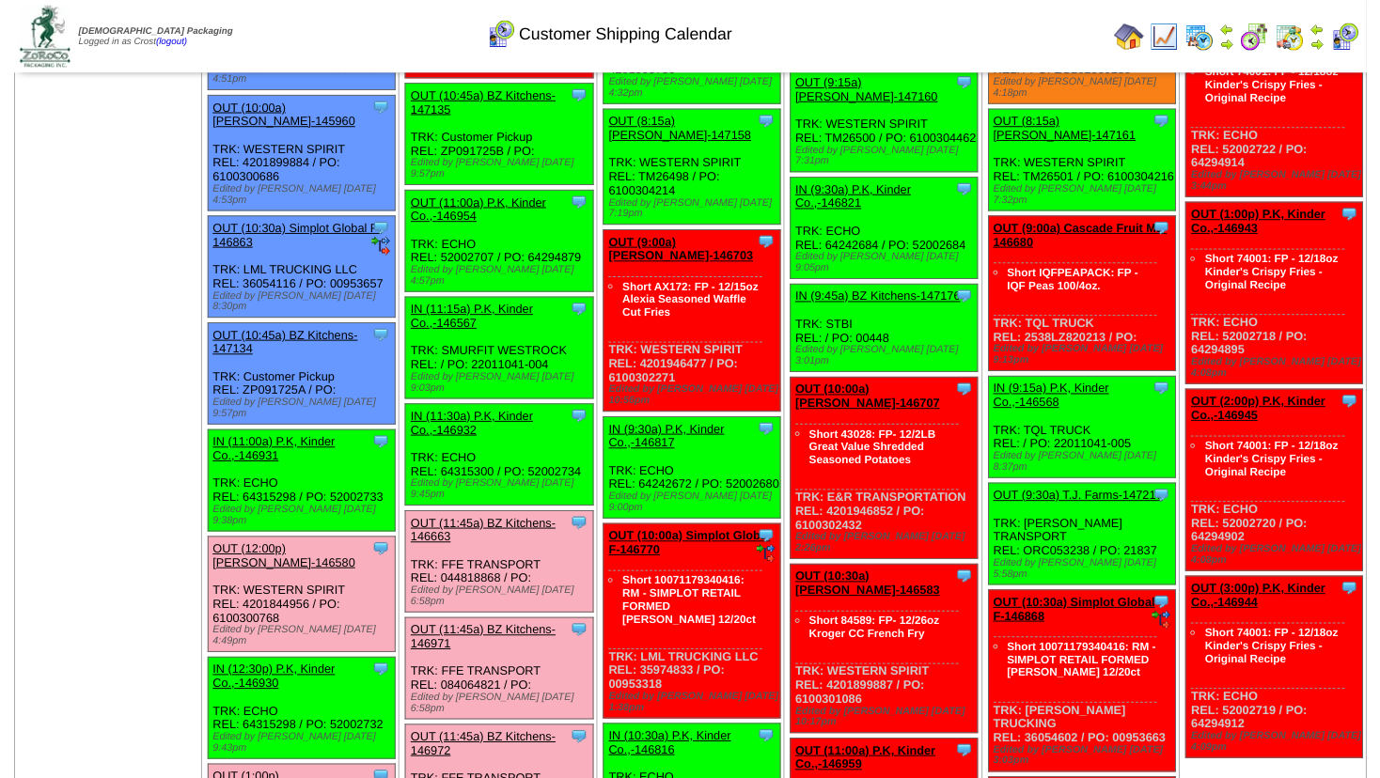
scroll to position [812, 0]
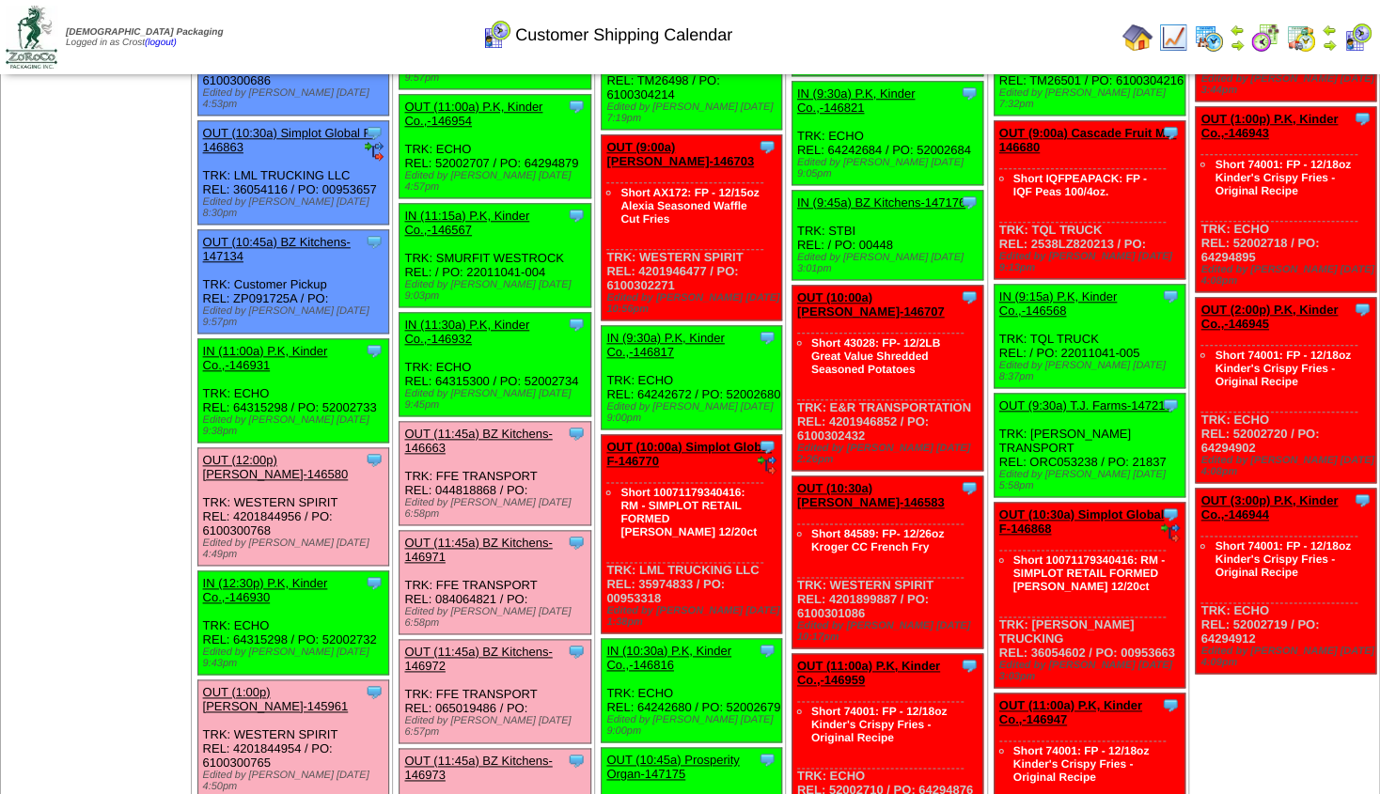
click at [268, 685] on link "OUT (1:00p) [PERSON_NAME]-145961" at bounding box center [276, 699] width 146 height 28
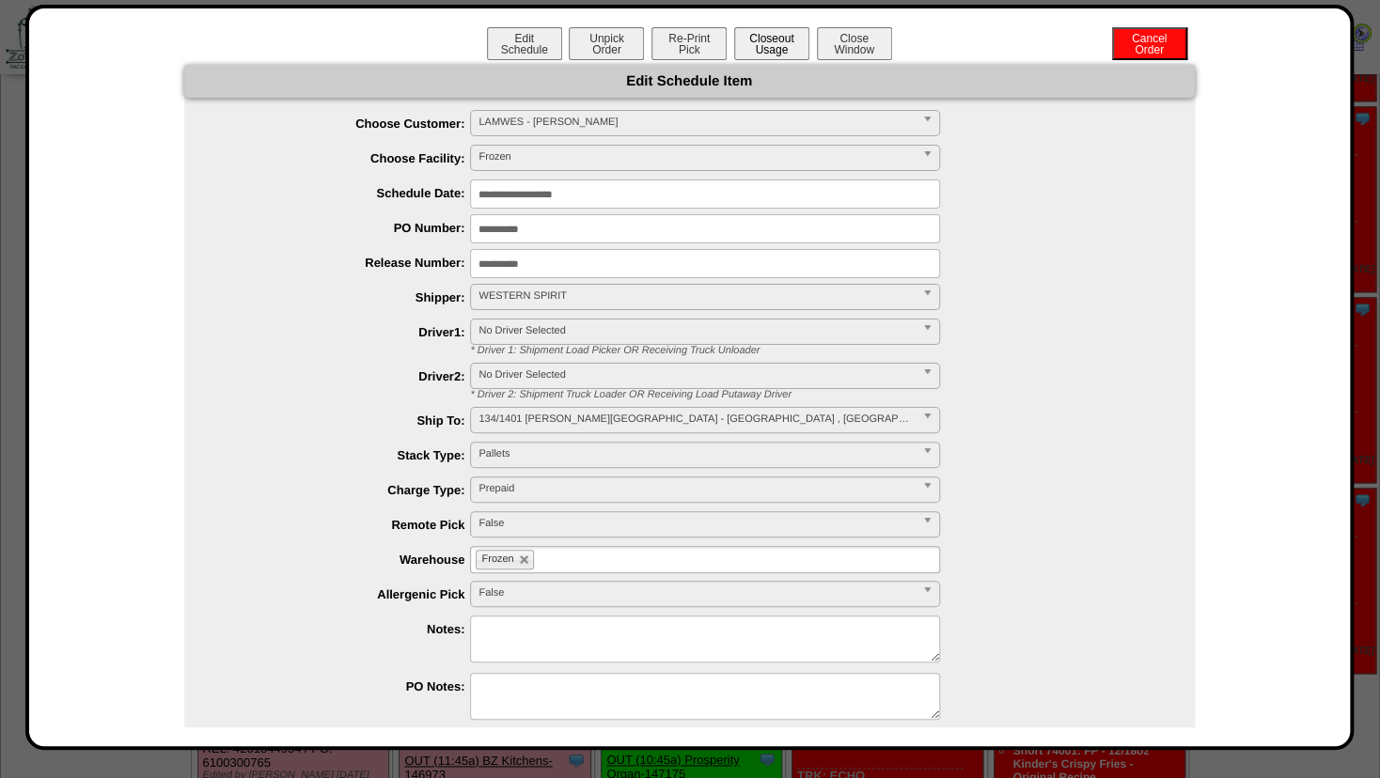
click at [758, 56] on button "Closeout Usage" at bounding box center [771, 43] width 75 height 33
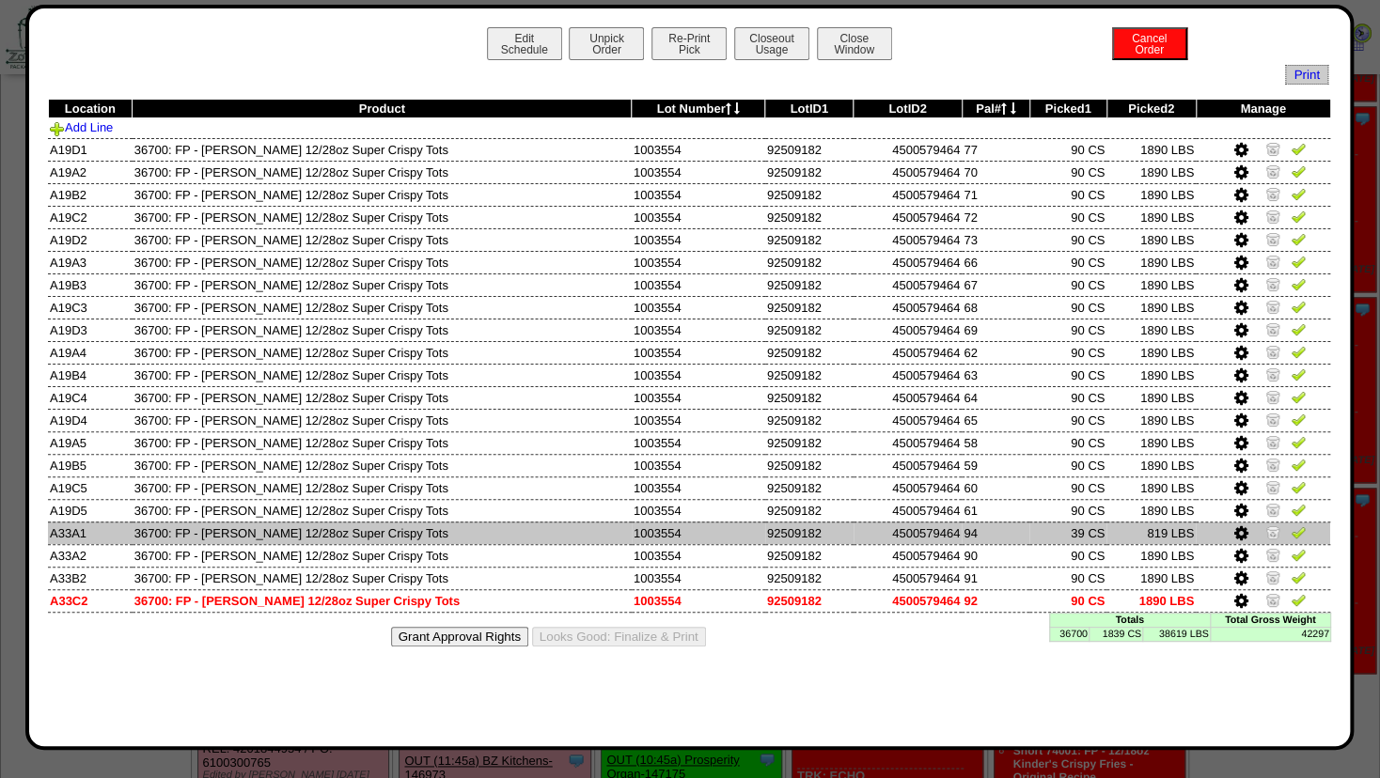
click at [1271, 528] on img at bounding box center [1273, 532] width 15 height 15
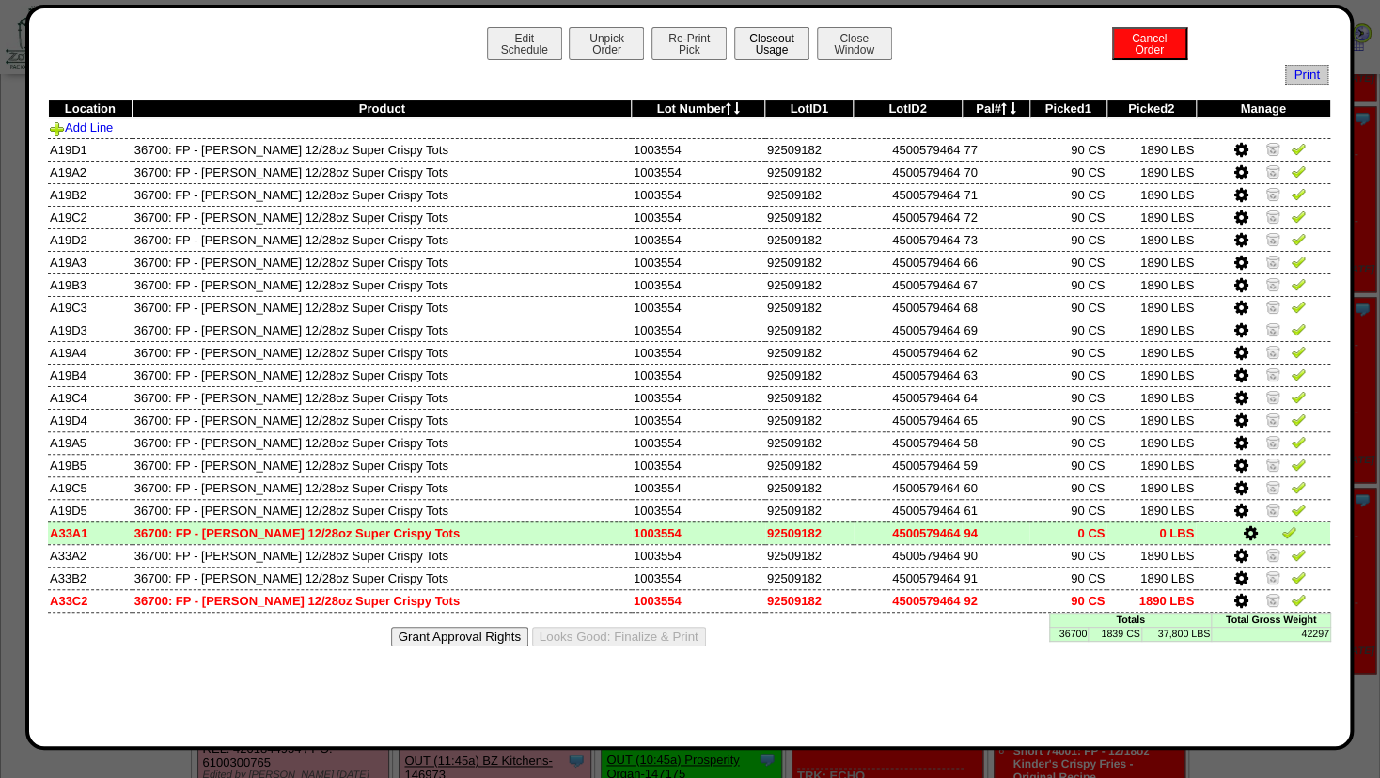
click at [784, 54] on button "Closeout Usage" at bounding box center [771, 43] width 75 height 33
click at [871, 47] on button "Close Window" at bounding box center [854, 43] width 75 height 33
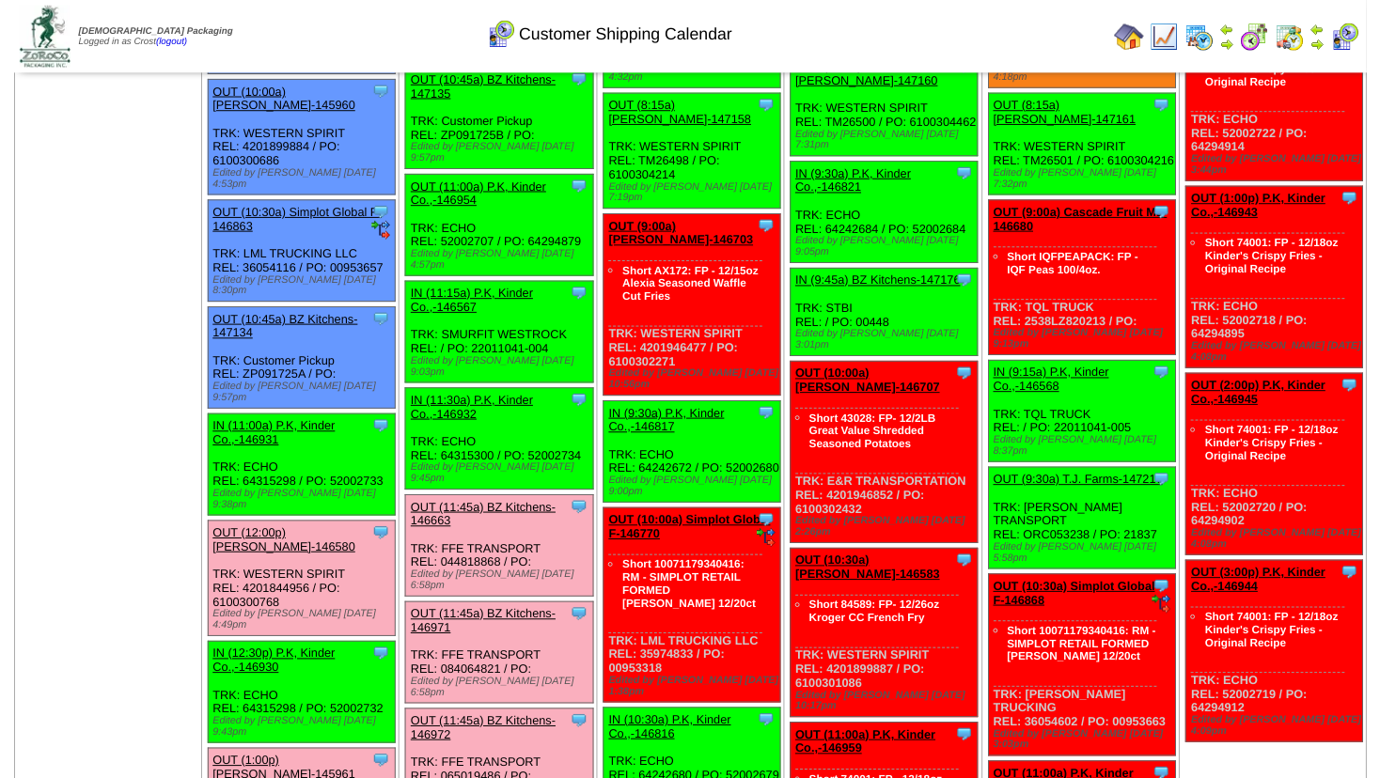
scroll to position [812, 0]
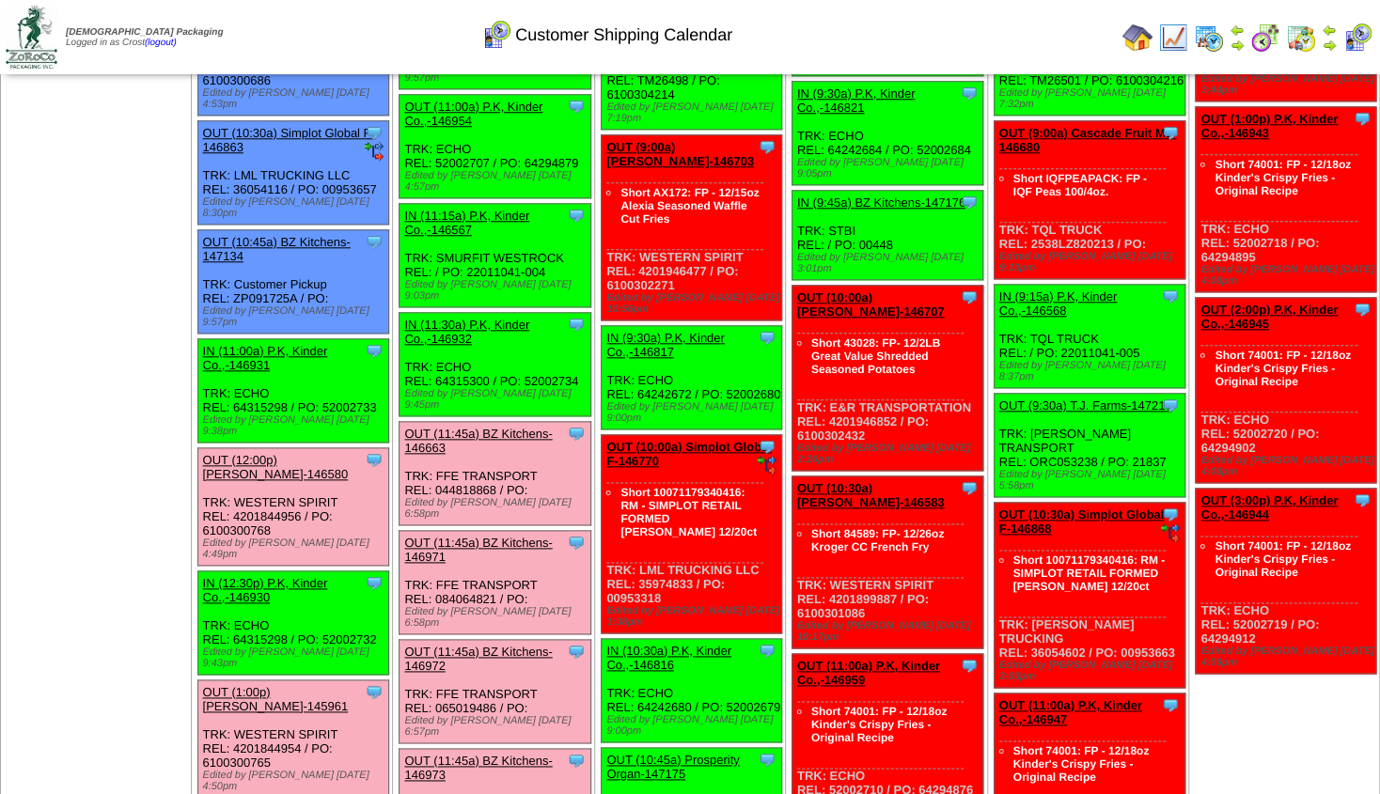
click at [270, 453] on div "OUT (12:00p) [PERSON_NAME]-146580" at bounding box center [292, 467] width 178 height 28
click at [283, 453] on link "OUT (12:00p) [PERSON_NAME]-146580" at bounding box center [276, 467] width 146 height 28
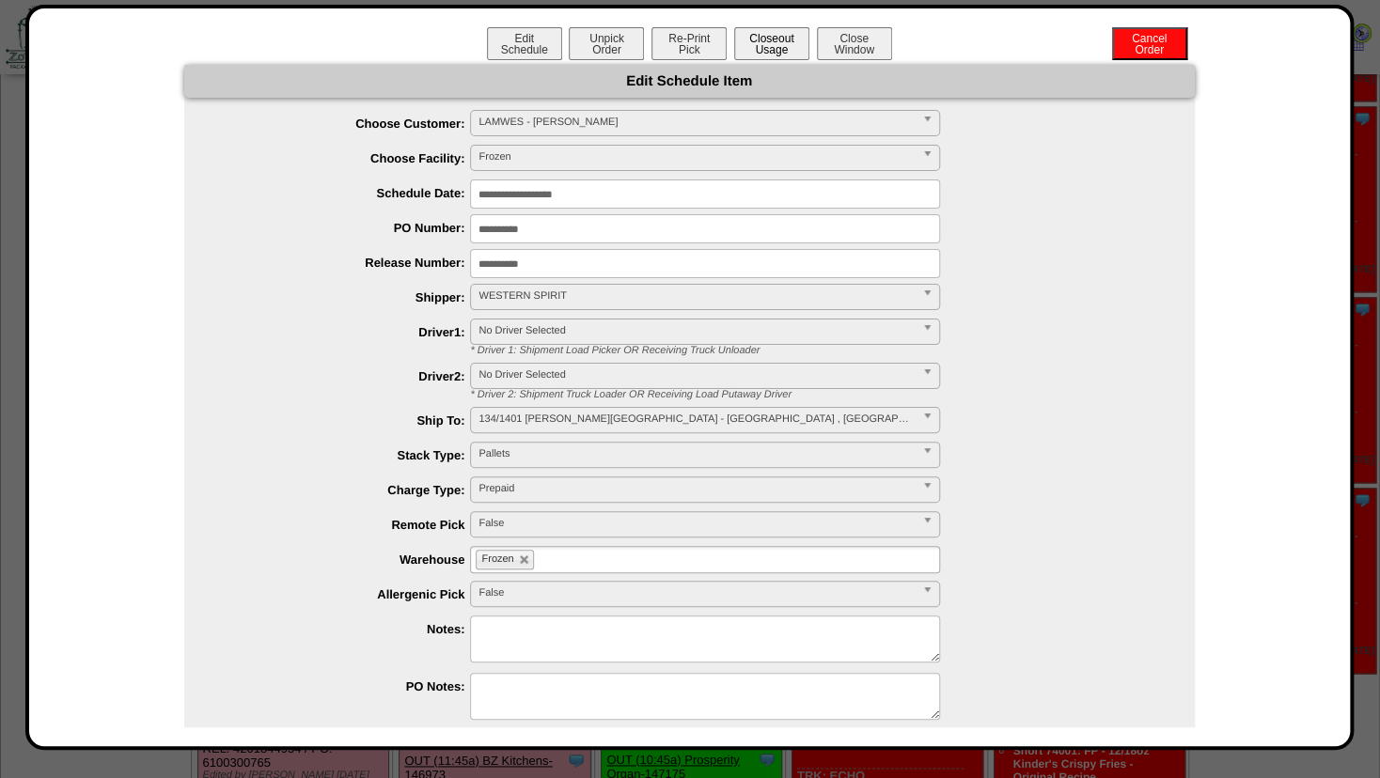
click at [758, 52] on button "Closeout Usage" at bounding box center [771, 43] width 75 height 33
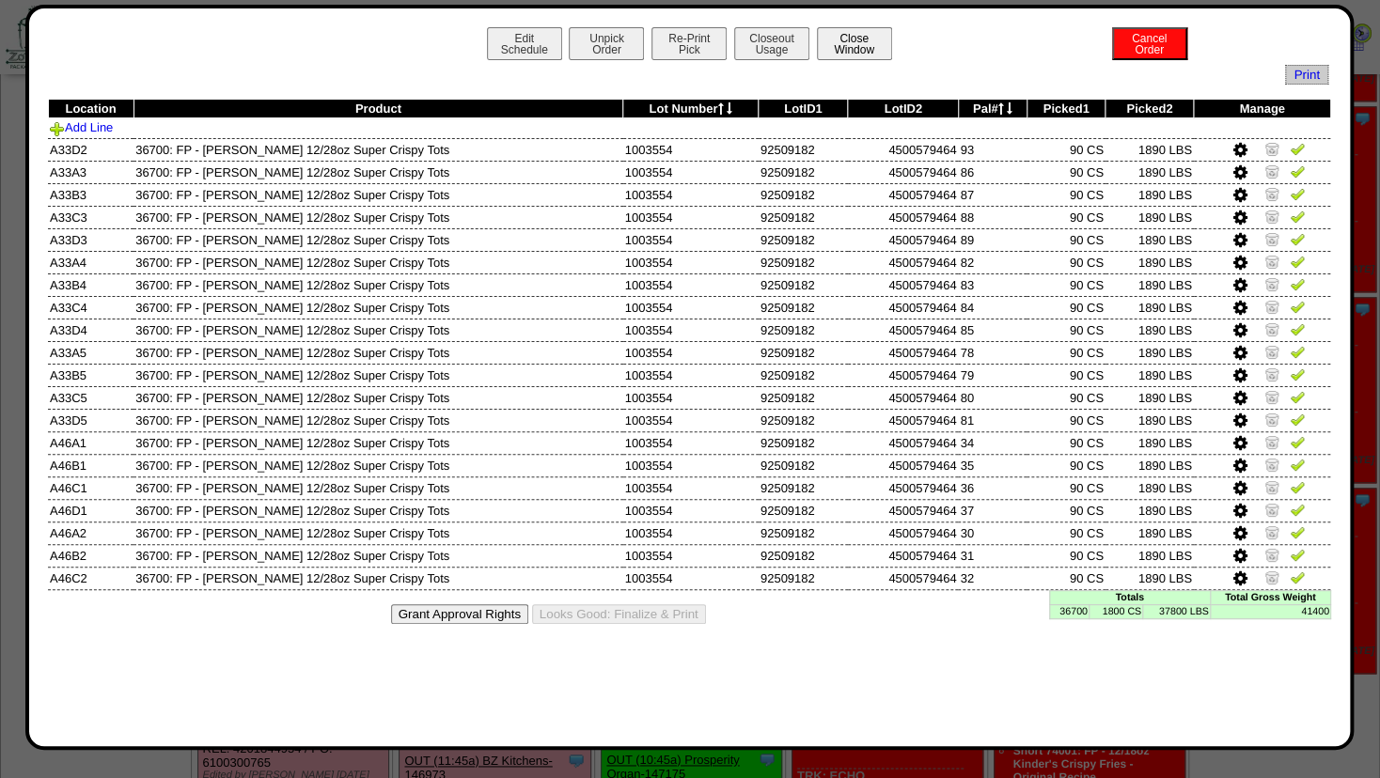
click at [844, 39] on button "Close Window" at bounding box center [854, 43] width 75 height 33
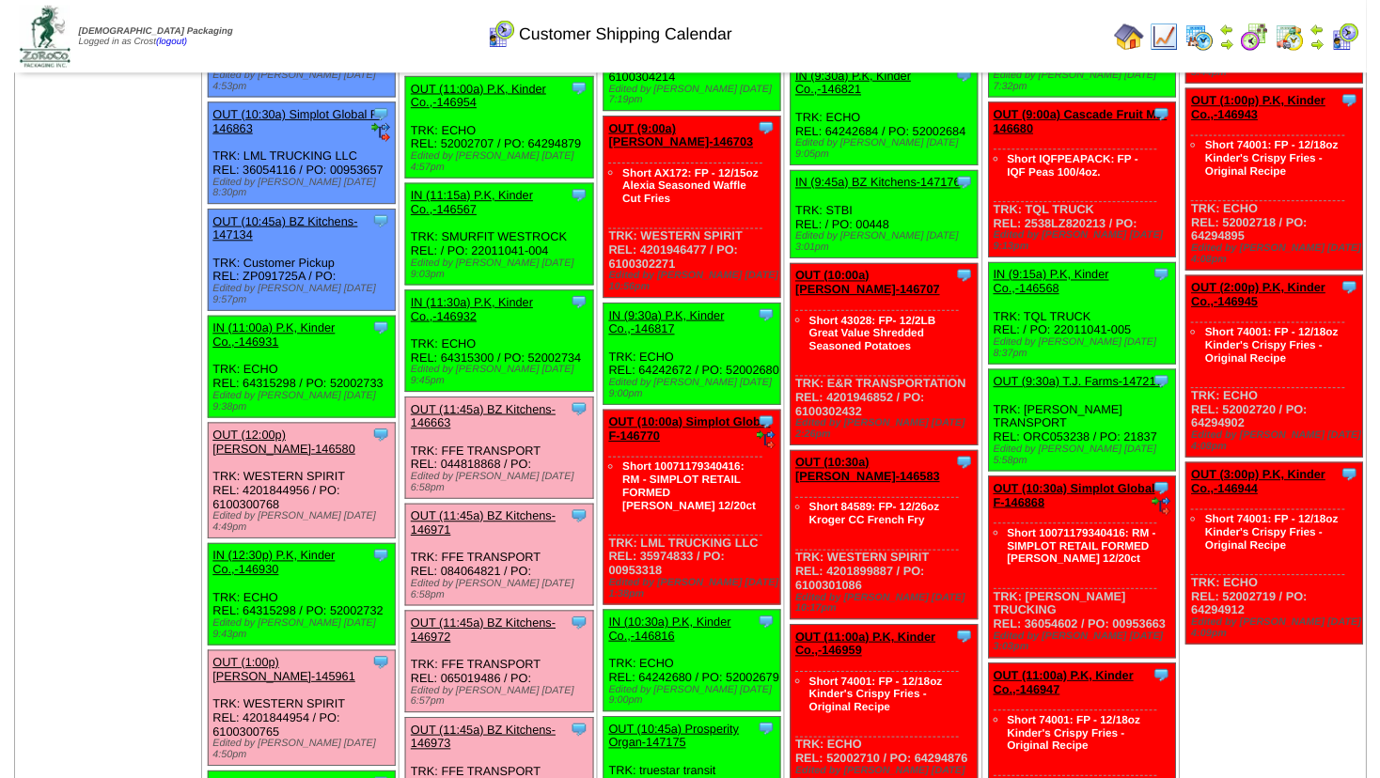
scroll to position [914, 0]
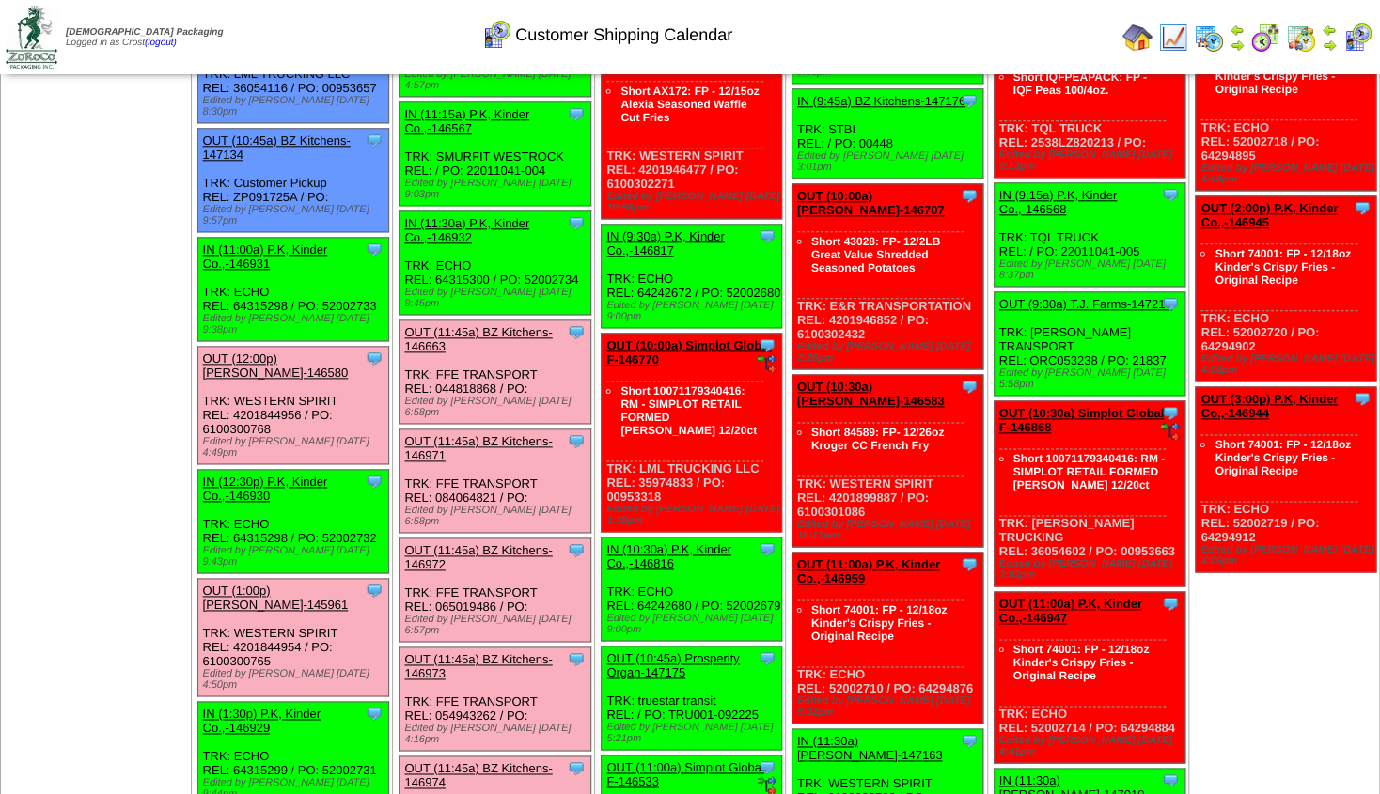
click at [263, 584] on link "OUT (1:00p) [PERSON_NAME]-145961" at bounding box center [276, 598] width 146 height 28
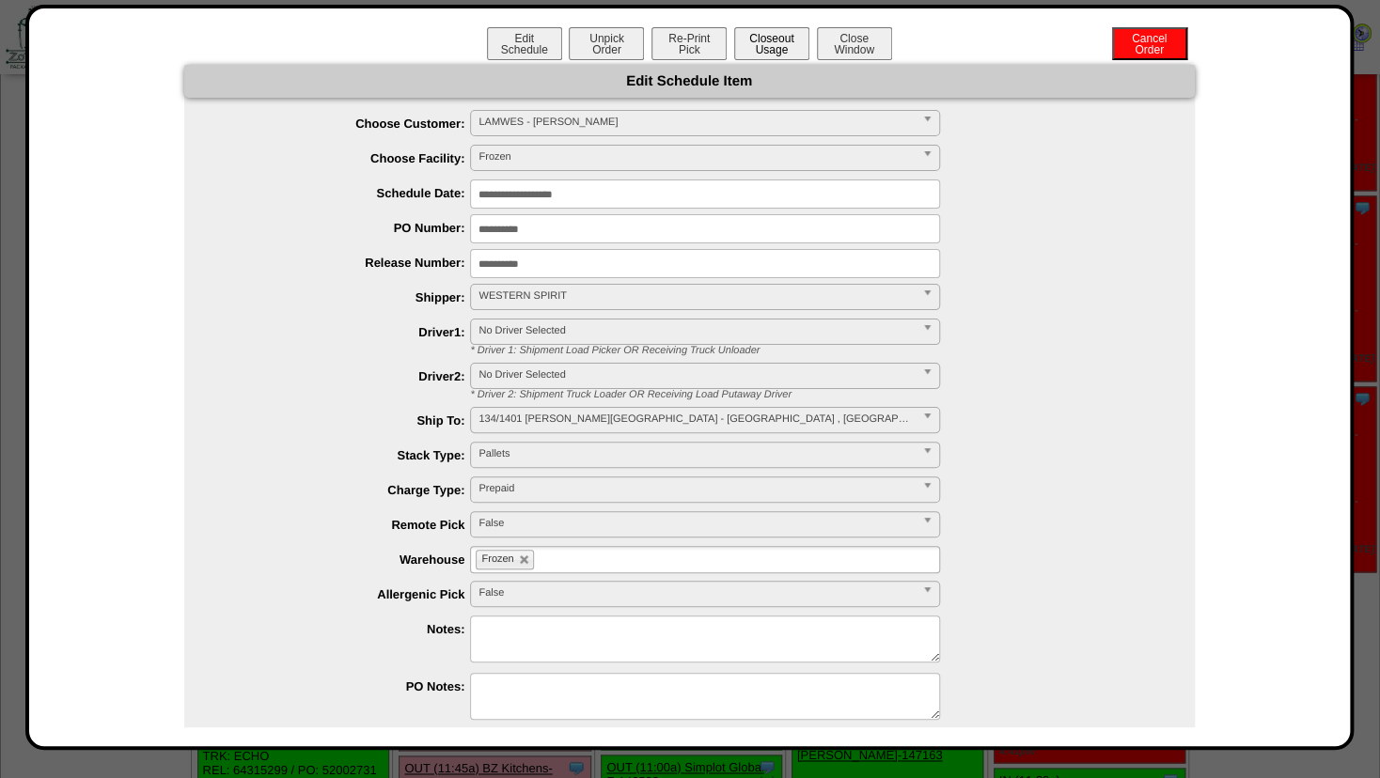
click at [741, 44] on button "Closeout Usage" at bounding box center [771, 43] width 75 height 33
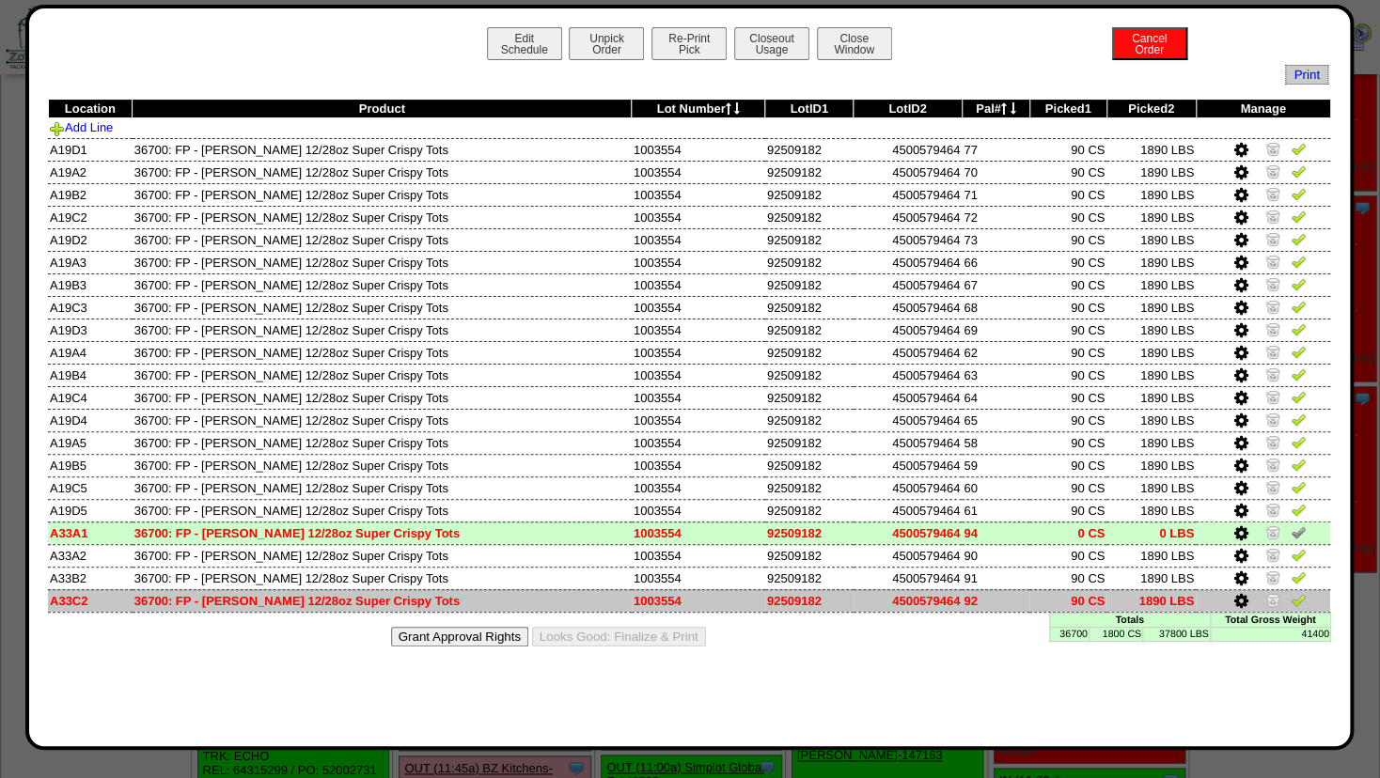
click at [1267, 596] on img at bounding box center [1273, 599] width 15 height 15
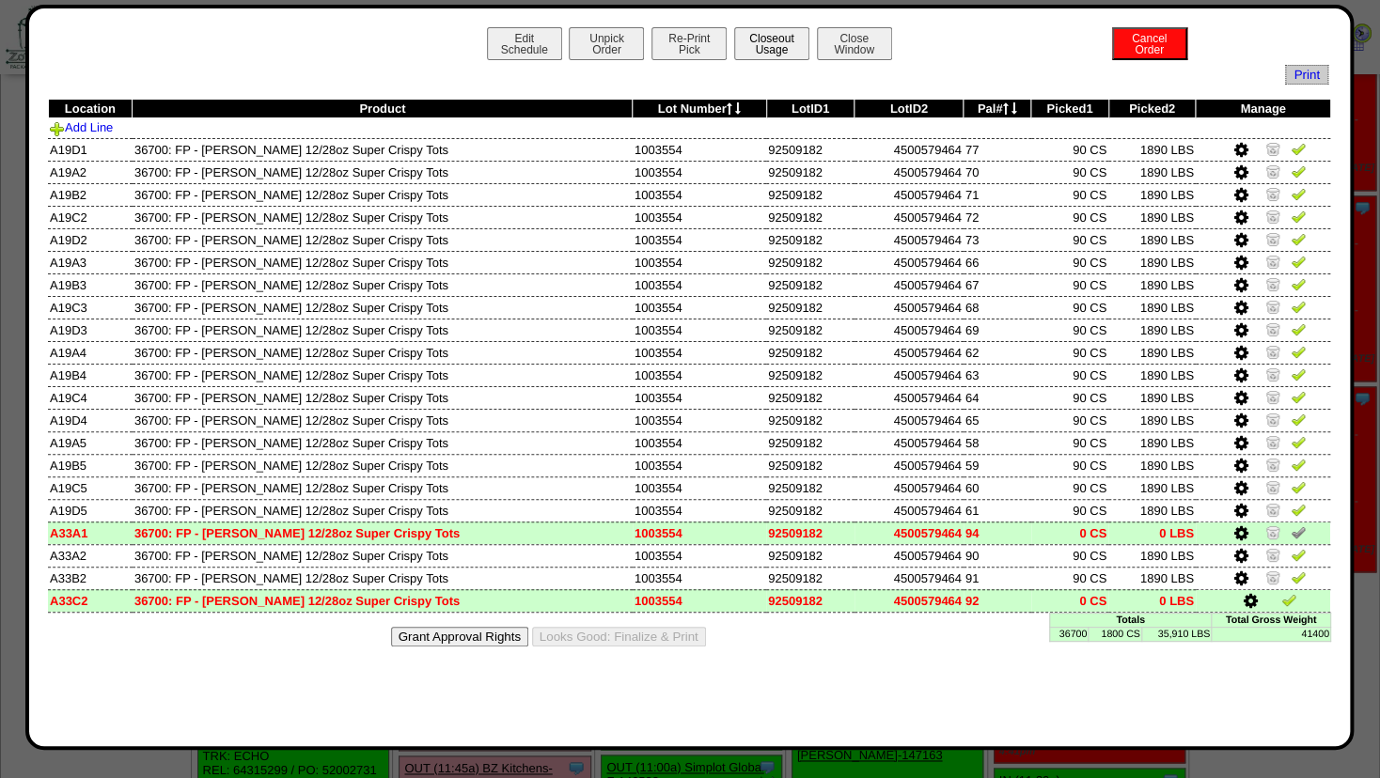
click at [756, 51] on button "Closeout Usage" at bounding box center [771, 43] width 75 height 33
click at [683, 42] on button "Re-Print Pick" at bounding box center [689, 43] width 75 height 33
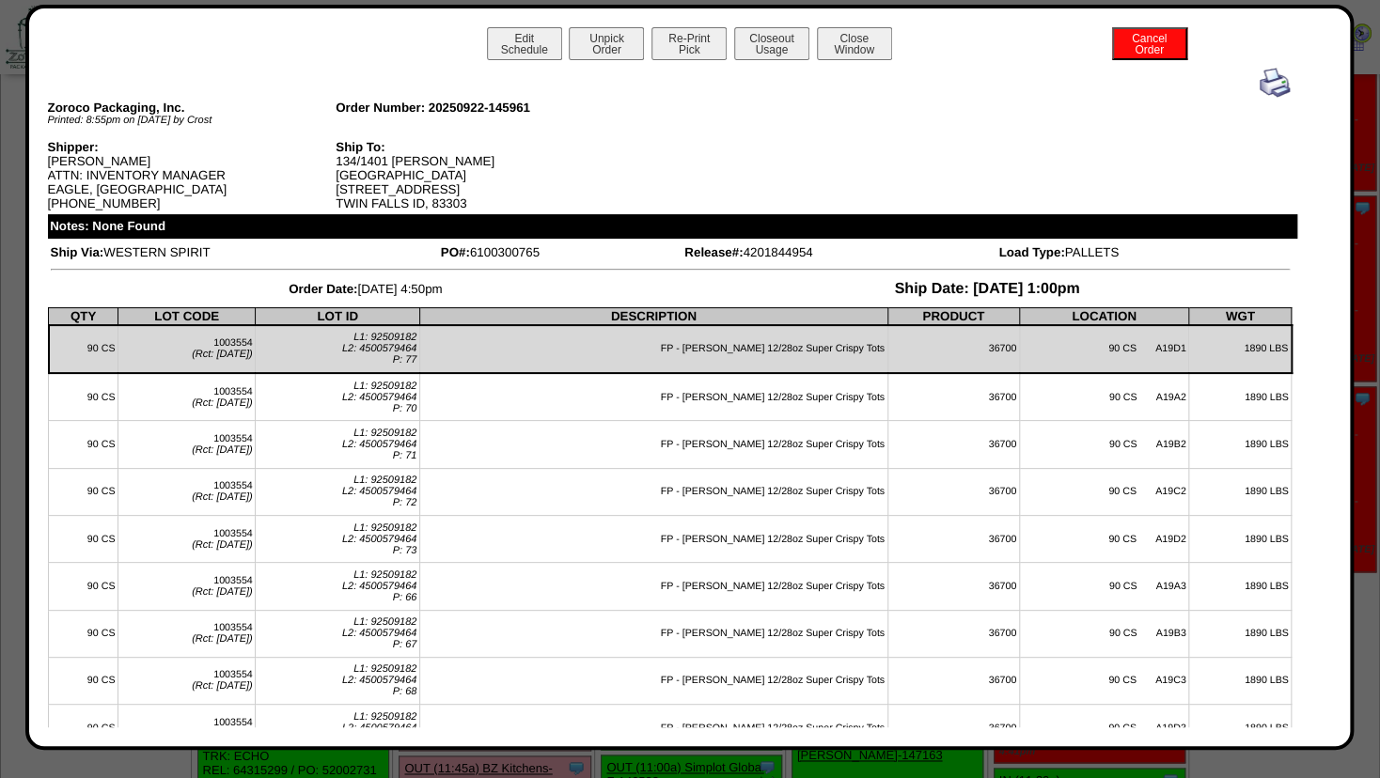
click at [1260, 83] on img at bounding box center [1275, 83] width 30 height 30
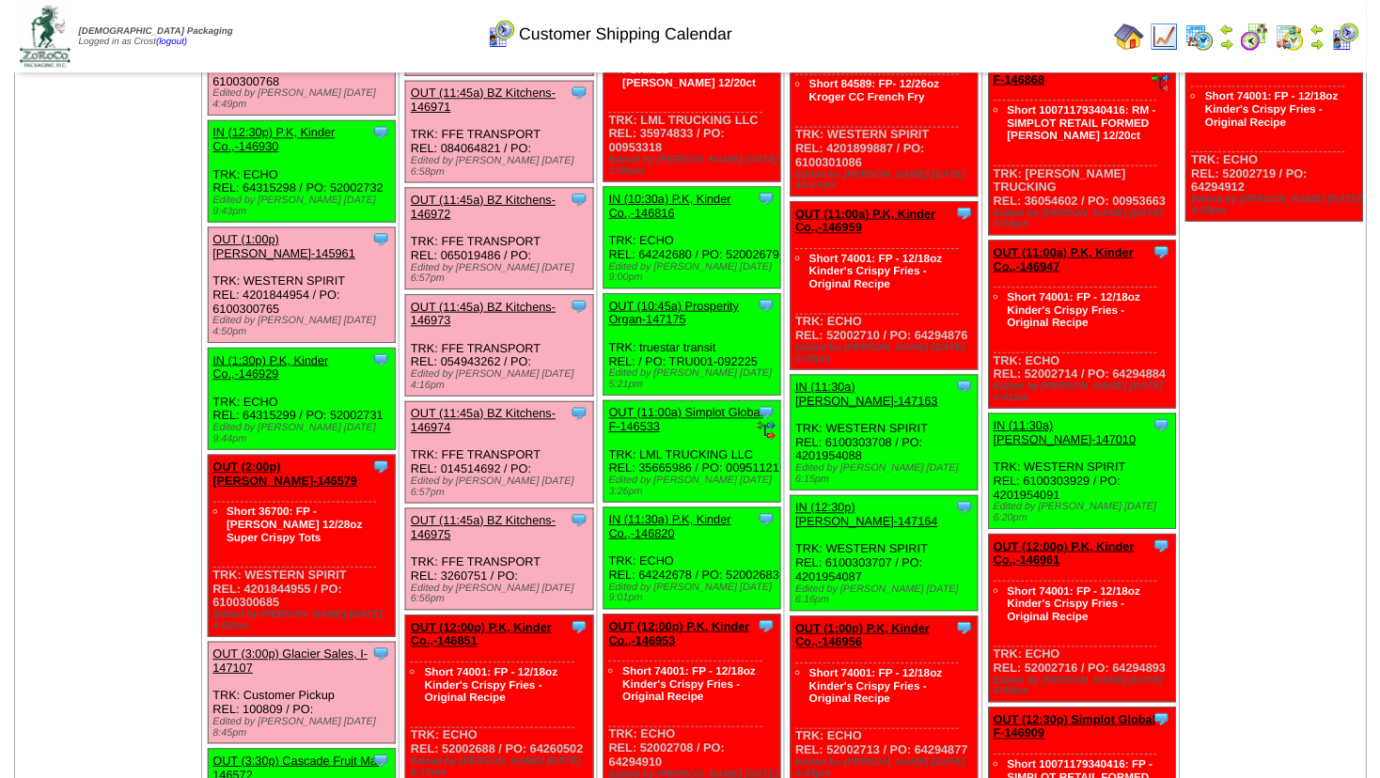
scroll to position [1219, 0]
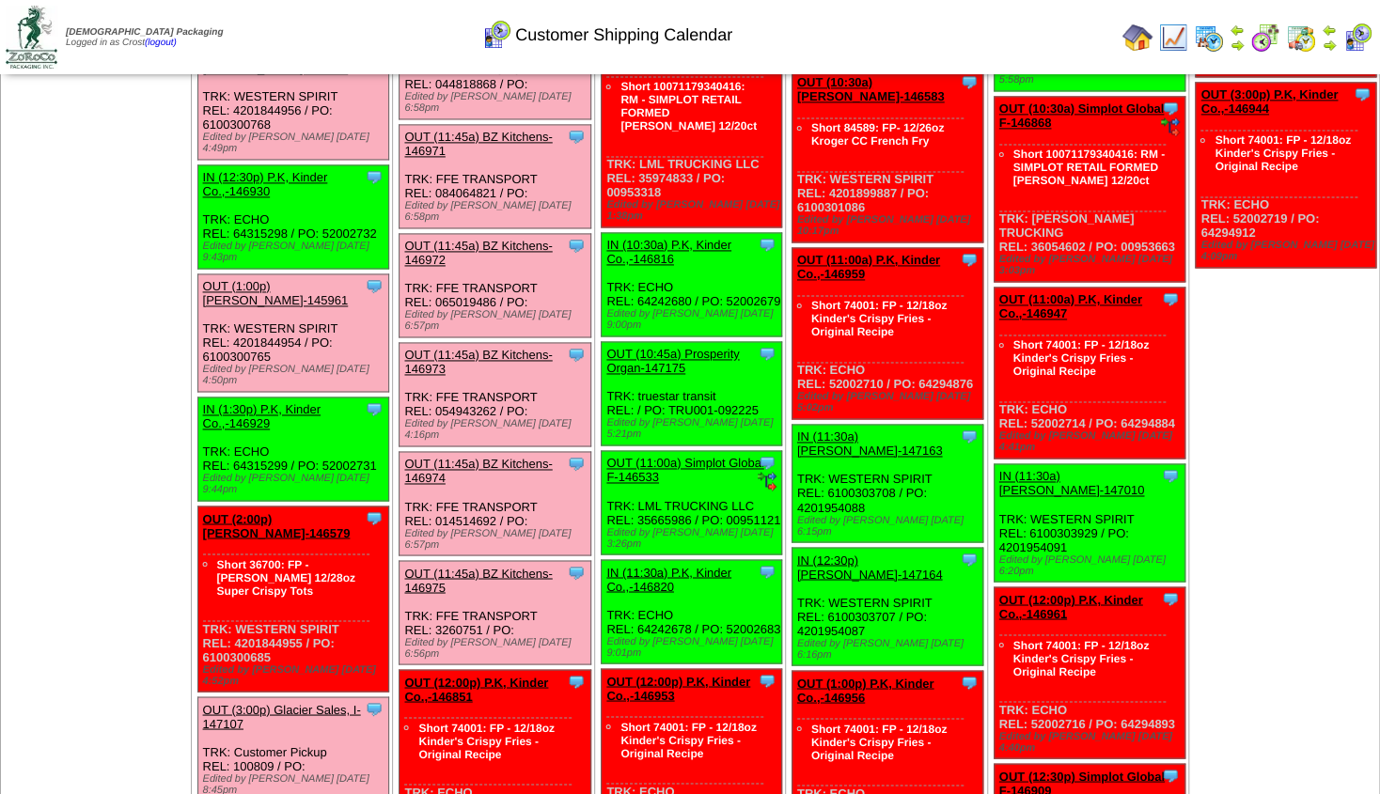
click at [273, 511] on link "OUT (2:00p) [PERSON_NAME]-146579" at bounding box center [277, 525] width 148 height 28
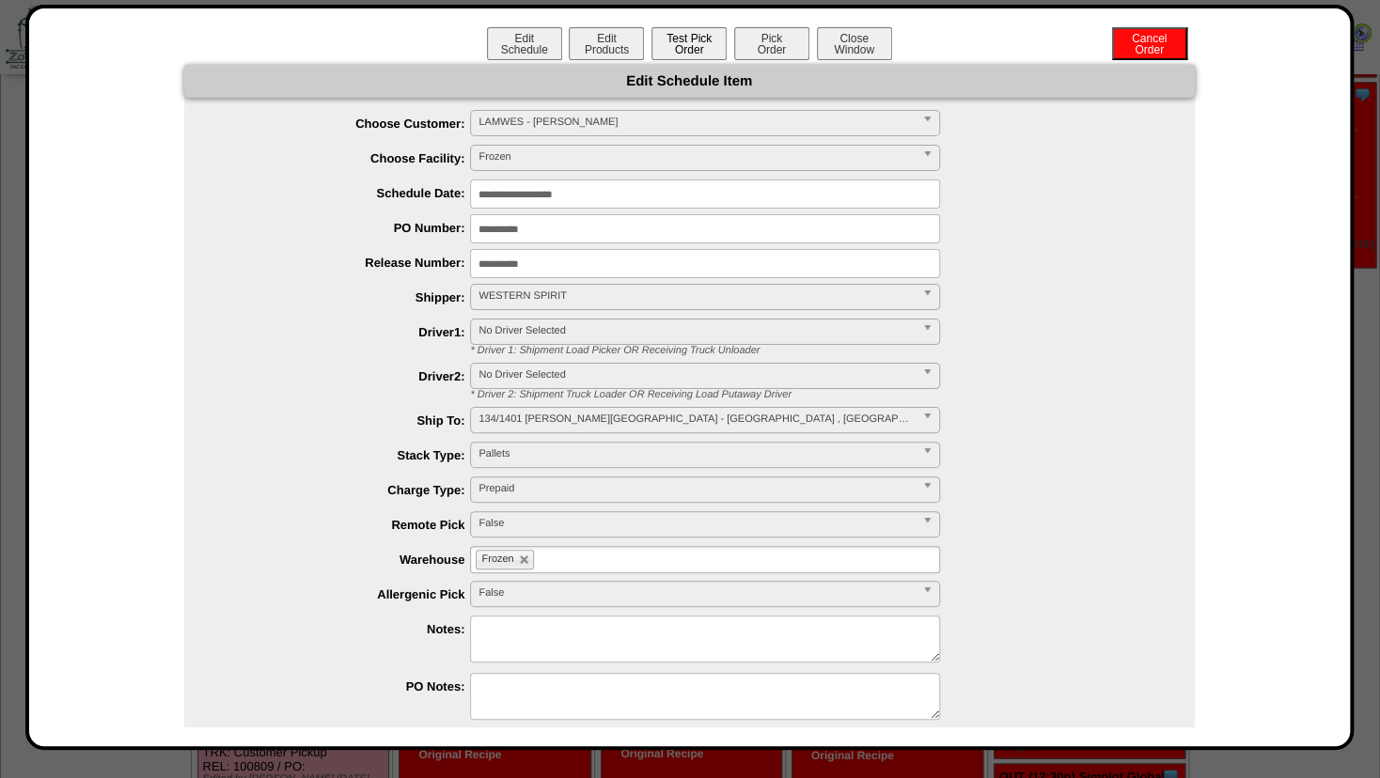
click at [680, 50] on button "Test Pick Order" at bounding box center [689, 43] width 75 height 33
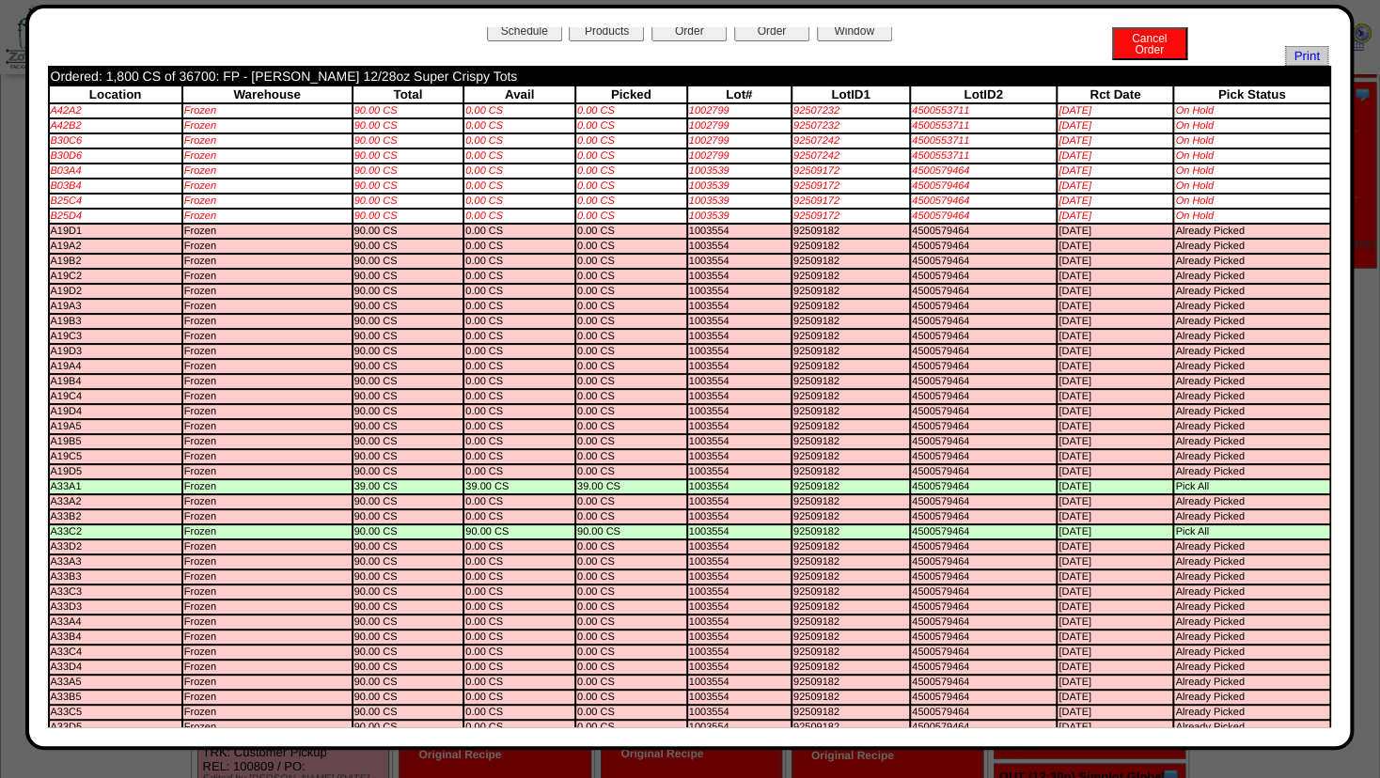
scroll to position [0, 0]
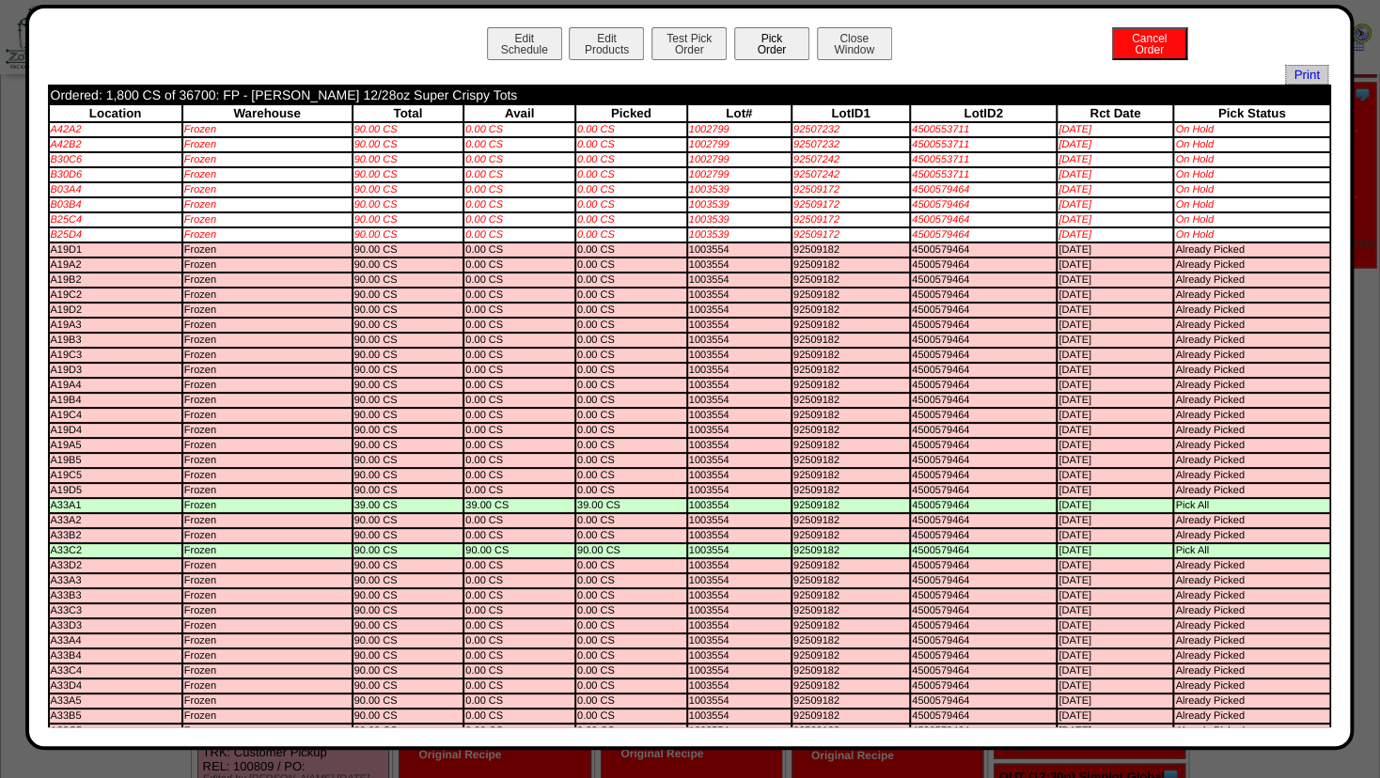
click at [756, 43] on button "Pick Order" at bounding box center [771, 43] width 75 height 33
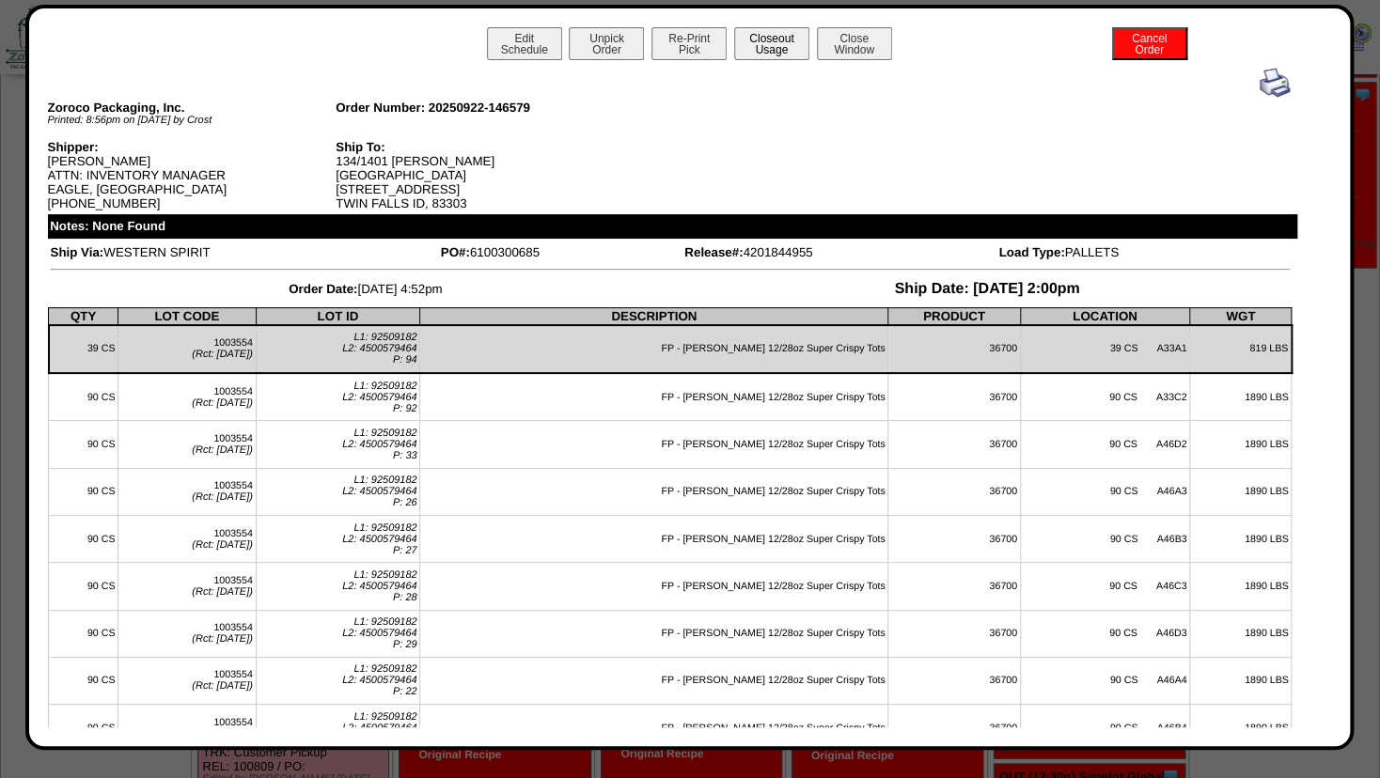
click at [763, 47] on button "Closeout Usage" at bounding box center [771, 43] width 75 height 33
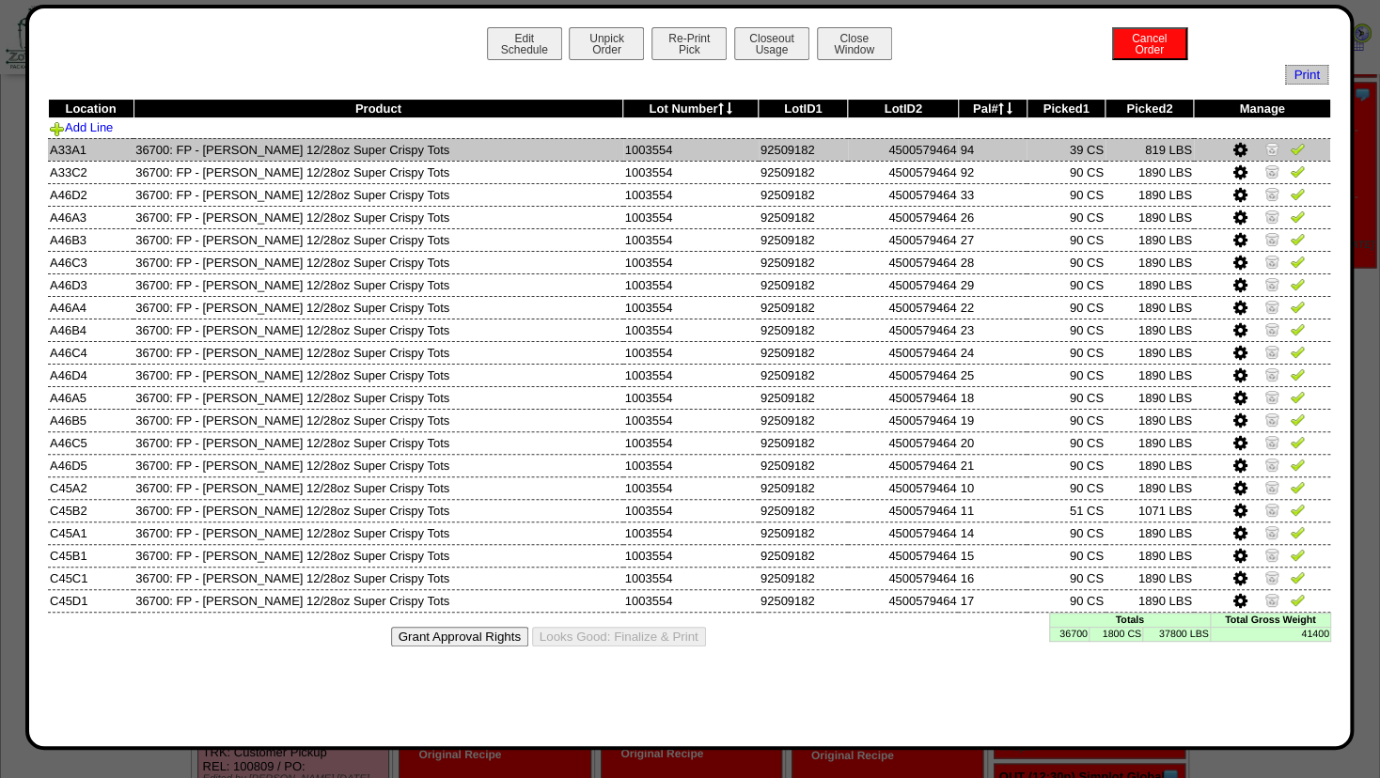
click at [1269, 144] on img at bounding box center [1272, 148] width 15 height 15
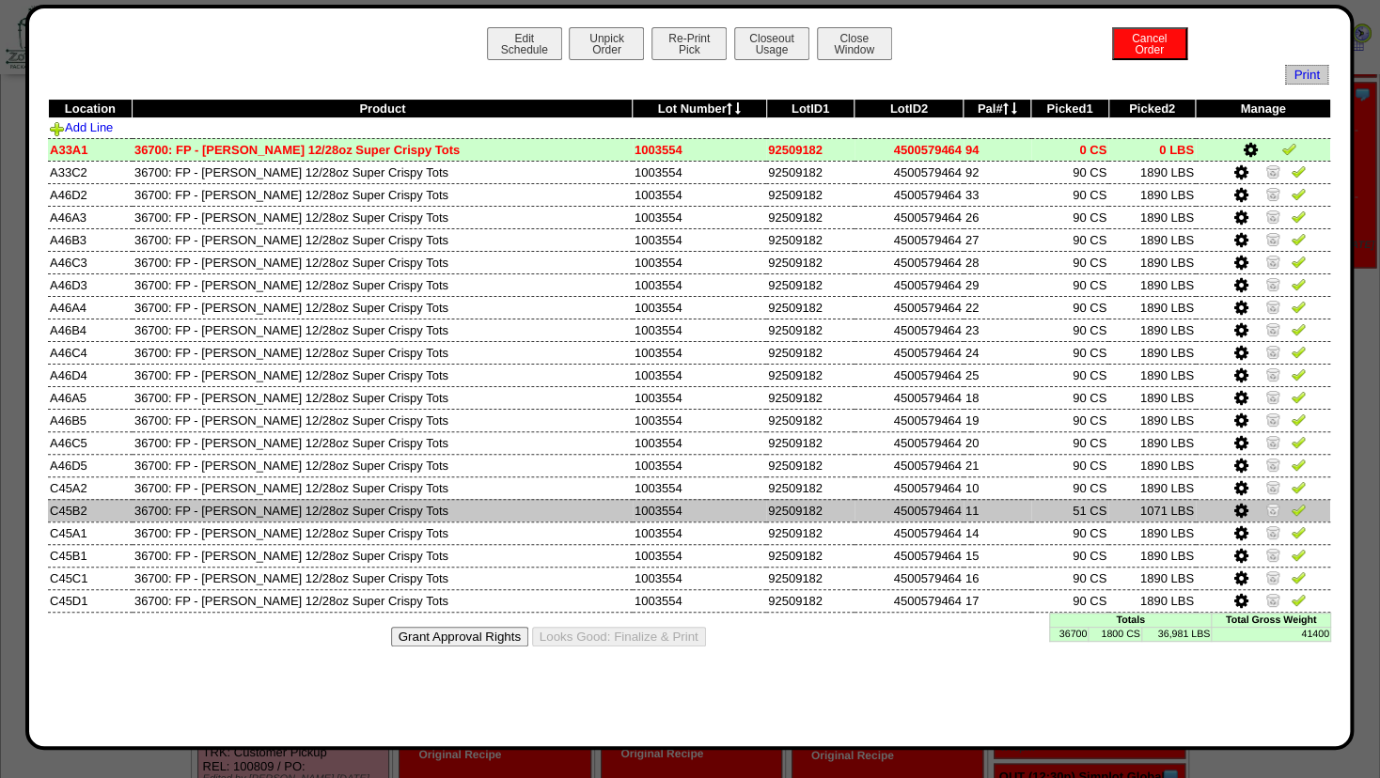
click at [1274, 506] on img at bounding box center [1273, 509] width 15 height 15
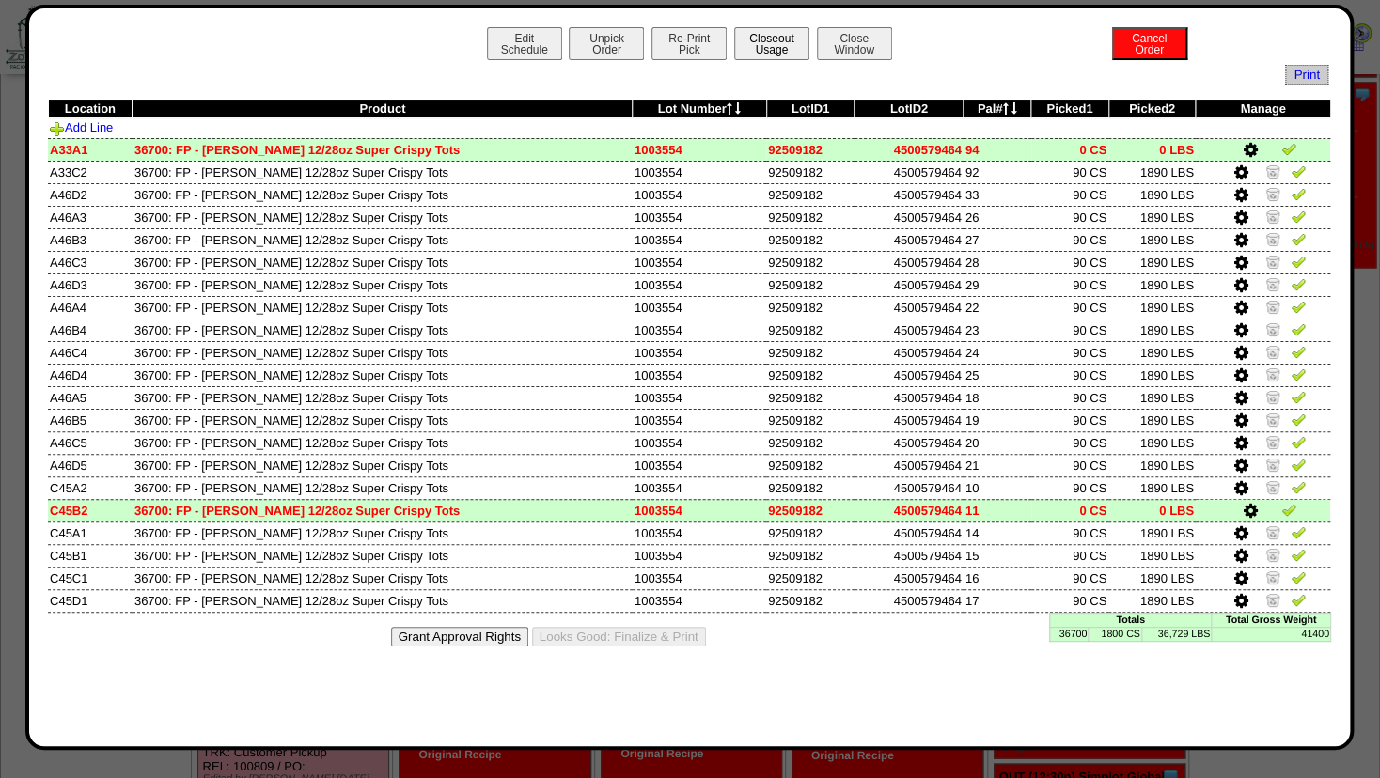
click at [775, 45] on button "Closeout Usage" at bounding box center [771, 43] width 75 height 33
click at [687, 53] on button "Re-Print Pick" at bounding box center [689, 43] width 75 height 33
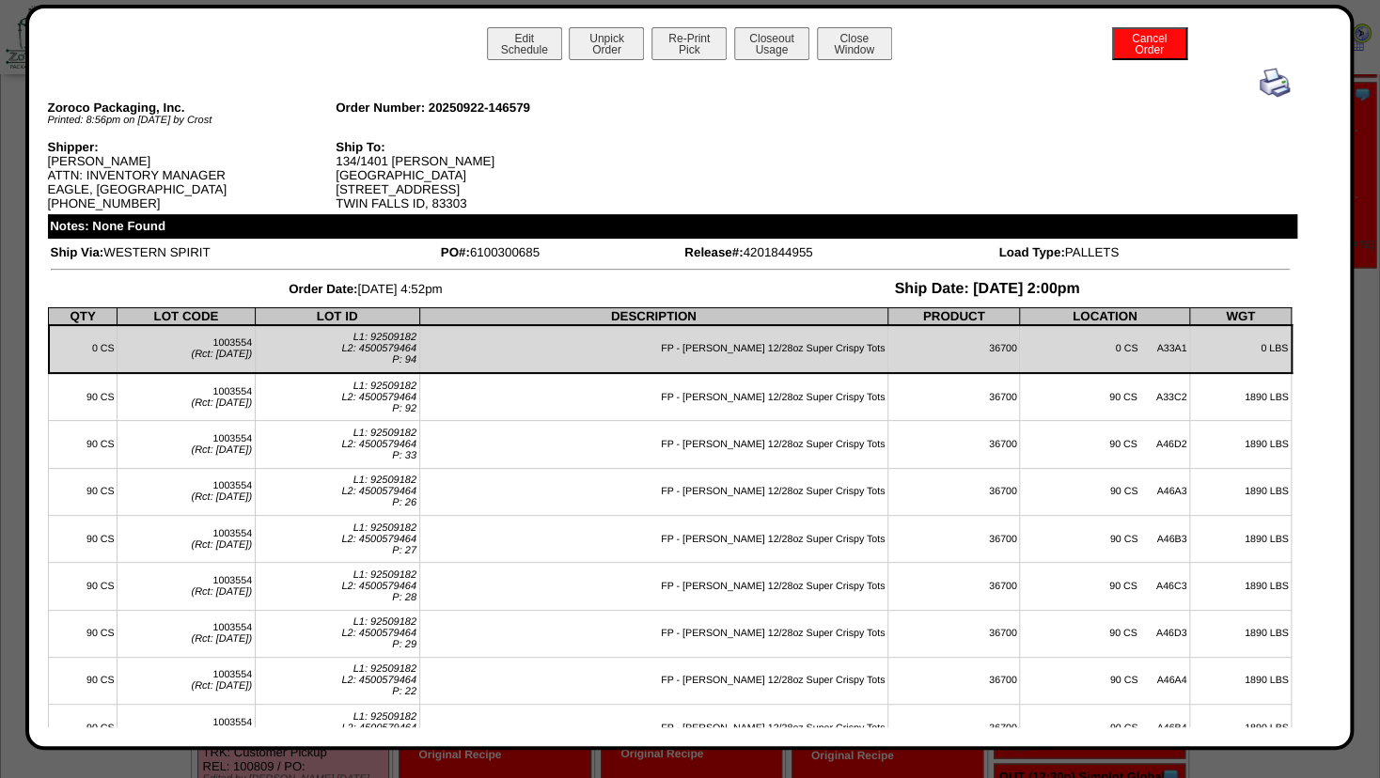
click at [1260, 86] on img at bounding box center [1275, 83] width 30 height 30
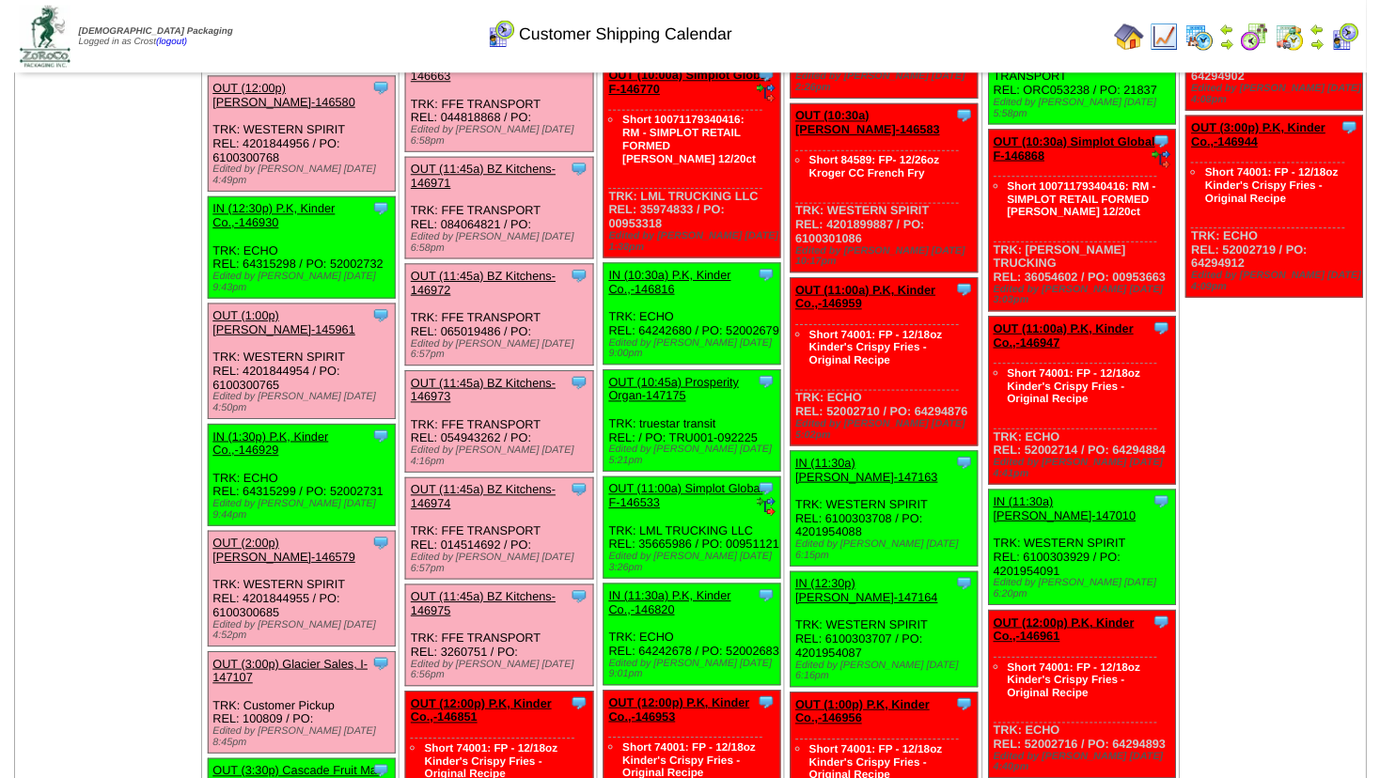
scroll to position [1219, 0]
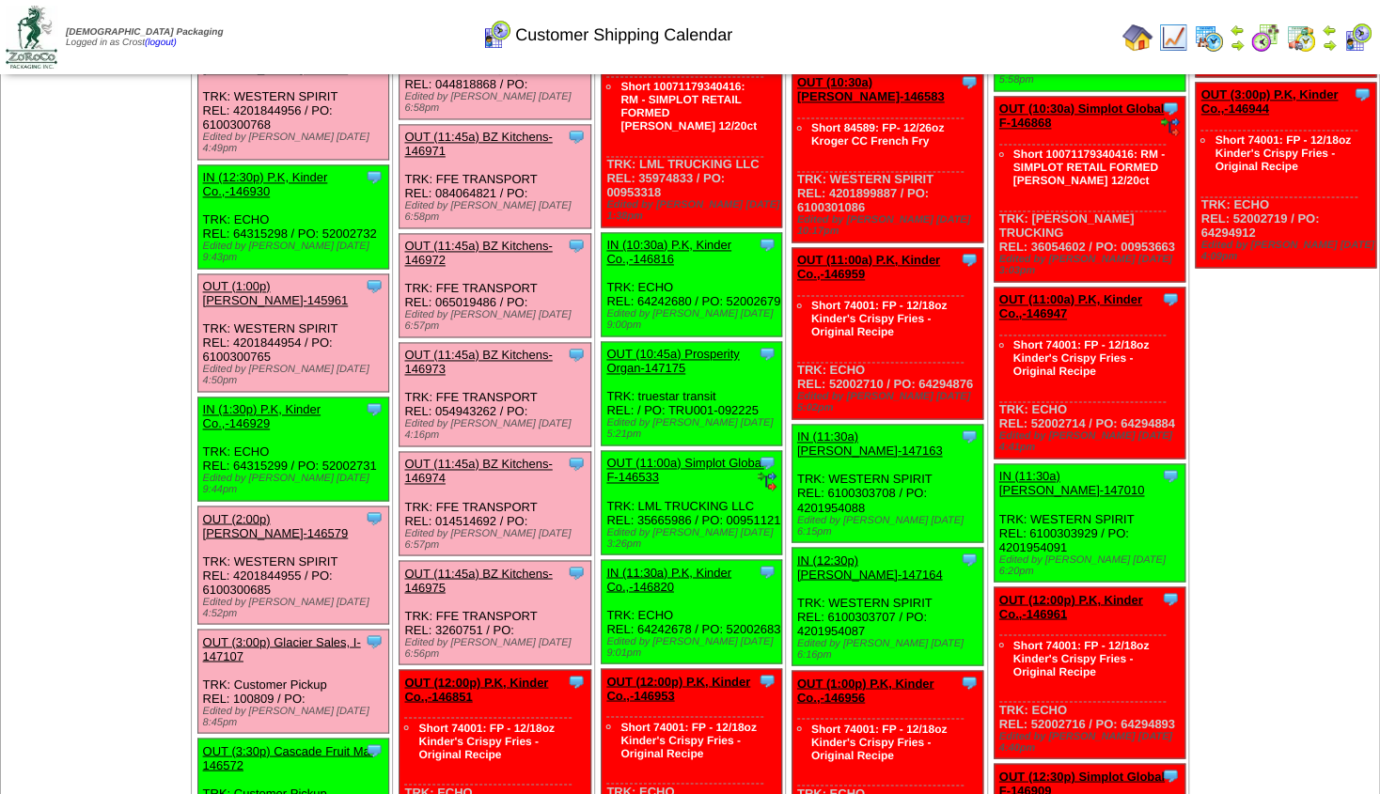
click at [296, 744] on link "OUT (3:30p) Cascade Fruit Ma-146572" at bounding box center [289, 758] width 172 height 28
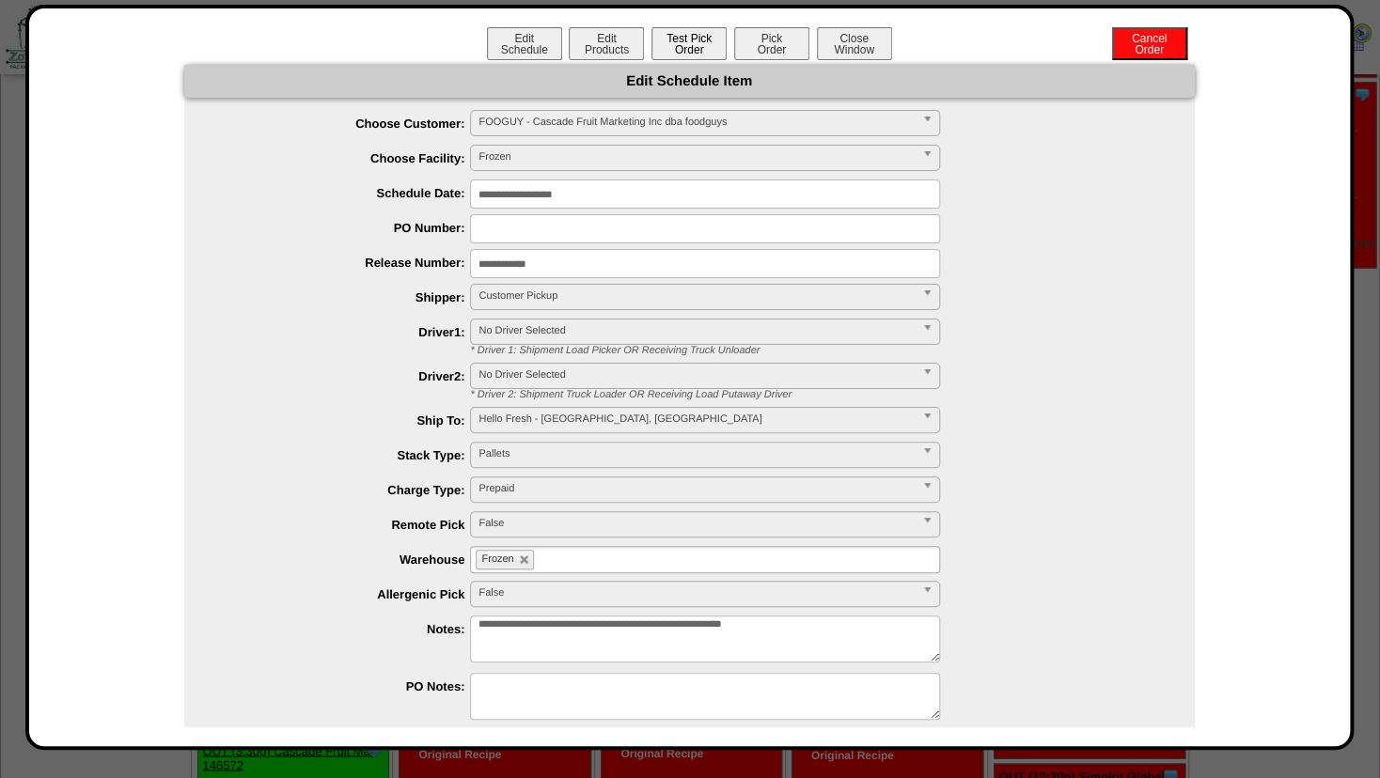
click at [666, 53] on button "Test Pick Order" at bounding box center [689, 43] width 75 height 33
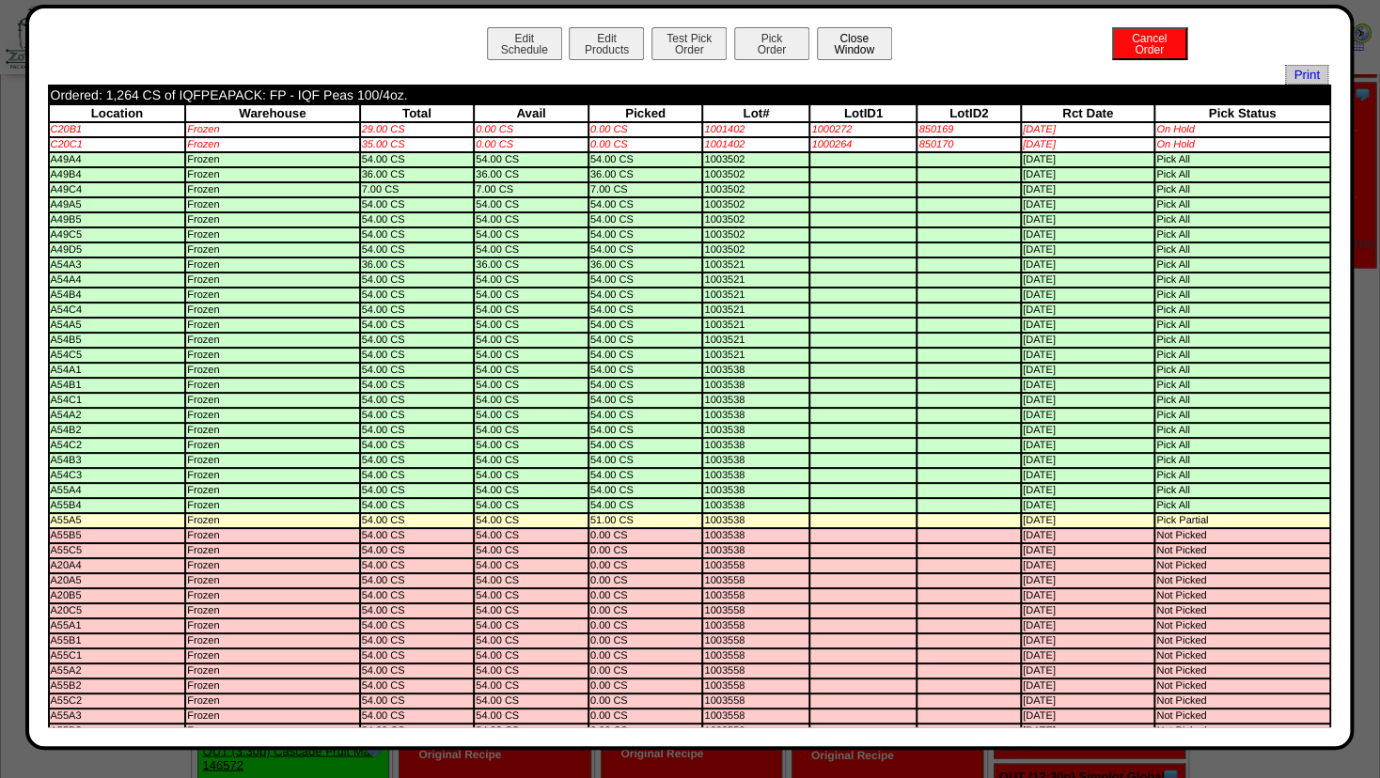
click at [864, 38] on button "Close Window" at bounding box center [854, 43] width 75 height 33
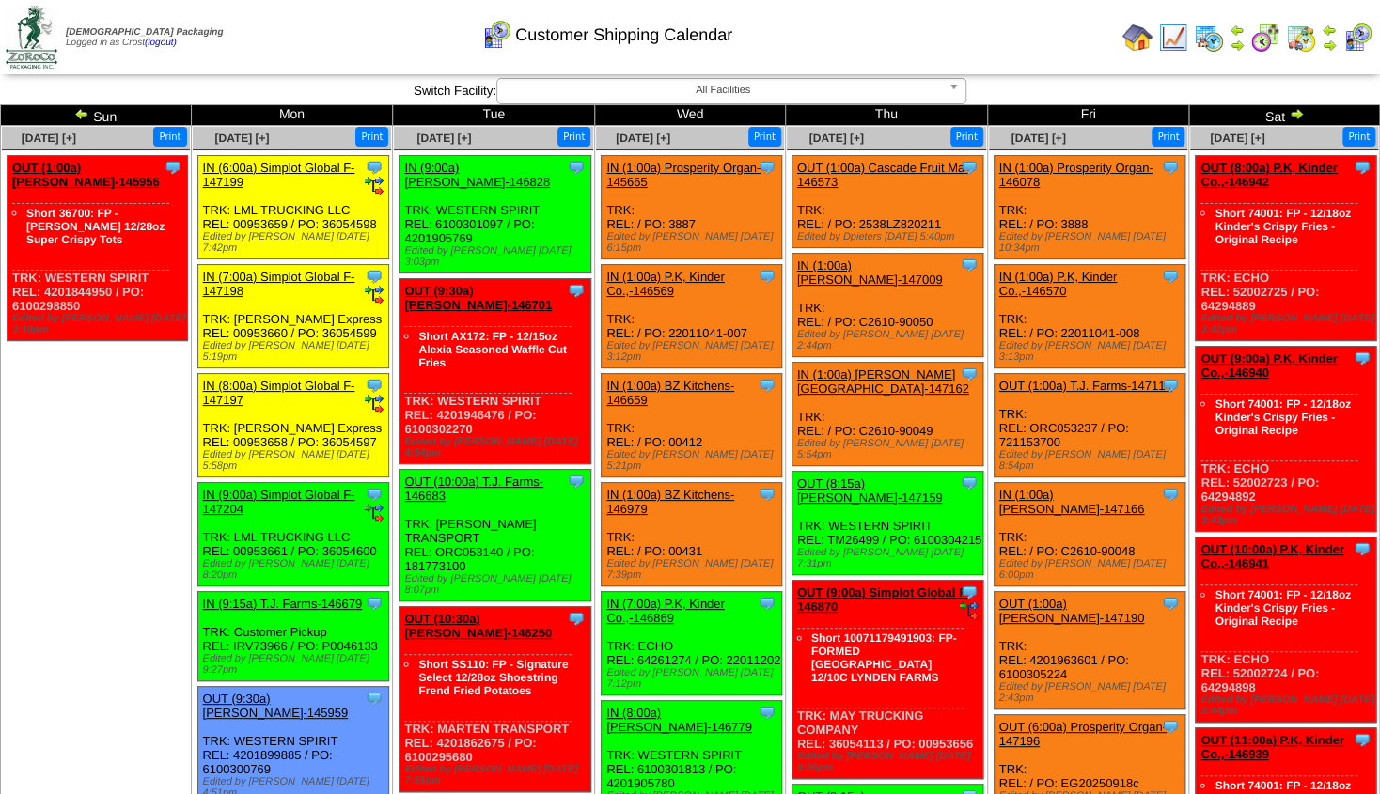
click at [1173, 35] on img at bounding box center [1173, 38] width 30 height 30
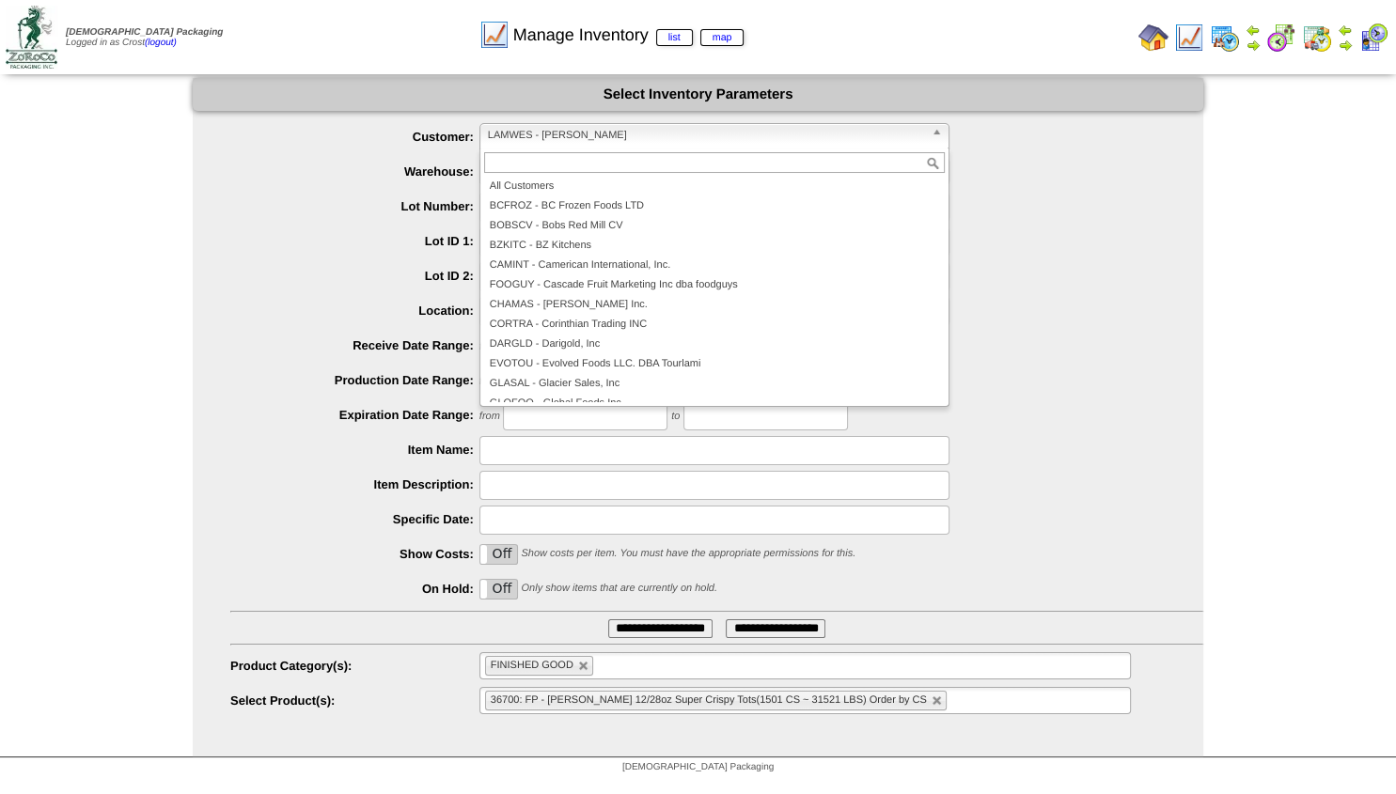
click at [585, 141] on span "LAMWES - [PERSON_NAME]" at bounding box center [706, 135] width 436 height 23
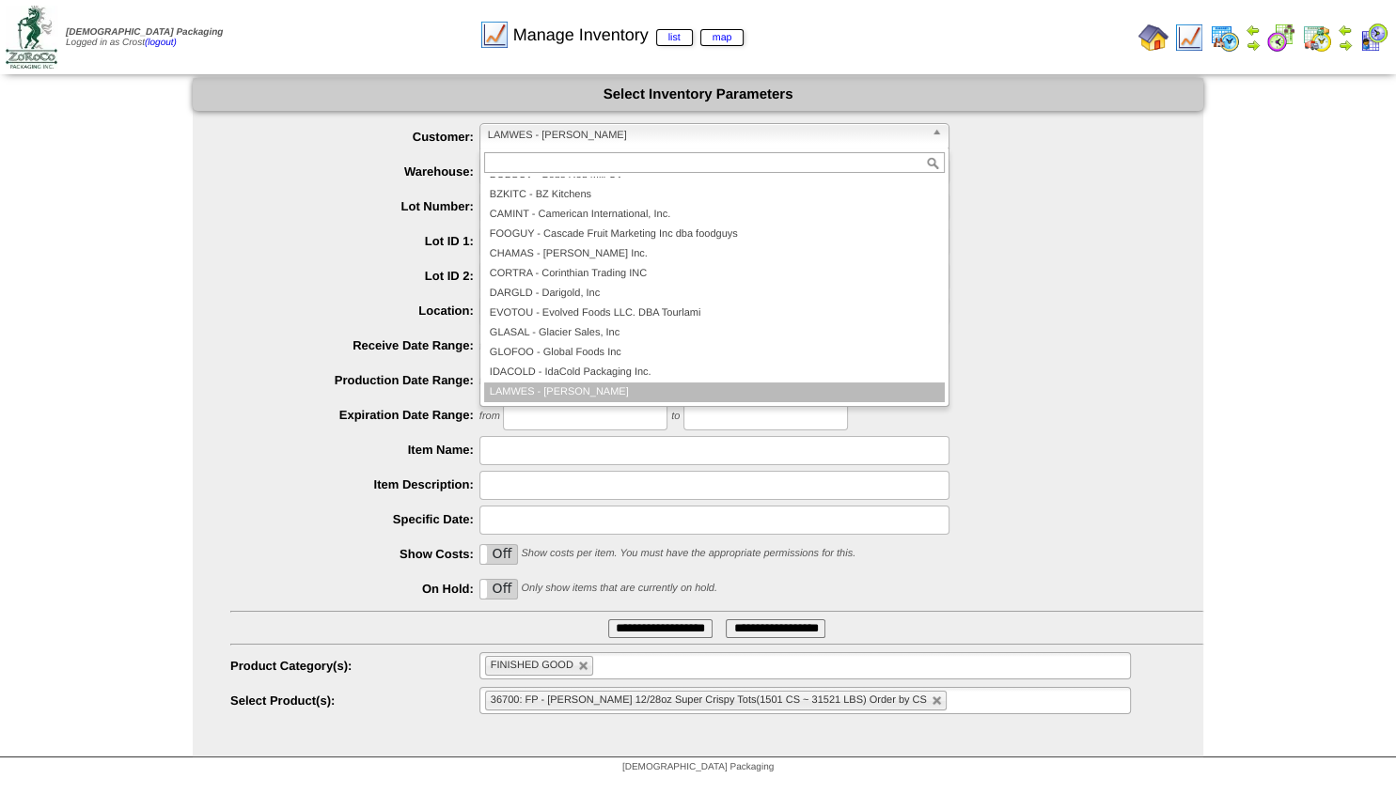
scroll to position [39, 0]
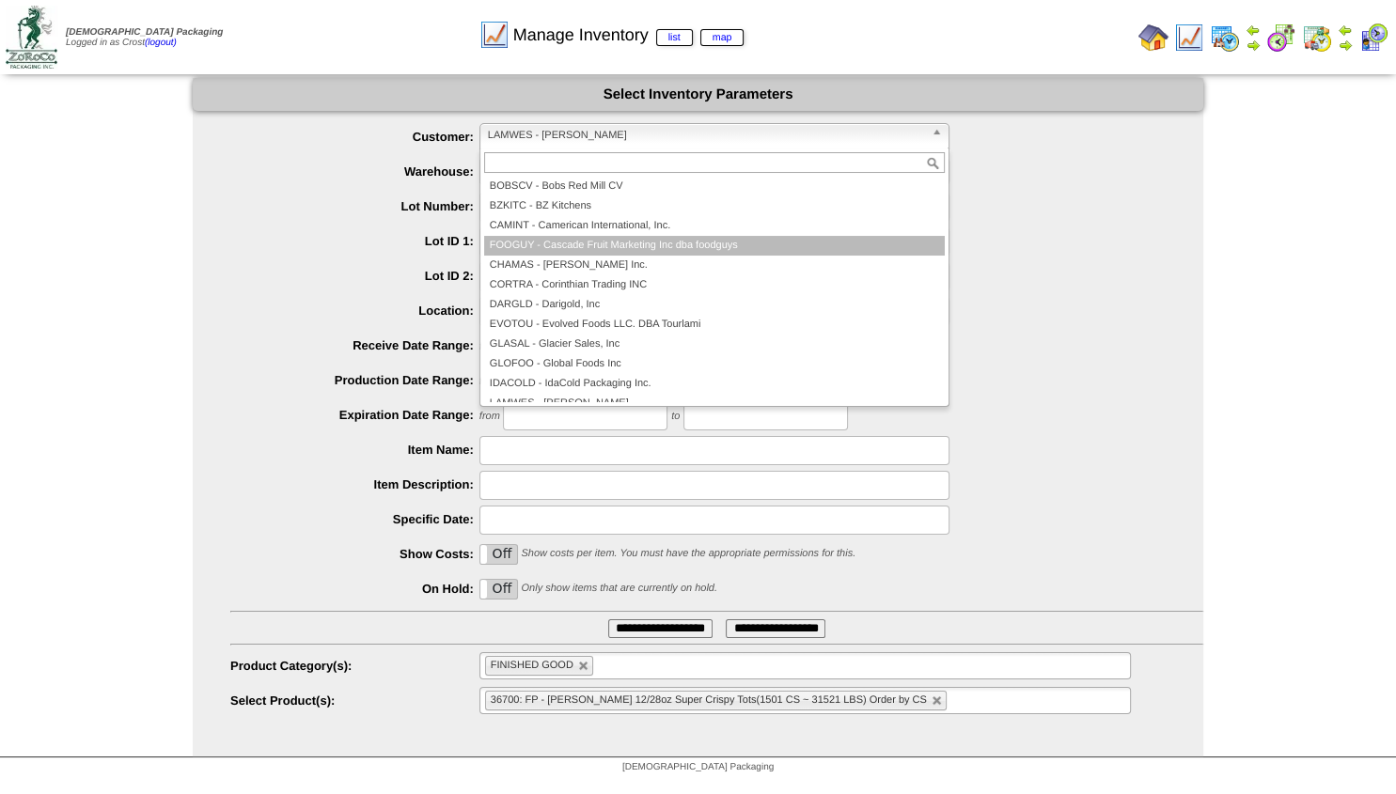
click at [574, 240] on li "FOOGUY - Cascade Fruit Marketing Inc dba foodguys" at bounding box center [714, 246] width 461 height 20
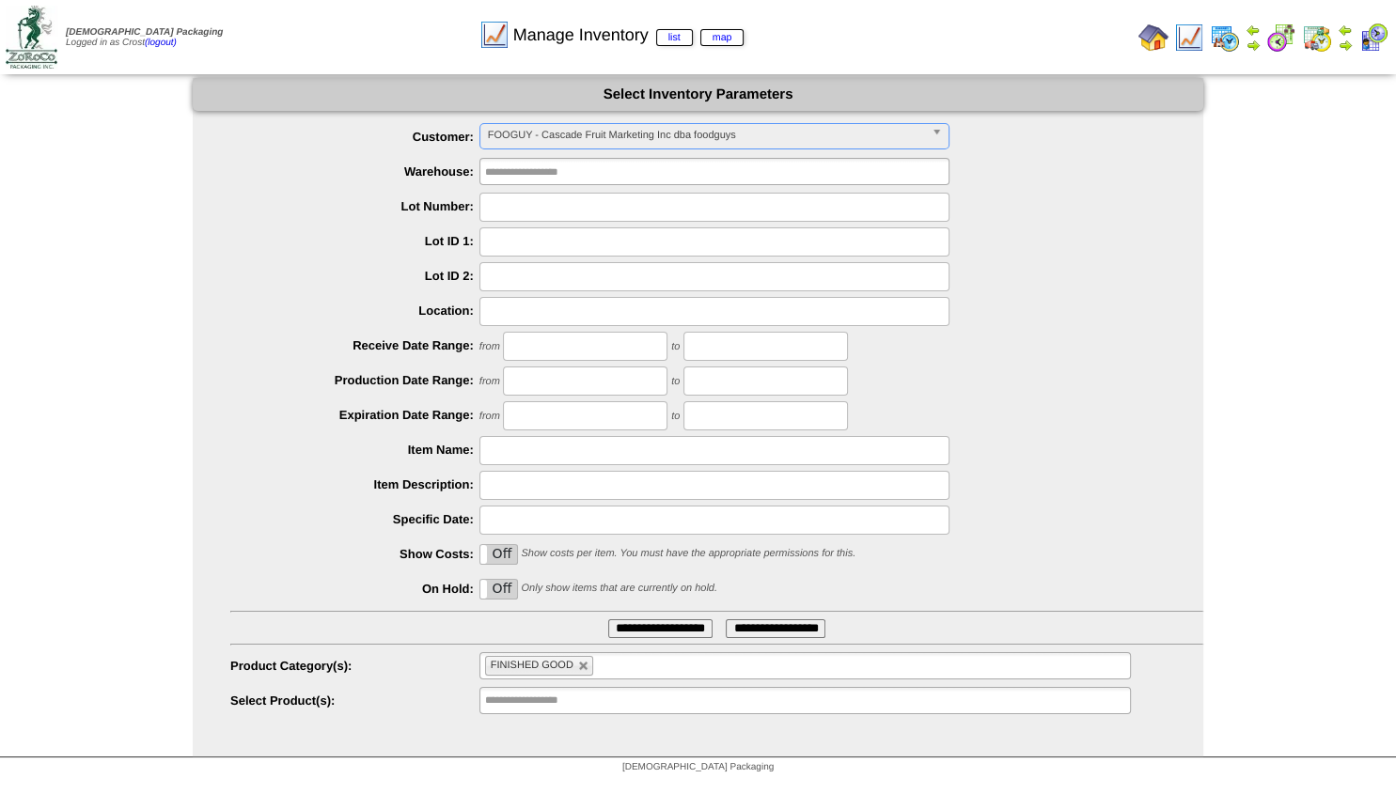
click at [622, 635] on input "**********" at bounding box center [660, 629] width 104 height 19
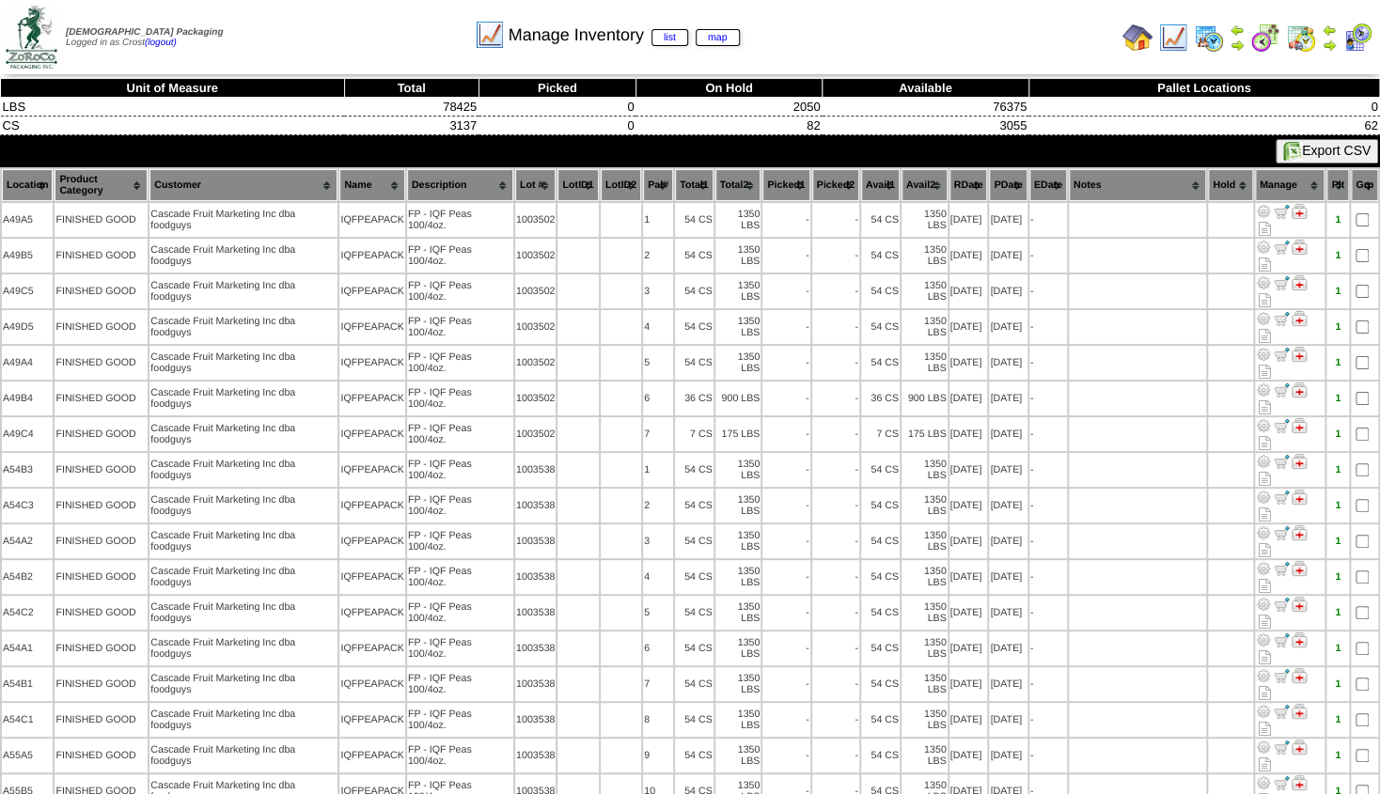
click at [1229, 182] on th "Hold" at bounding box center [1230, 185] width 45 height 32
click at [1229, 183] on th "Hold" at bounding box center [1230, 185] width 45 height 32
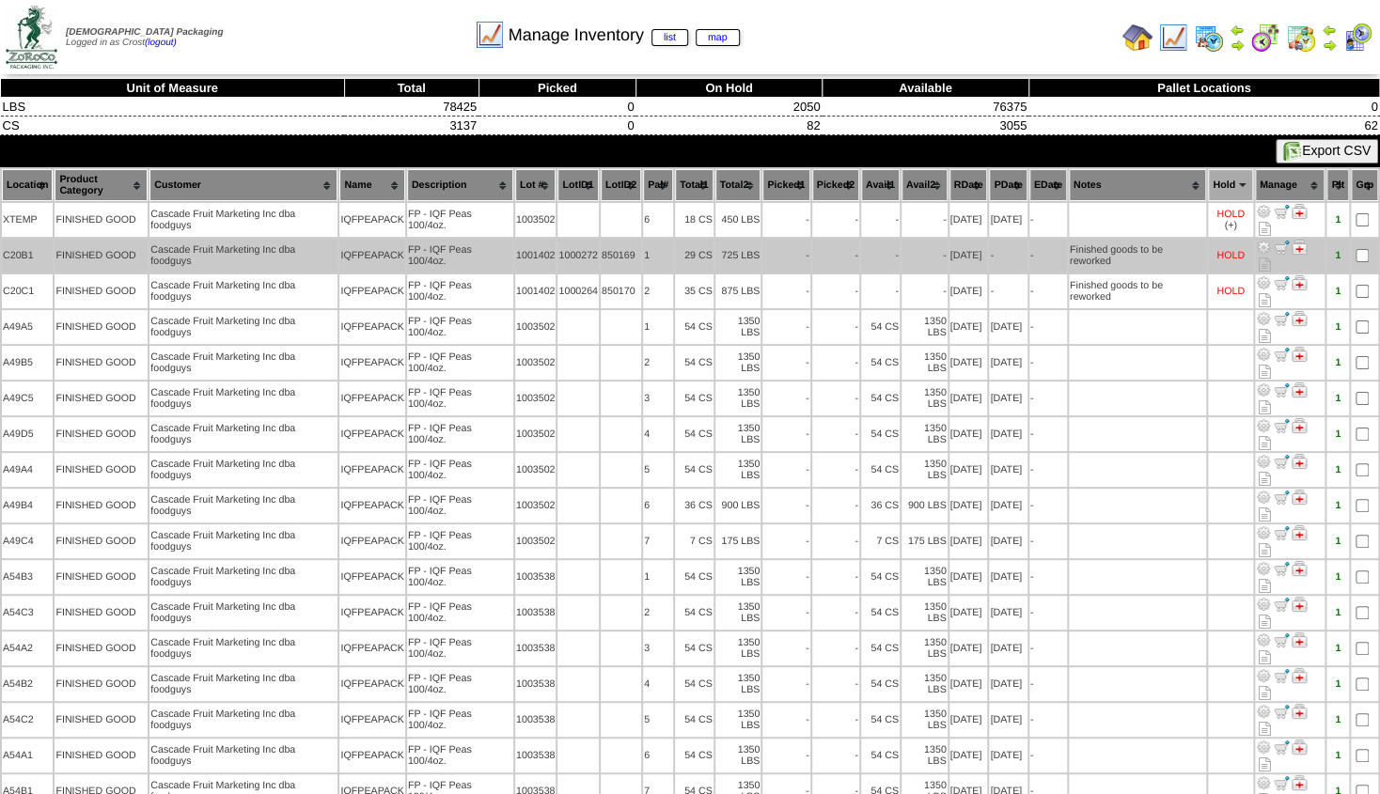
click at [1301, 248] on img at bounding box center [1299, 247] width 15 height 15
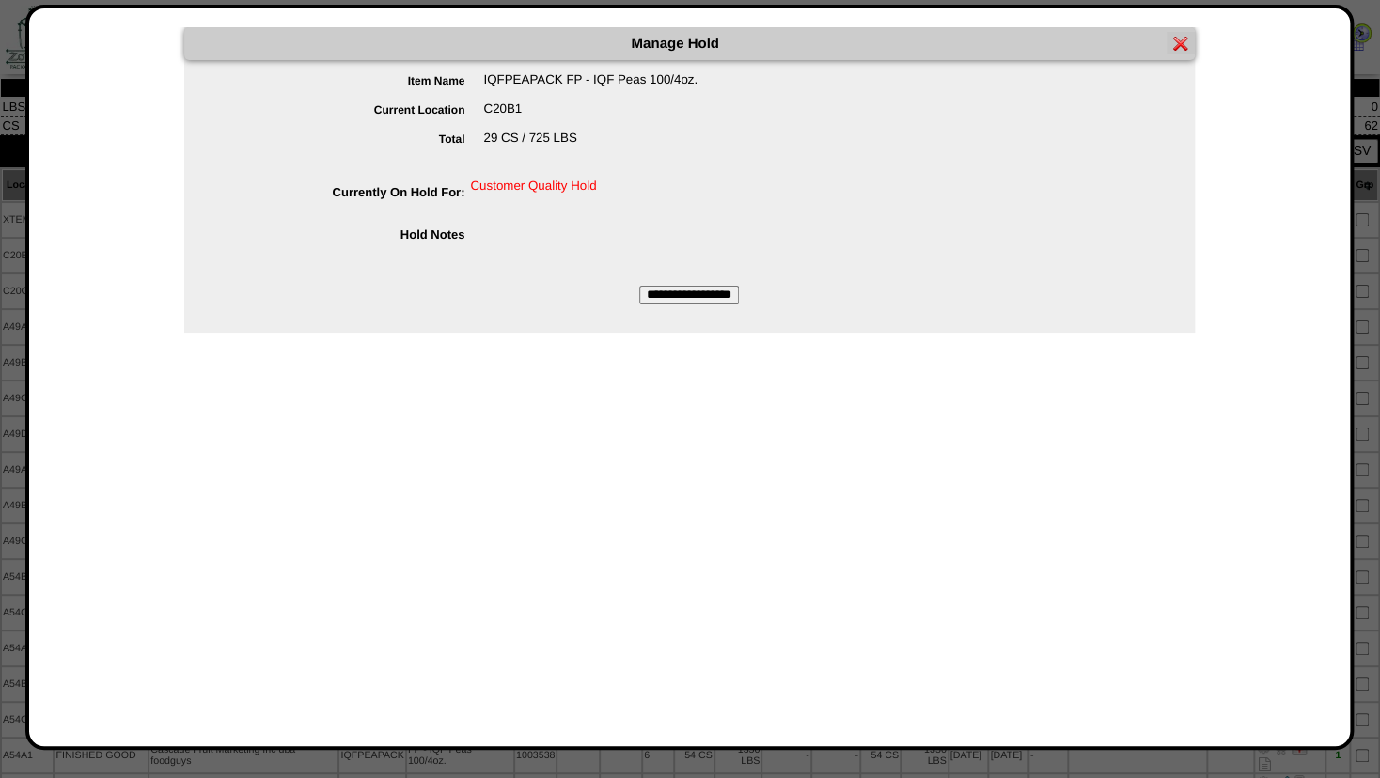
click at [711, 295] on input "**********" at bounding box center [689, 295] width 100 height 19
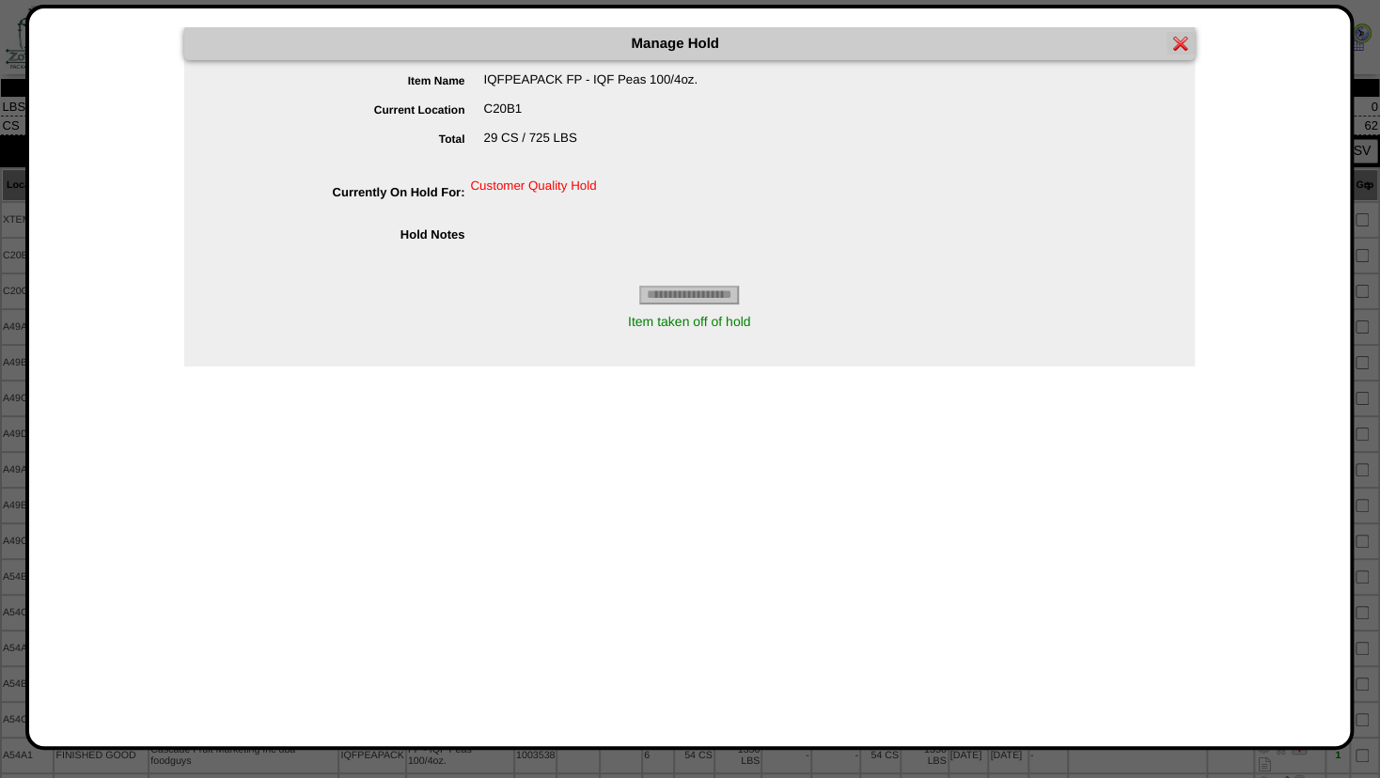
click at [1178, 42] on img at bounding box center [1180, 43] width 15 height 15
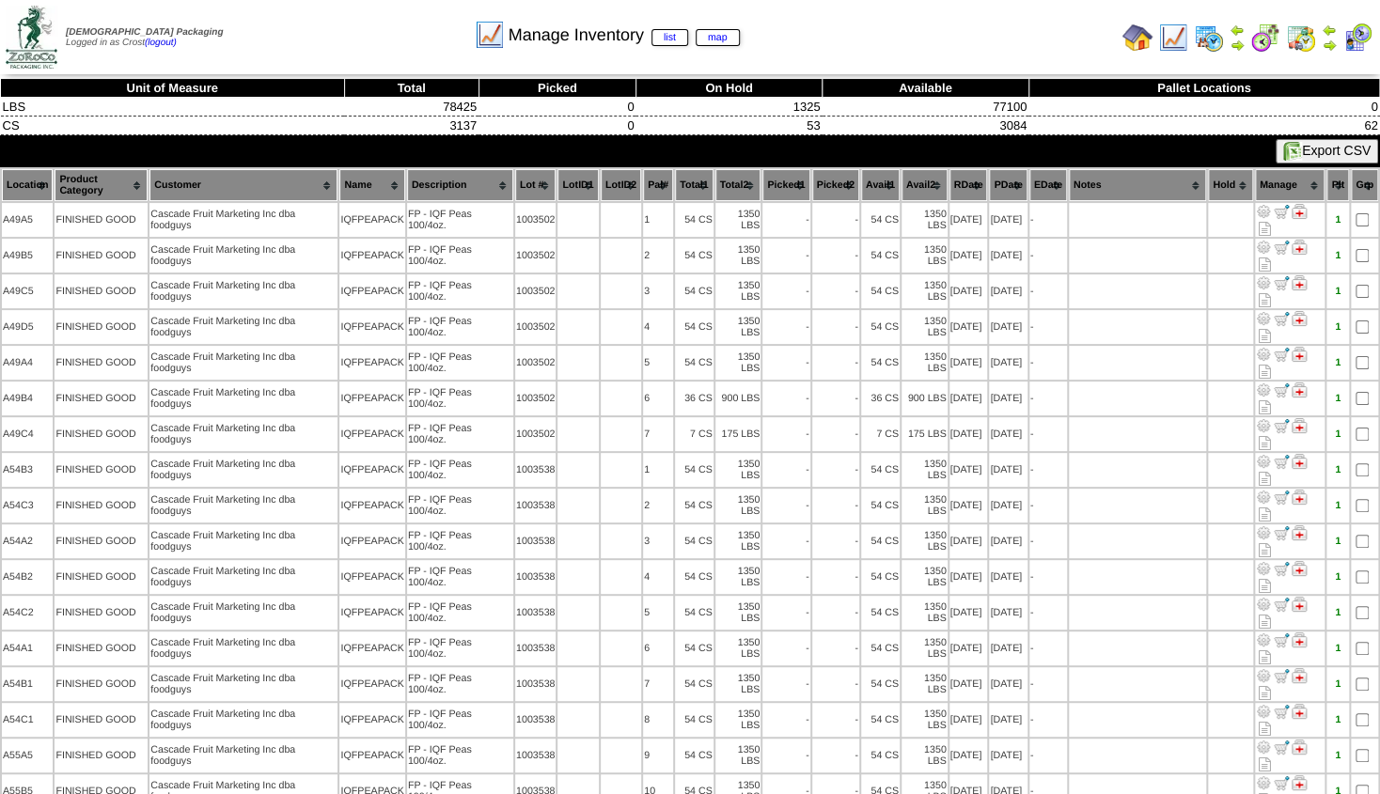
click at [1230, 176] on th "Hold" at bounding box center [1230, 185] width 45 height 32
click at [1232, 178] on th "Hold" at bounding box center [1230, 185] width 45 height 32
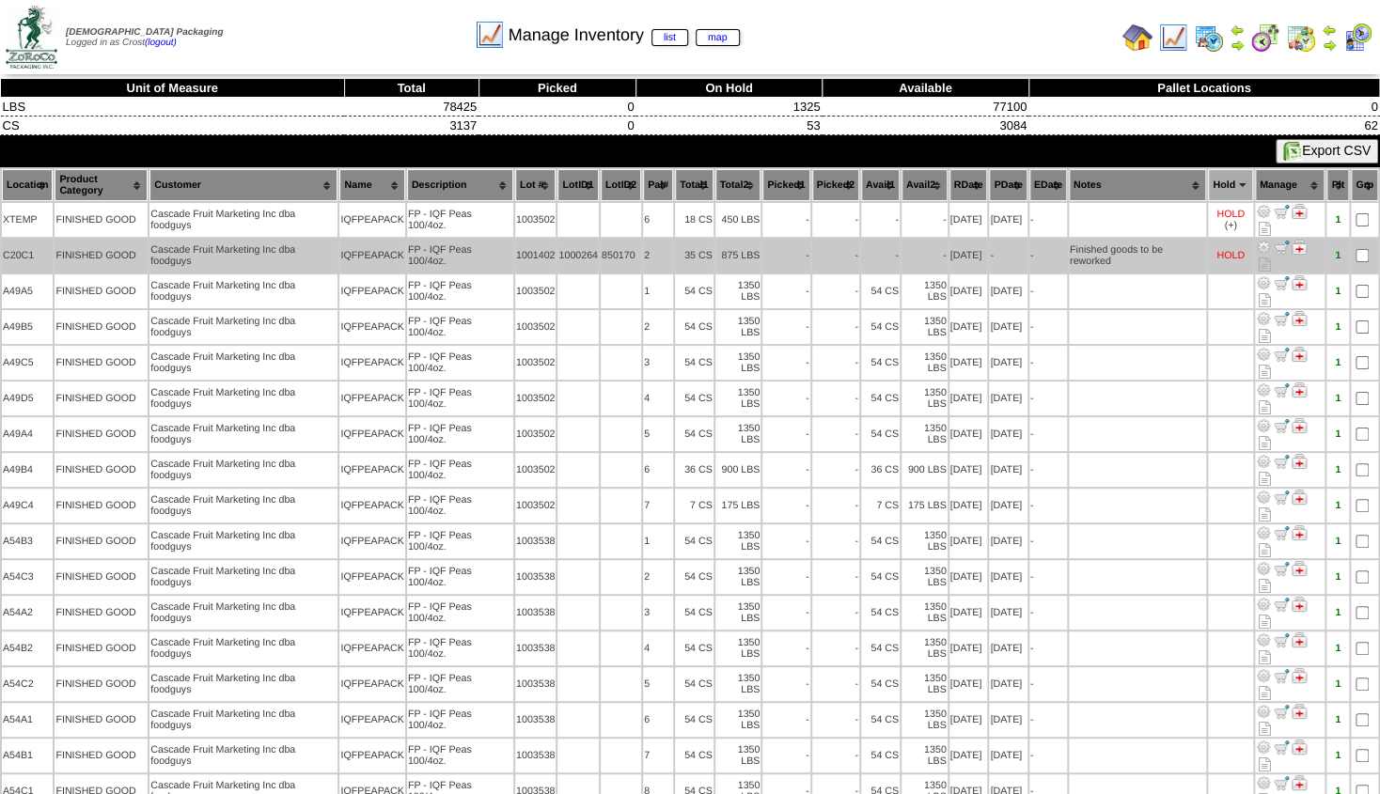
click at [1299, 244] on img at bounding box center [1299, 247] width 15 height 15
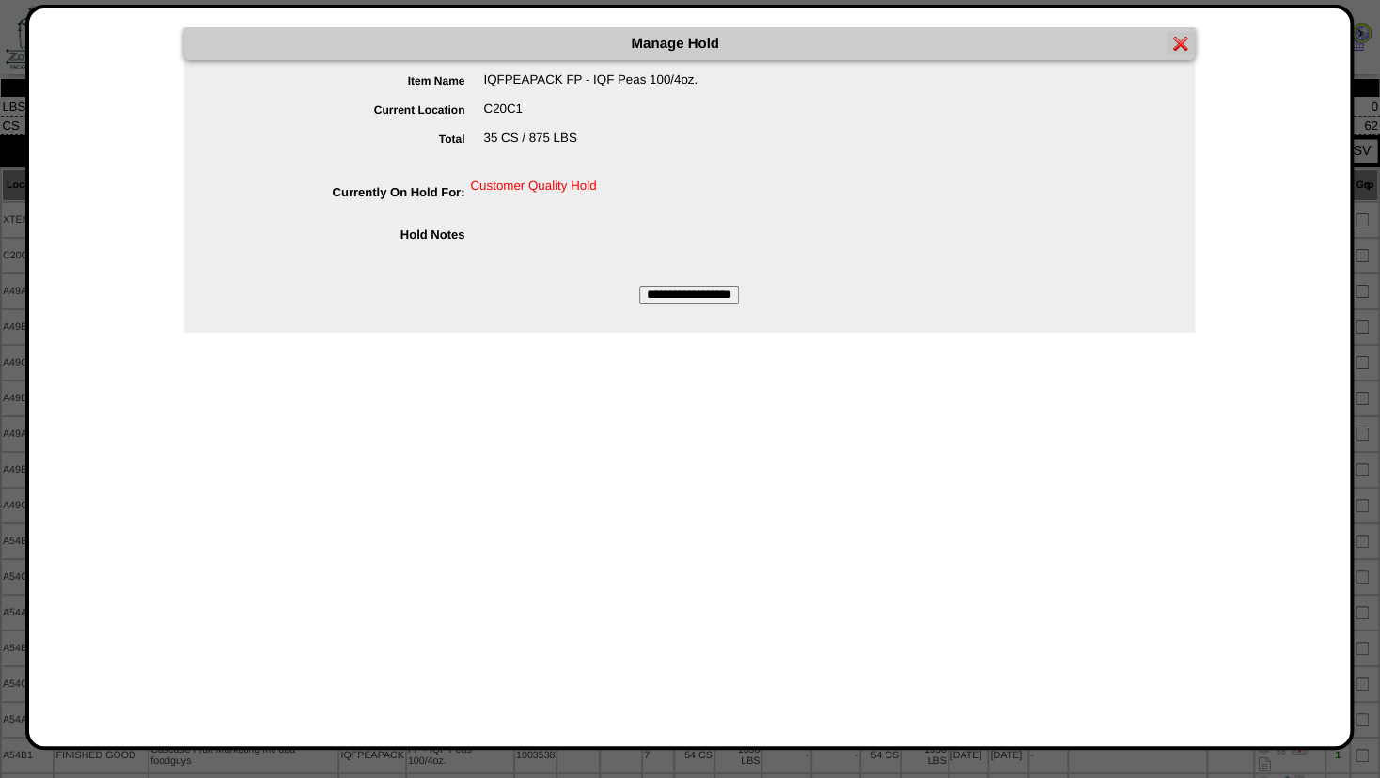
click at [684, 289] on input "**********" at bounding box center [689, 295] width 100 height 19
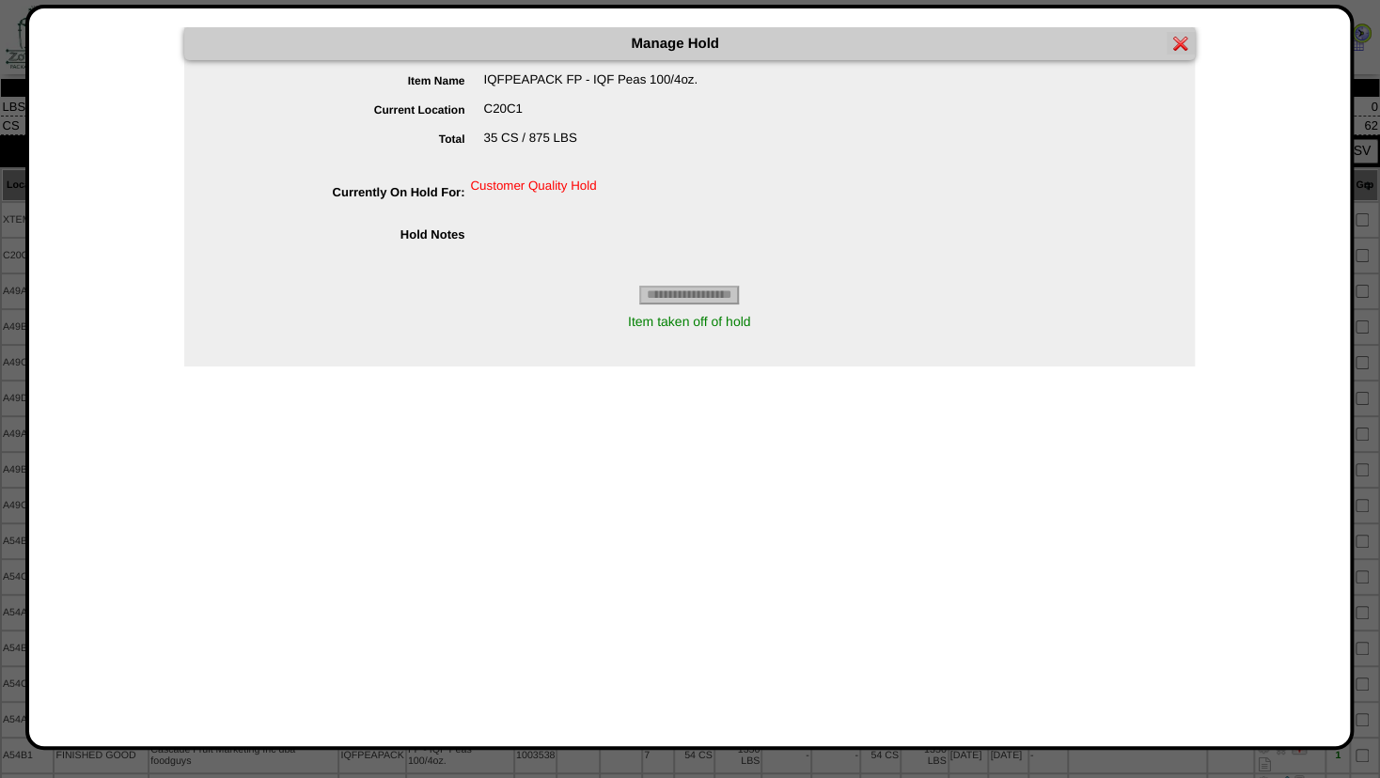
click at [1182, 39] on img at bounding box center [1180, 43] width 15 height 15
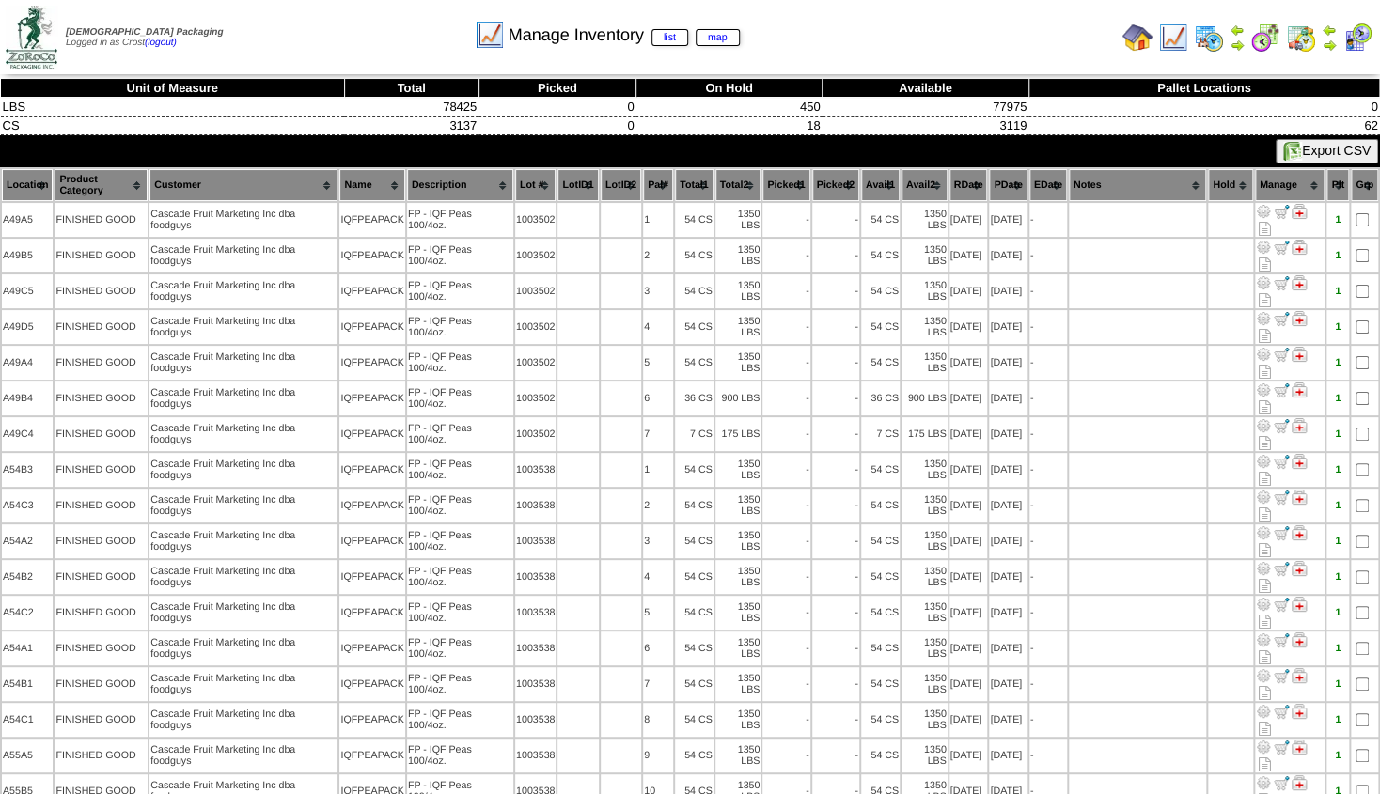
click at [1326, 40] on img at bounding box center [1329, 45] width 15 height 15
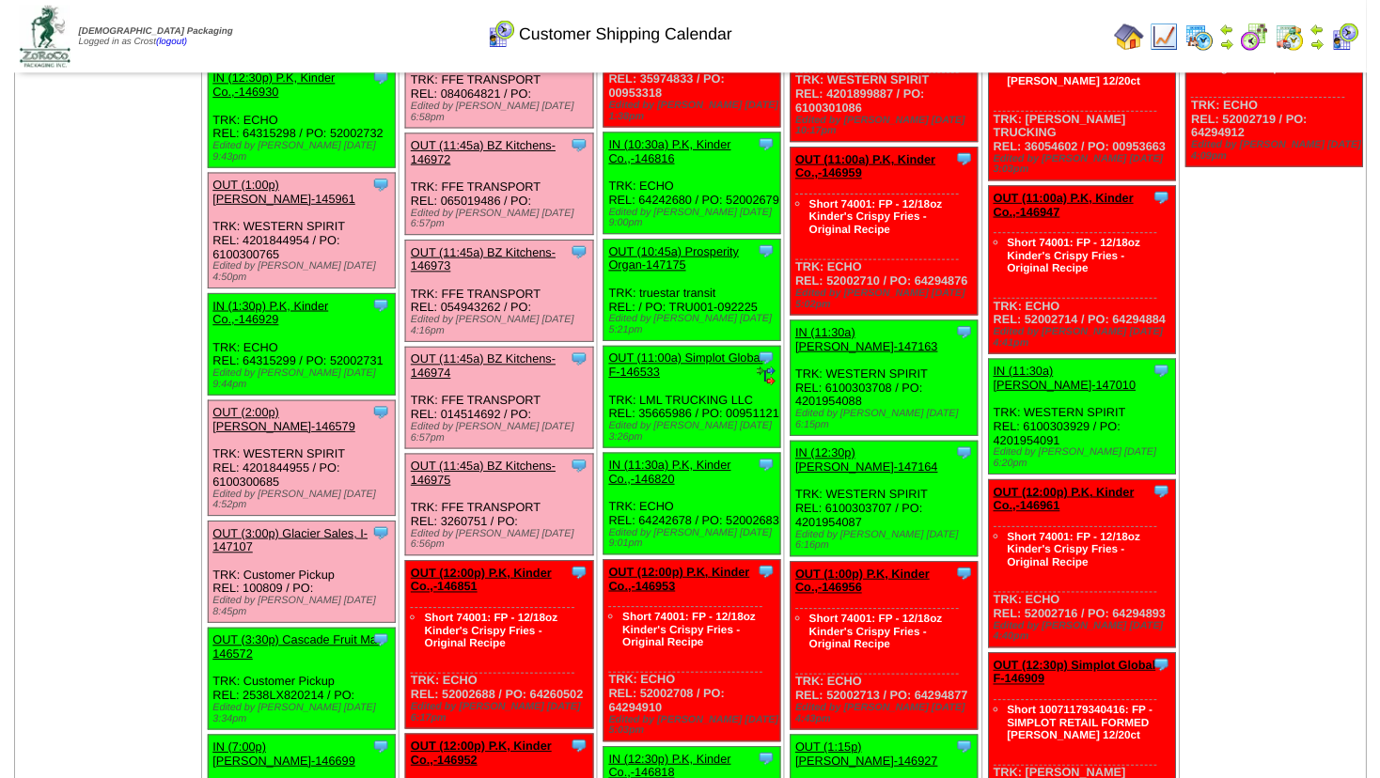
scroll to position [1320, 0]
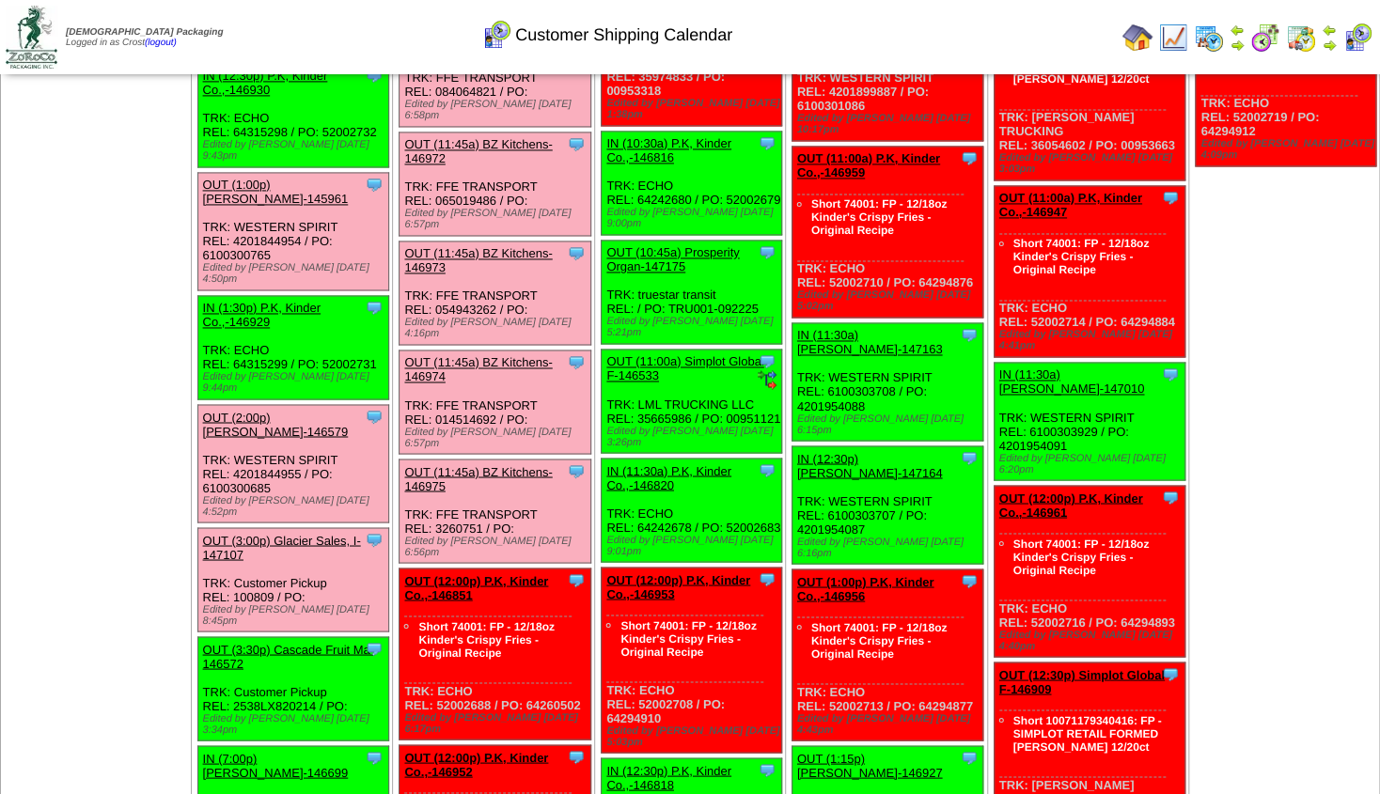
click at [311, 642] on link "OUT (3:30p) Cascade Fruit Ma-146572" at bounding box center [289, 656] width 172 height 28
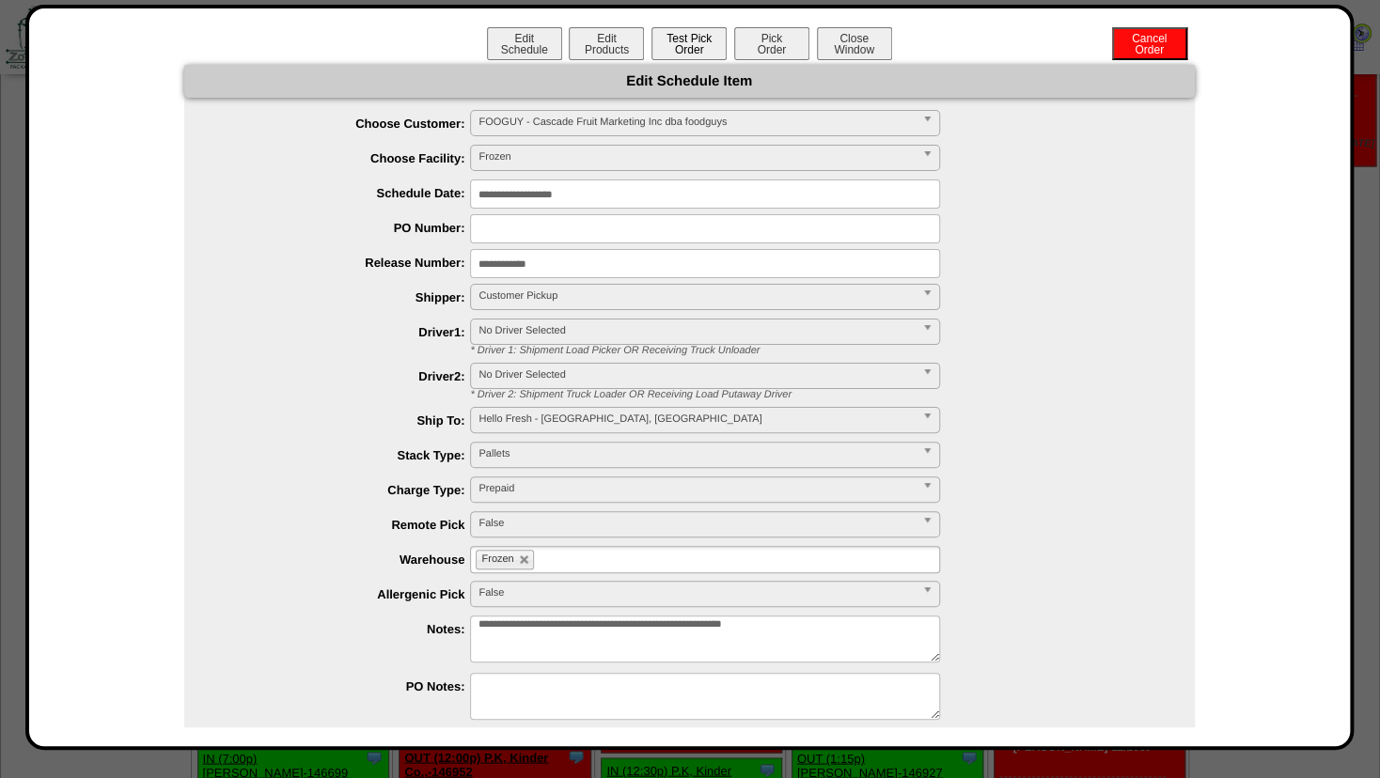
click at [673, 51] on button "Test Pick Order" at bounding box center [689, 43] width 75 height 33
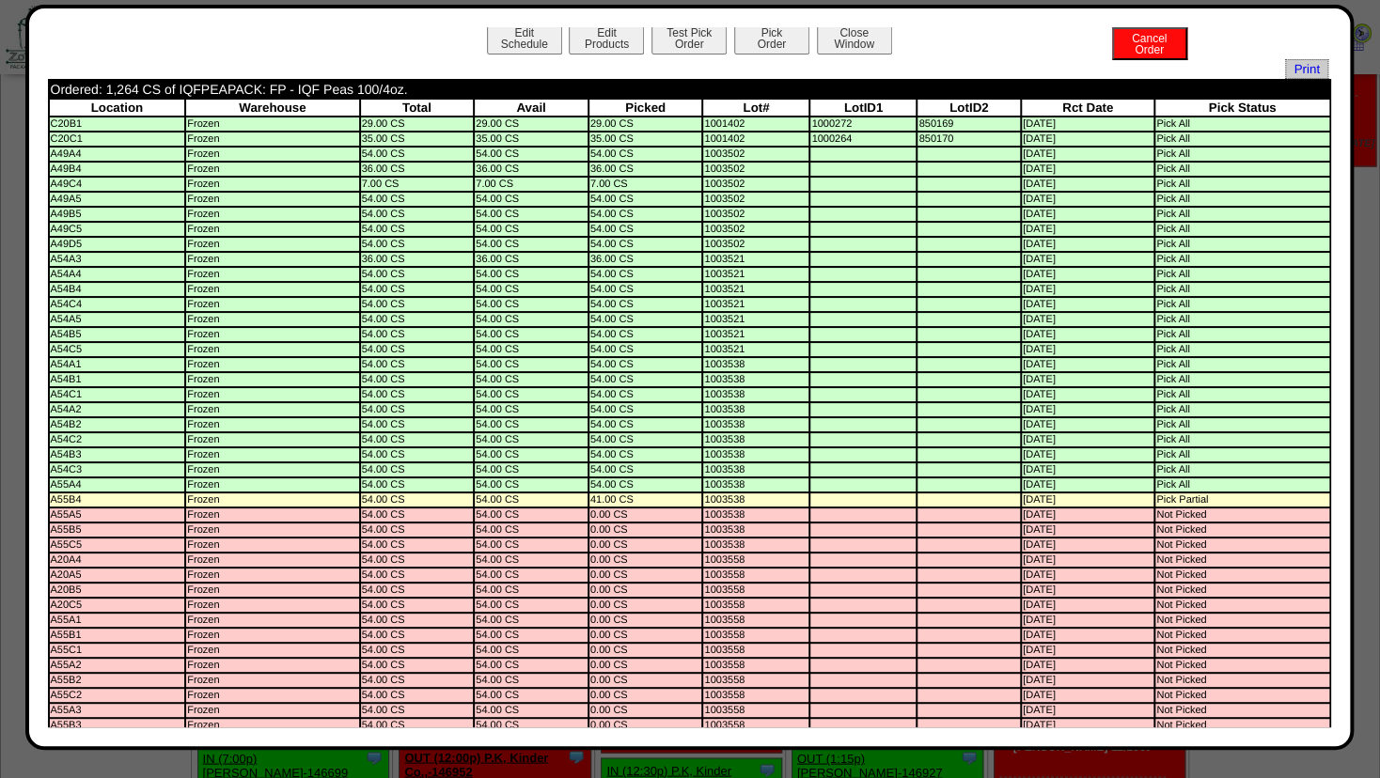
scroll to position [0, 0]
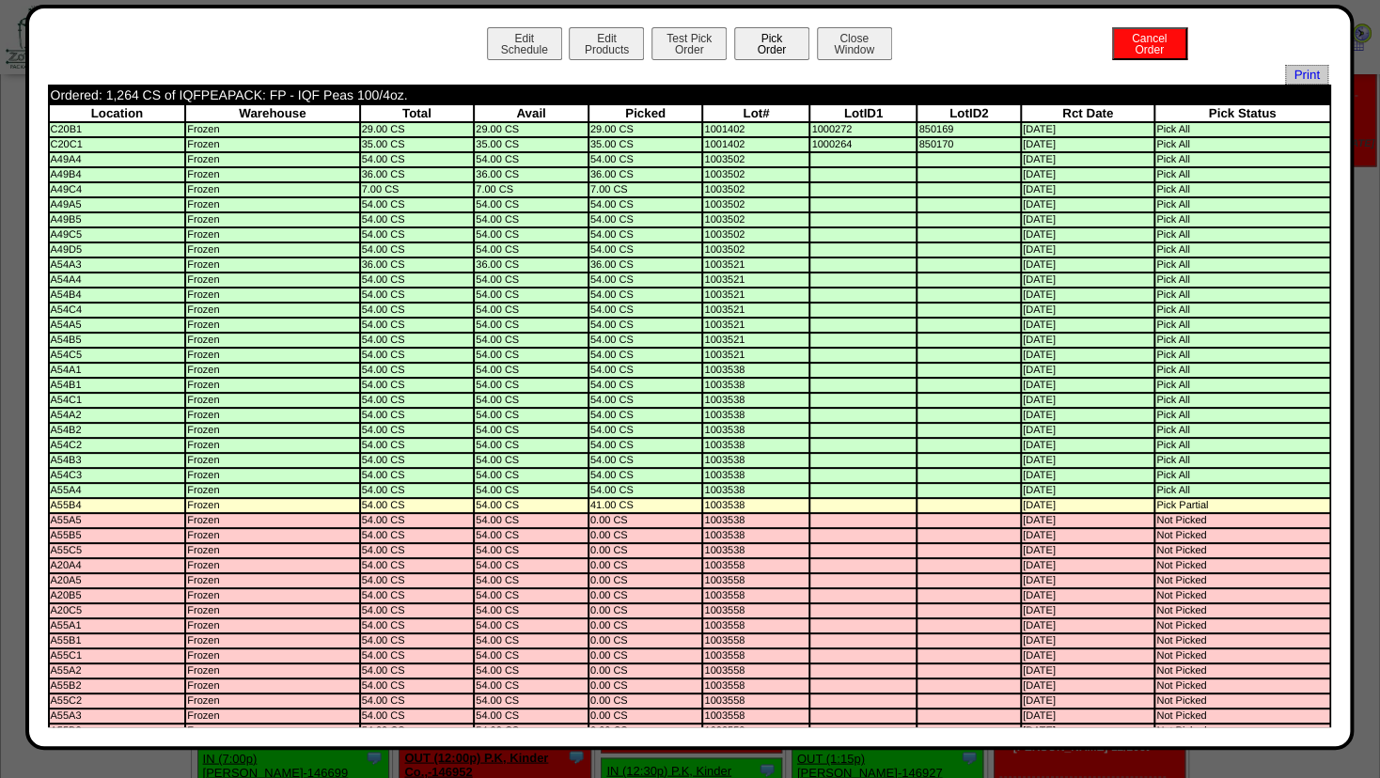
click at [757, 53] on button "Pick Order" at bounding box center [771, 43] width 75 height 33
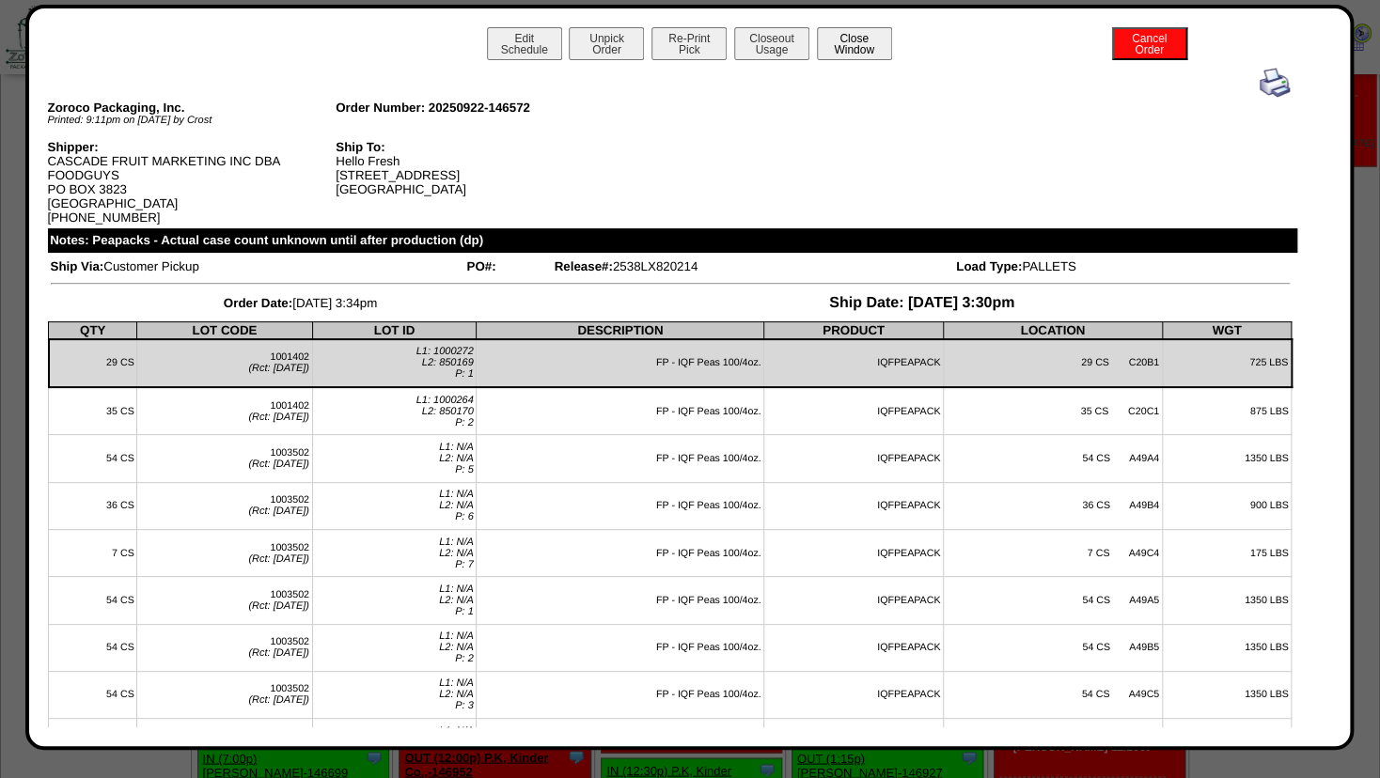
click at [853, 49] on button "Close Window" at bounding box center [854, 43] width 75 height 33
